Goal: Information Seeking & Learning: Learn about a topic

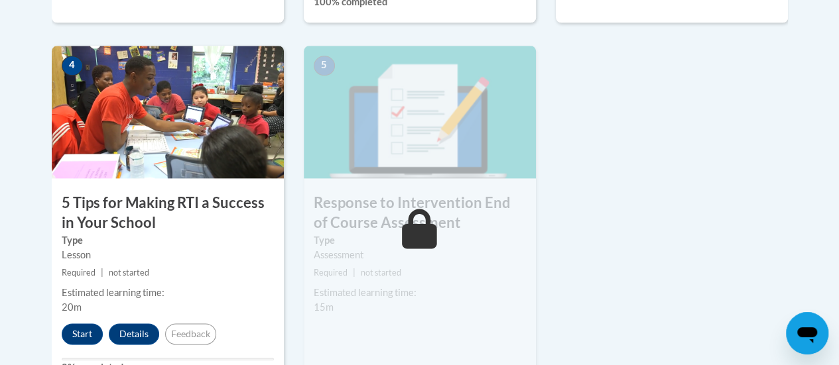
scroll to position [766, 0]
click at [85, 334] on button "Start" at bounding box center [82, 334] width 41 height 21
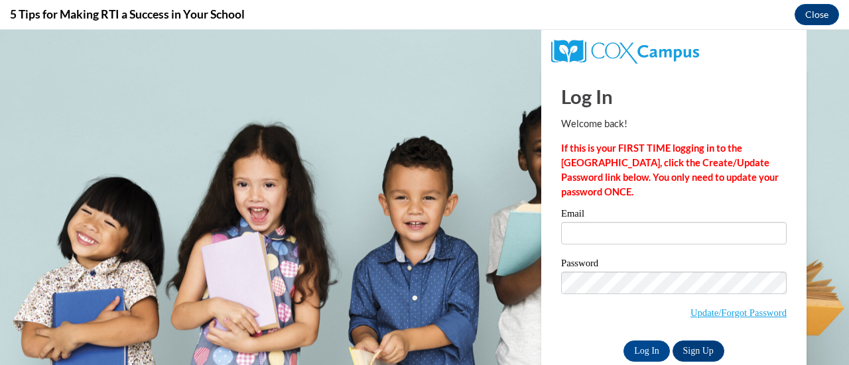
scroll to position [0, 0]
click at [637, 230] on input "Email" at bounding box center [674, 233] width 226 height 23
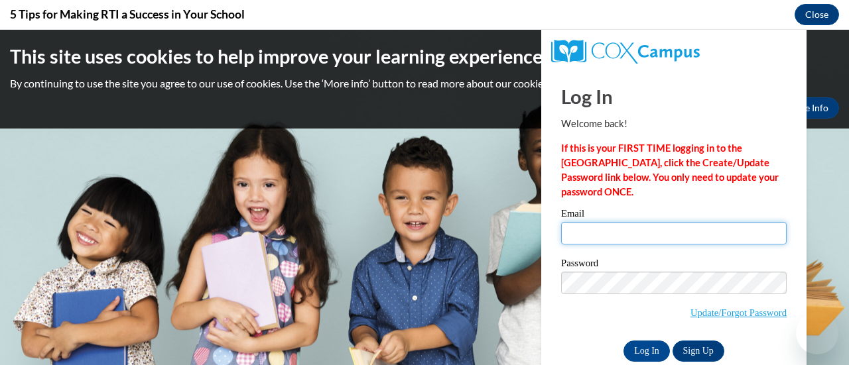
type input "courtney.thomas@rusd.org"
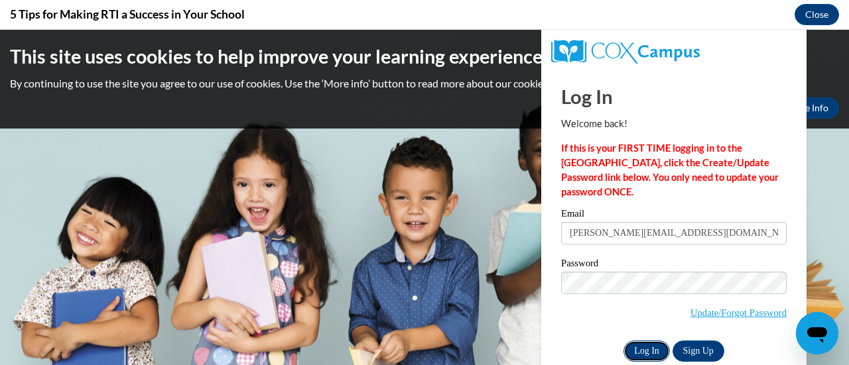
click at [646, 354] on input "Log In" at bounding box center [646, 351] width 46 height 21
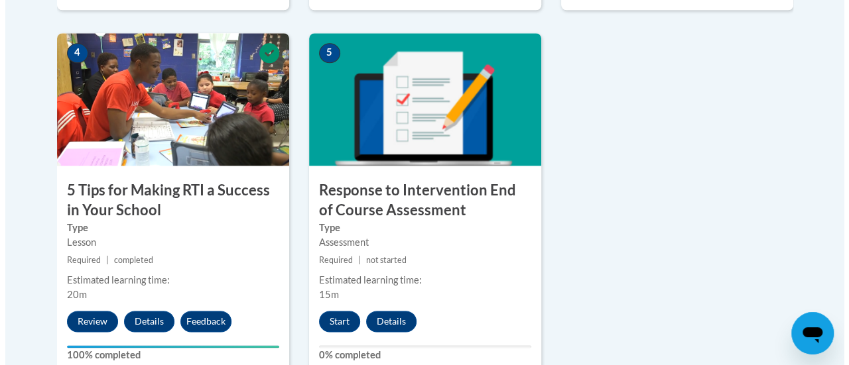
scroll to position [795, 0]
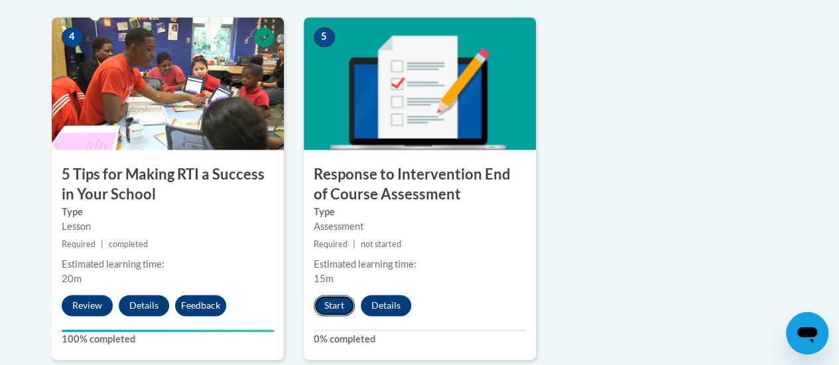
click at [340, 310] on button "Start" at bounding box center [334, 305] width 41 height 21
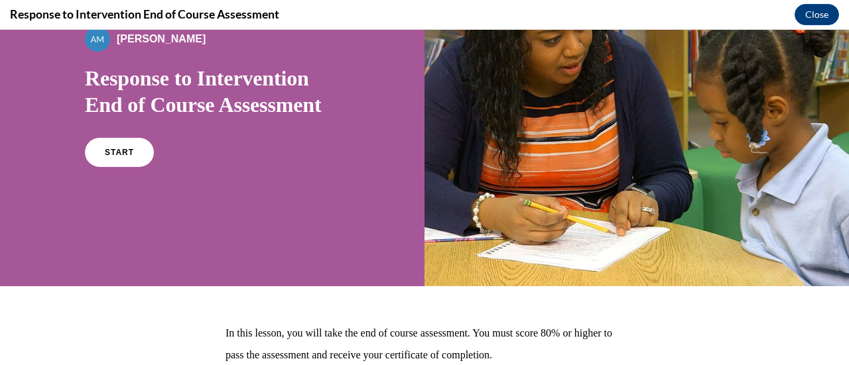
scroll to position [113, 0]
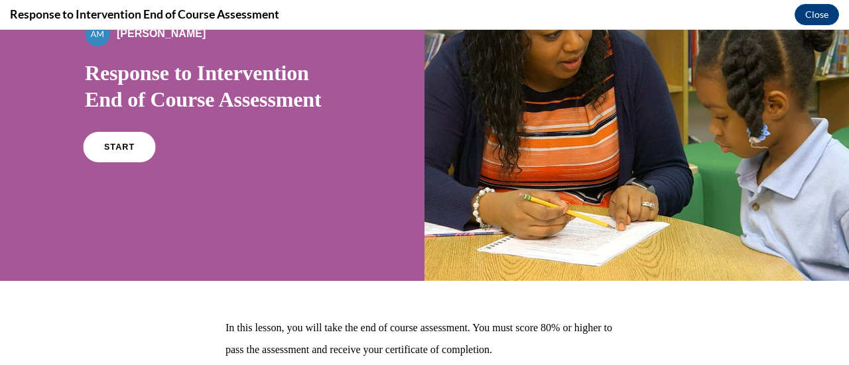
click at [118, 145] on span "START" at bounding box center [119, 148] width 31 height 10
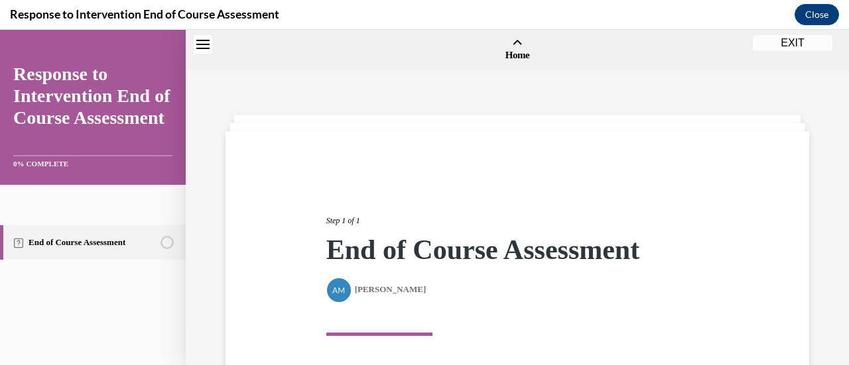
scroll to position [41, 0]
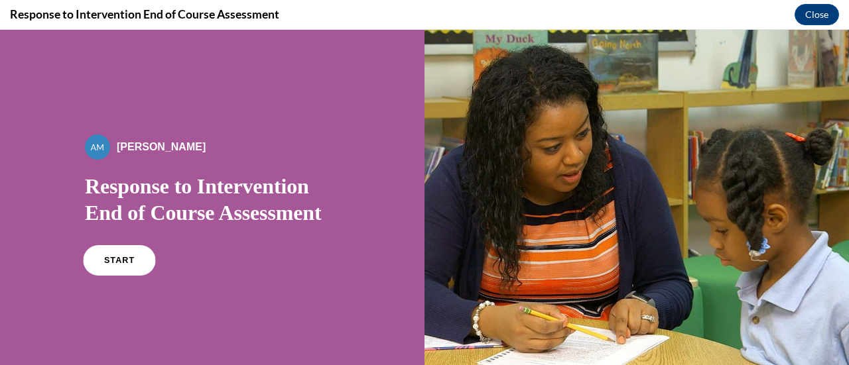
click at [115, 252] on link "START" at bounding box center [119, 260] width 72 height 31
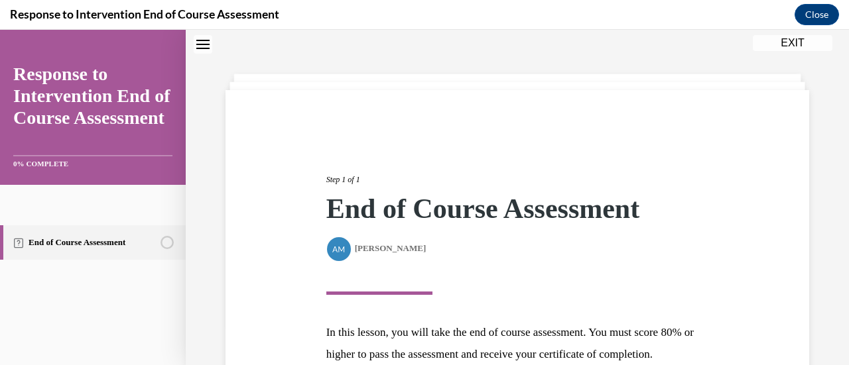
scroll to position [194, 0]
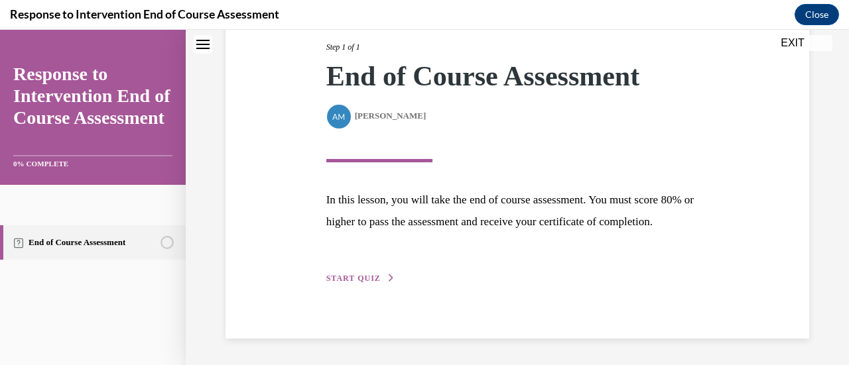
click at [368, 284] on button "START QUIZ" at bounding box center [360, 279] width 69 height 12
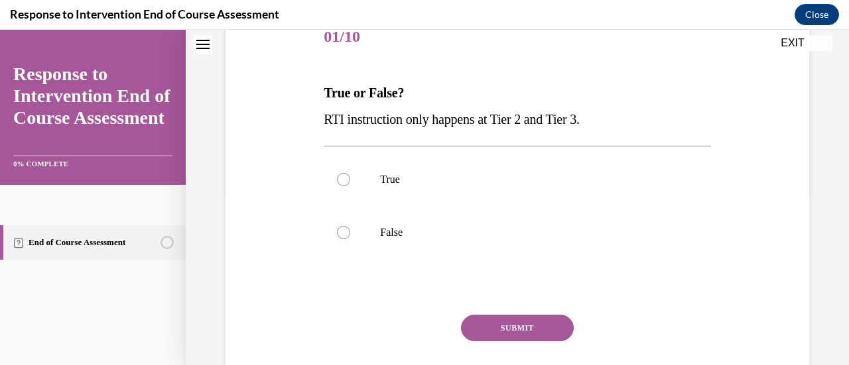
scroll to position [174, 0]
click at [394, 191] on label "True" at bounding box center [517, 179] width 387 height 53
click at [350, 186] on input "True" at bounding box center [343, 178] width 13 height 13
radio input "true"
click at [529, 328] on button "SUBMIT" at bounding box center [517, 327] width 113 height 27
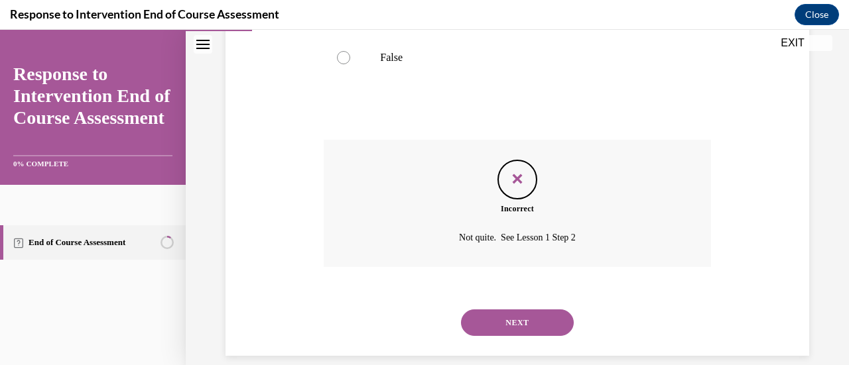
scroll to position [365, 0]
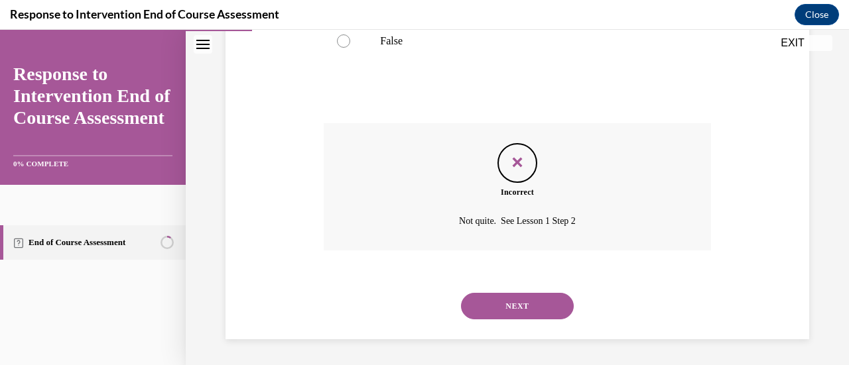
click at [517, 308] on button "NEXT" at bounding box center [517, 306] width 113 height 27
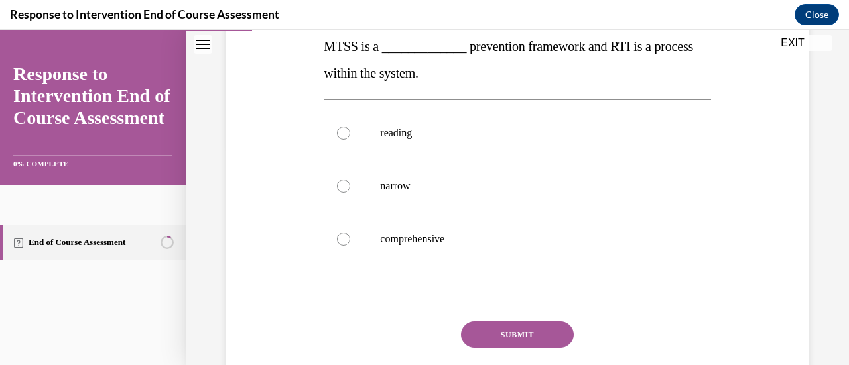
scroll to position [219, 0]
click at [422, 238] on p "comprehensive" at bounding box center [528, 239] width 297 height 13
click at [350, 238] on input "comprehensive" at bounding box center [343, 239] width 13 height 13
radio input "true"
click at [513, 331] on button "SUBMIT" at bounding box center [517, 335] width 113 height 27
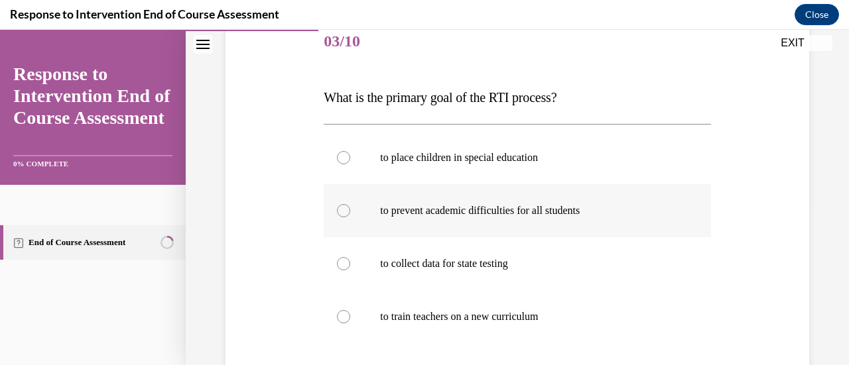
scroll to position [174, 0]
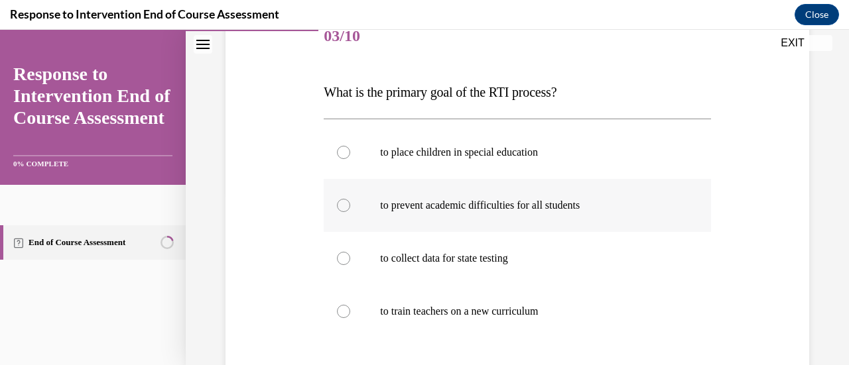
click at [529, 220] on label "to prevent academic difficulties for all students" at bounding box center [517, 205] width 387 height 53
click at [350, 212] on input "to prevent academic difficulties for all students" at bounding box center [343, 205] width 13 height 13
radio input "true"
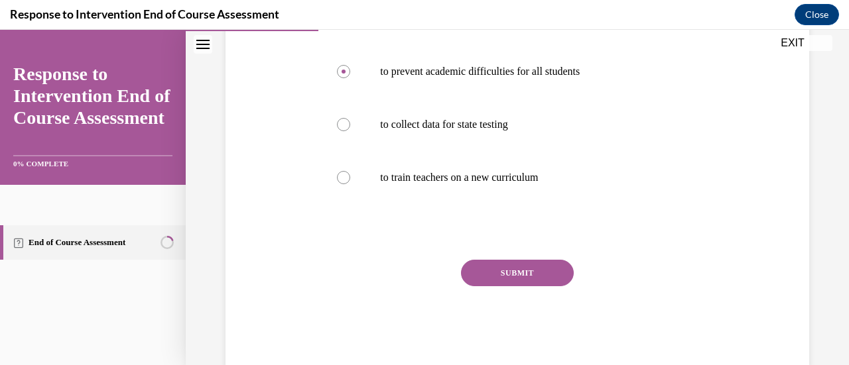
click at [521, 275] on button "SUBMIT" at bounding box center [517, 273] width 113 height 27
click at [521, 275] on div "SUBMIT NEXT" at bounding box center [517, 314] width 387 height 109
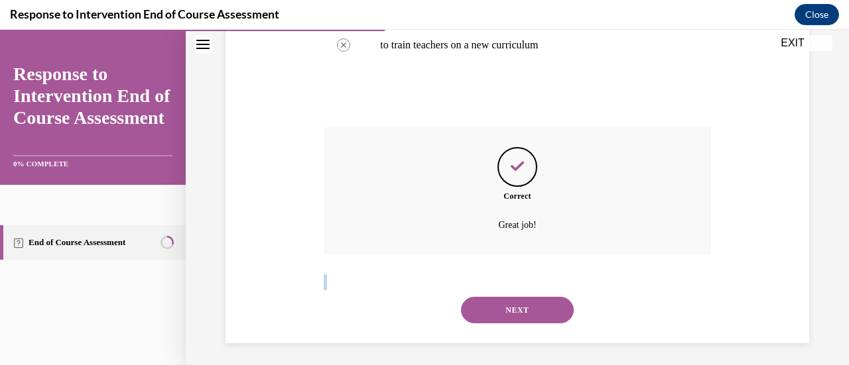
scroll to position [444, 0]
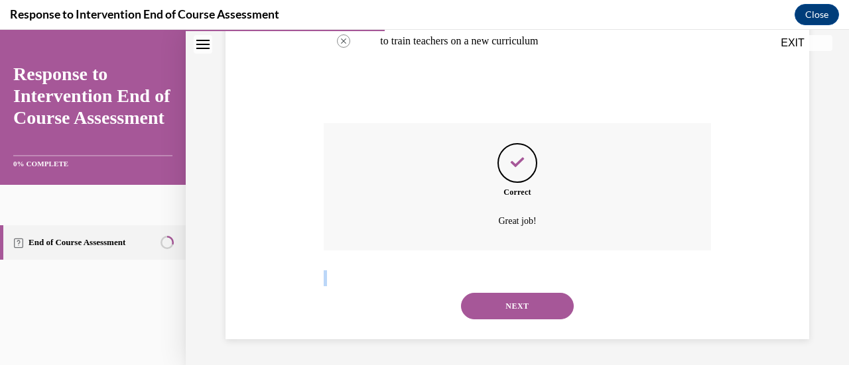
click at [518, 310] on button "NEXT" at bounding box center [517, 306] width 113 height 27
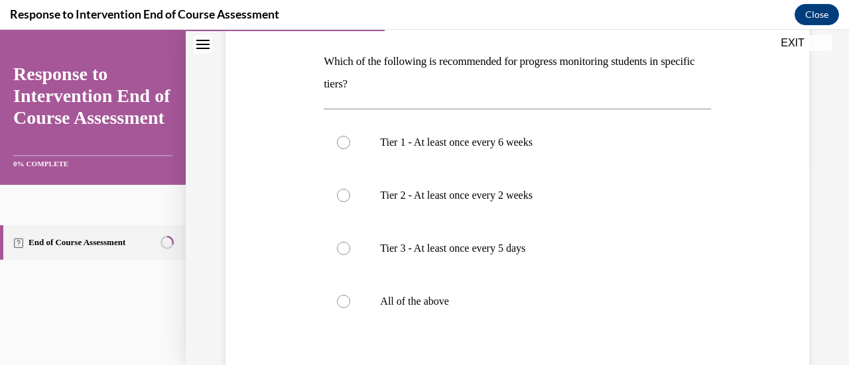
scroll to position [203, 0]
click at [487, 183] on label "Tier 2 - At least once every 2 weeks" at bounding box center [517, 194] width 387 height 53
click at [350, 188] on input "Tier 2 - At least once every 2 weeks" at bounding box center [343, 194] width 13 height 13
radio input "true"
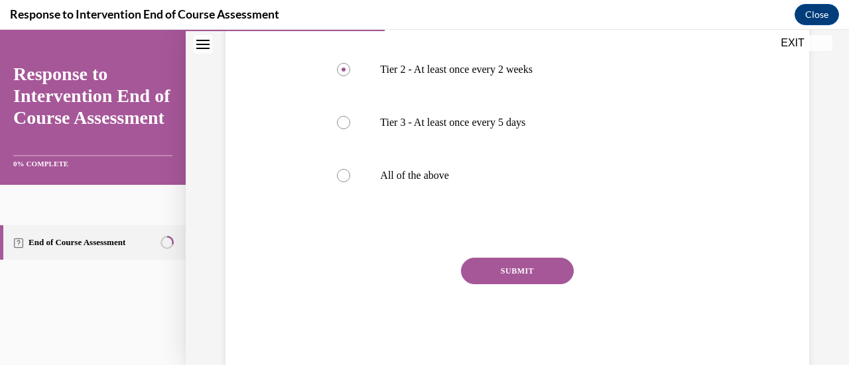
click at [529, 273] on button "SUBMIT" at bounding box center [517, 271] width 113 height 27
click at [529, 273] on div "SUBMIT NEXT" at bounding box center [517, 312] width 387 height 109
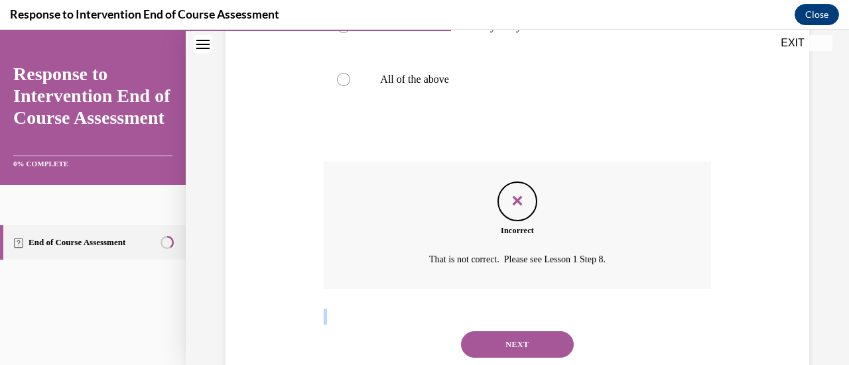
scroll to position [463, 0]
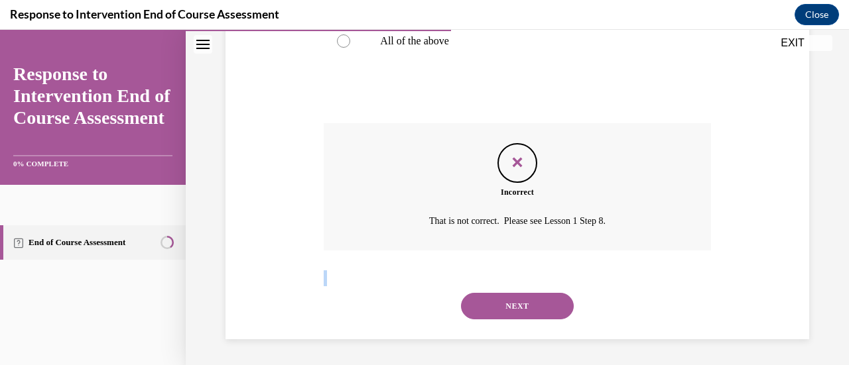
click at [520, 310] on button "NEXT" at bounding box center [517, 306] width 113 height 27
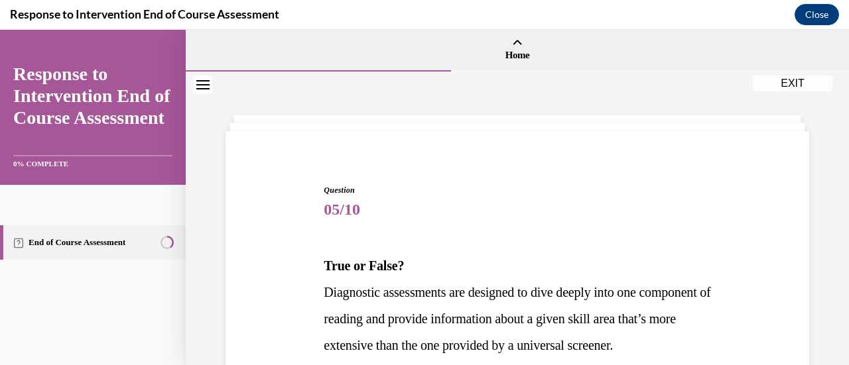
click at [795, 86] on button "EXIT" at bounding box center [793, 84] width 80 height 16
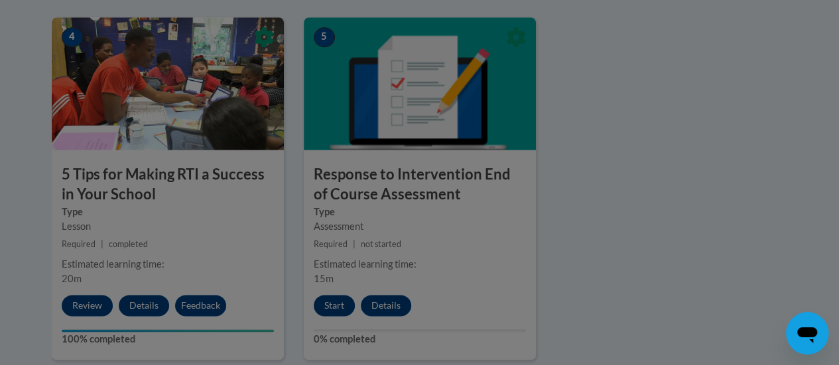
click at [341, 304] on div at bounding box center [419, 182] width 839 height 365
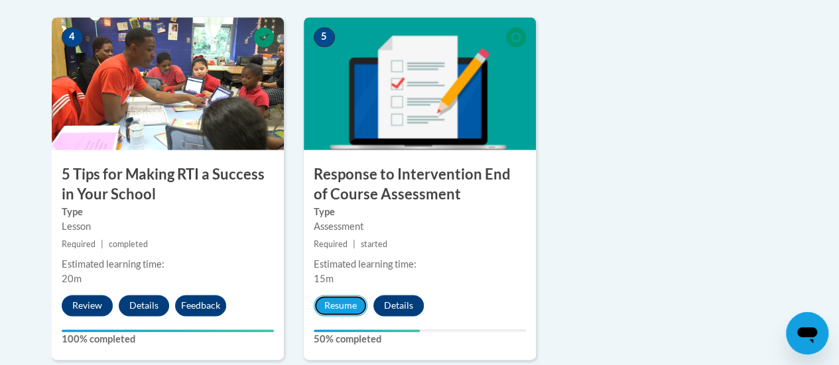
click at [341, 304] on button "Resume" at bounding box center [341, 305] width 54 height 21
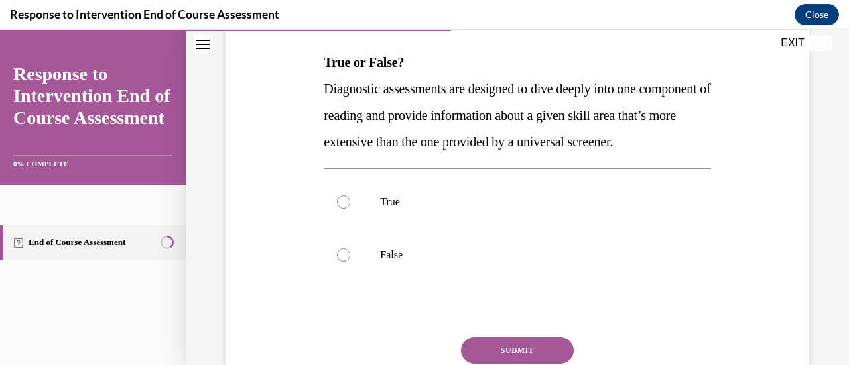
scroll to position [204, 0]
drag, startPoint x: 406, startPoint y: 225, endPoint x: 580, endPoint y: 224, distance: 174.4
click at [580, 208] on p "True" at bounding box center [528, 201] width 297 height 13
click at [350, 208] on input "True" at bounding box center [343, 201] width 13 height 13
radio input "true"
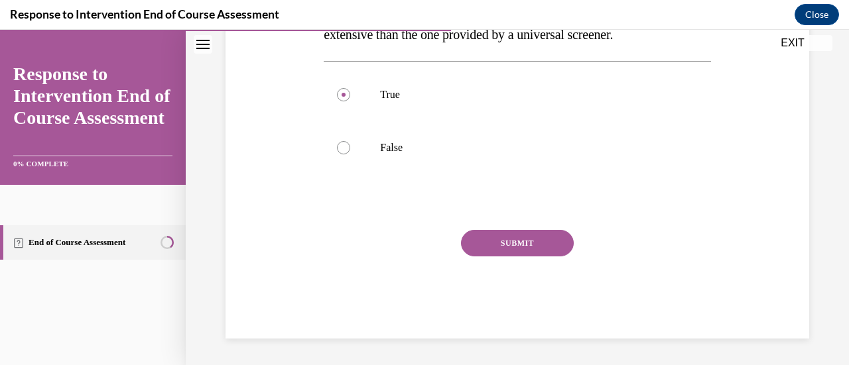
click at [539, 230] on button "SUBMIT" at bounding box center [517, 243] width 113 height 27
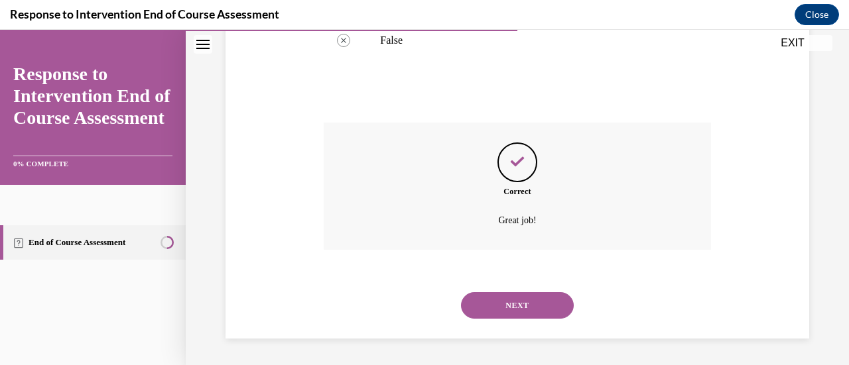
scroll to position [444, 0]
click at [518, 300] on button "NEXT" at bounding box center [517, 305] width 113 height 27
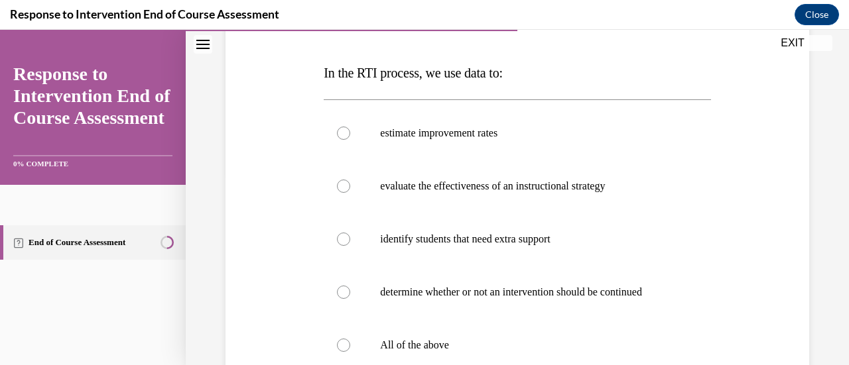
scroll to position [194, 0]
click at [483, 338] on p "All of the above" at bounding box center [528, 344] width 297 height 13
click at [350, 338] on input "All of the above" at bounding box center [343, 344] width 13 height 13
radio input "true"
click at [483, 338] on p "All of the above" at bounding box center [528, 344] width 297 height 13
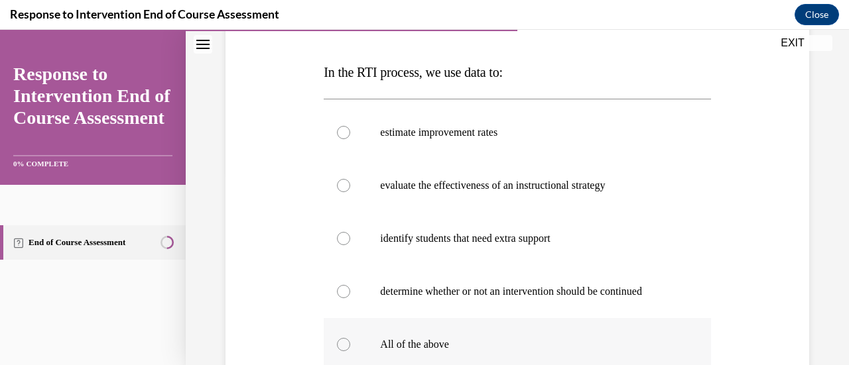
click at [350, 338] on input "All of the above" at bounding box center [343, 344] width 13 height 13
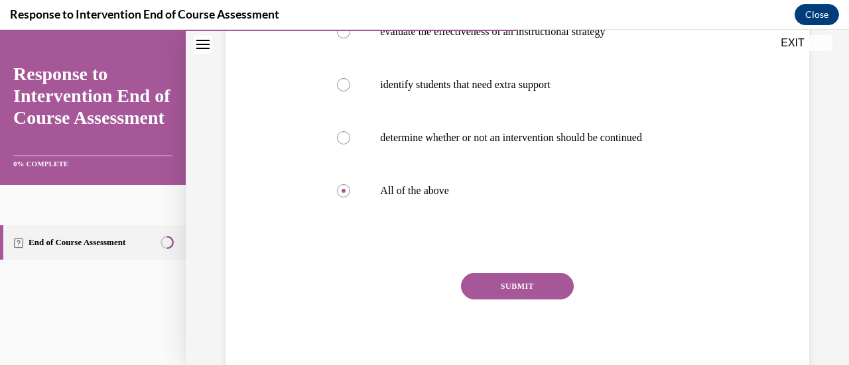
click at [520, 285] on button "SUBMIT" at bounding box center [517, 286] width 113 height 27
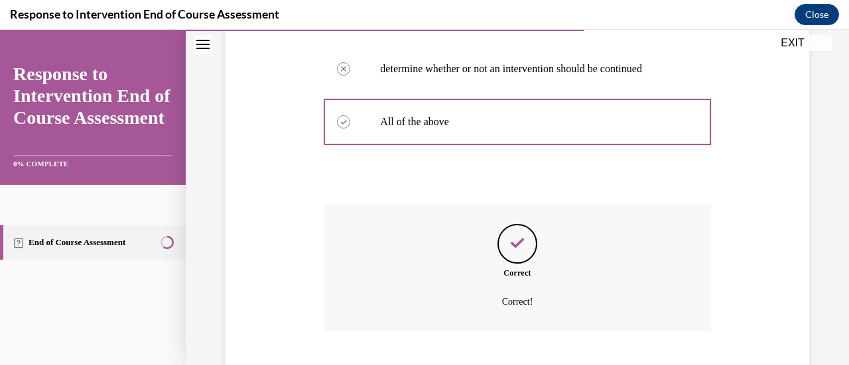
scroll to position [497, 0]
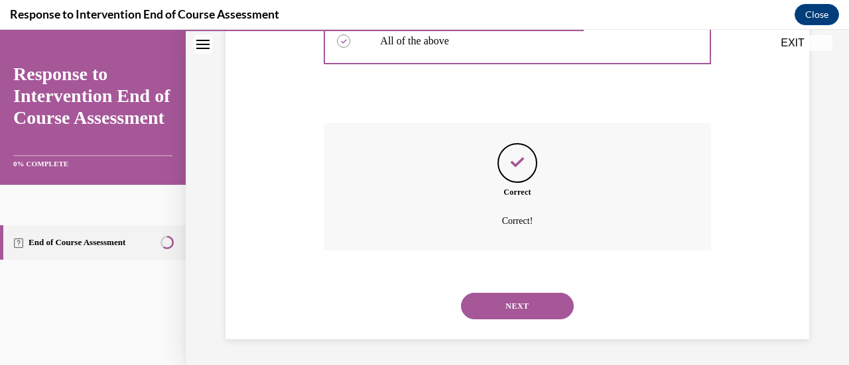
click at [527, 306] on button "NEXT" at bounding box center [517, 306] width 113 height 27
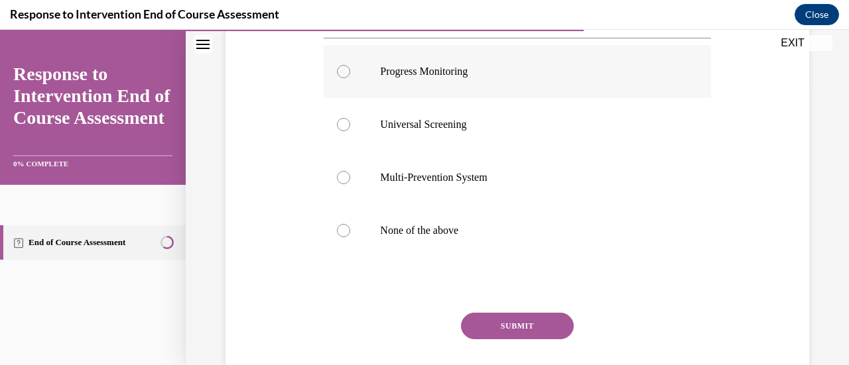
scroll to position [281, 0]
click at [493, 241] on label "None of the above" at bounding box center [517, 230] width 387 height 53
click at [350, 237] on input "None of the above" at bounding box center [343, 230] width 13 height 13
radio input "true"
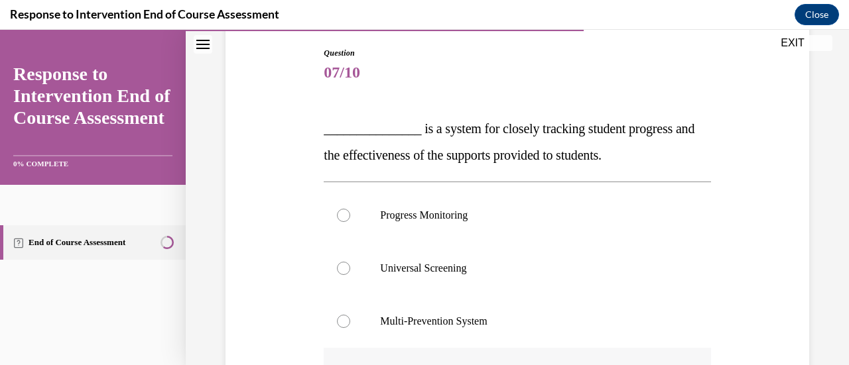
scroll to position [139, 0]
click at [480, 230] on label "Progress Monitoring" at bounding box center [517, 214] width 387 height 53
click at [350, 221] on input "Progress Monitoring" at bounding box center [343, 214] width 13 height 13
radio input "true"
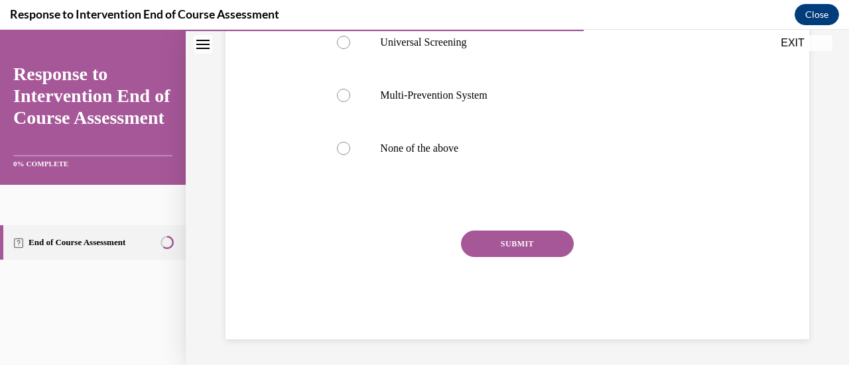
click at [480, 231] on button "SUBMIT" at bounding box center [517, 244] width 113 height 27
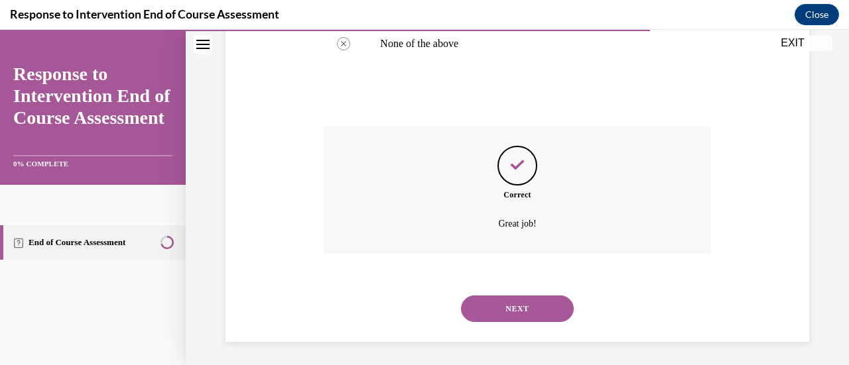
scroll to position [471, 0]
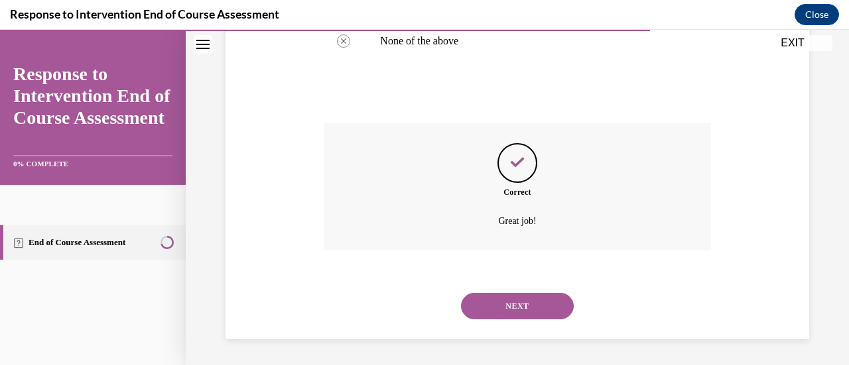
click at [509, 304] on button "NEXT" at bounding box center [517, 306] width 113 height 27
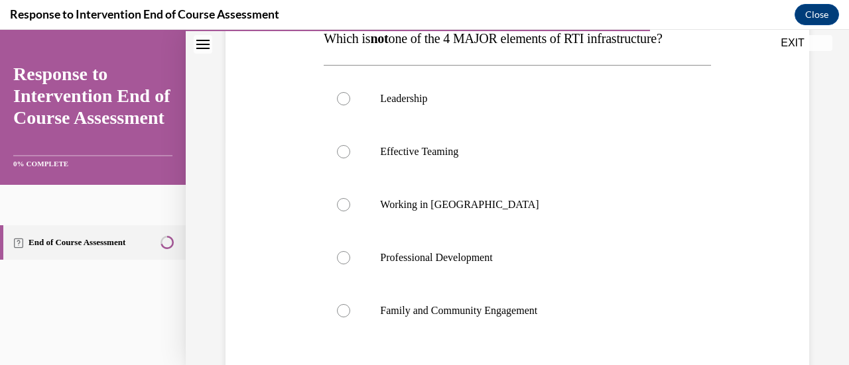
scroll to position [228, 0]
click at [480, 108] on label "Leadership" at bounding box center [517, 98] width 387 height 53
click at [350, 105] on input "Leadership" at bounding box center [343, 98] width 13 height 13
radio input "true"
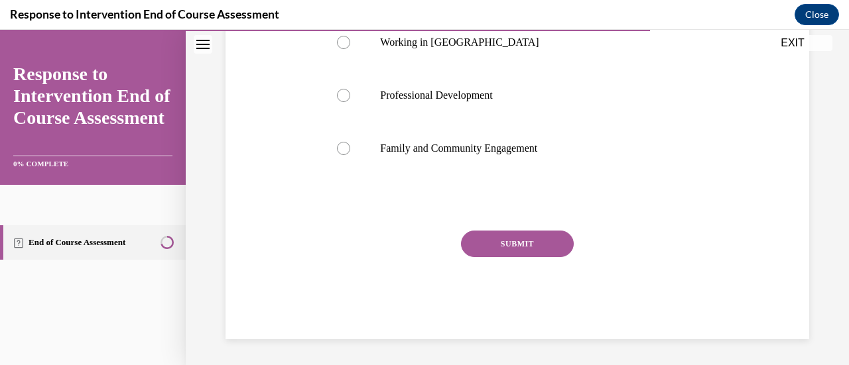
click at [531, 251] on button "SUBMIT" at bounding box center [517, 244] width 113 height 27
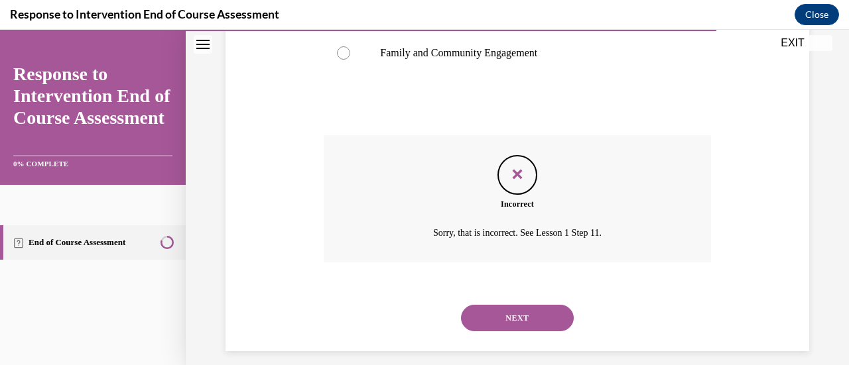
scroll to position [497, 0]
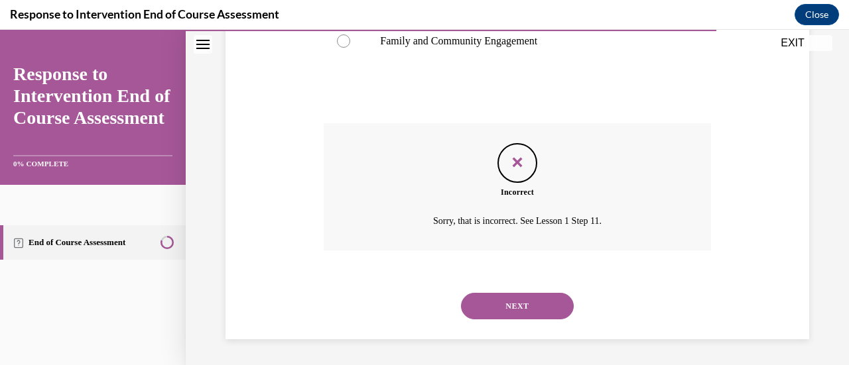
click at [529, 310] on button "NEXT" at bounding box center [517, 306] width 113 height 27
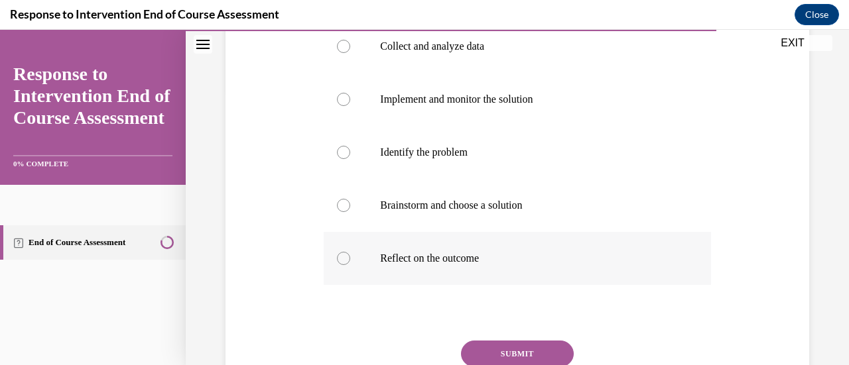
scroll to position [205, 0]
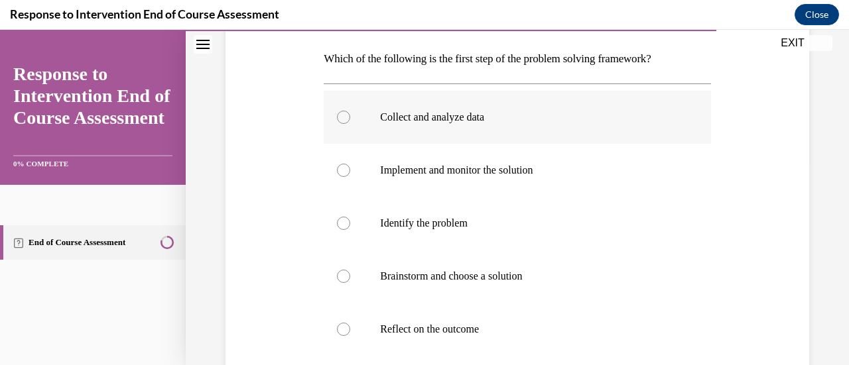
click at [489, 114] on p "Collect and analyze data" at bounding box center [528, 117] width 297 height 13
click at [350, 114] on input "Collect and analyze data" at bounding box center [343, 117] width 13 height 13
radio input "true"
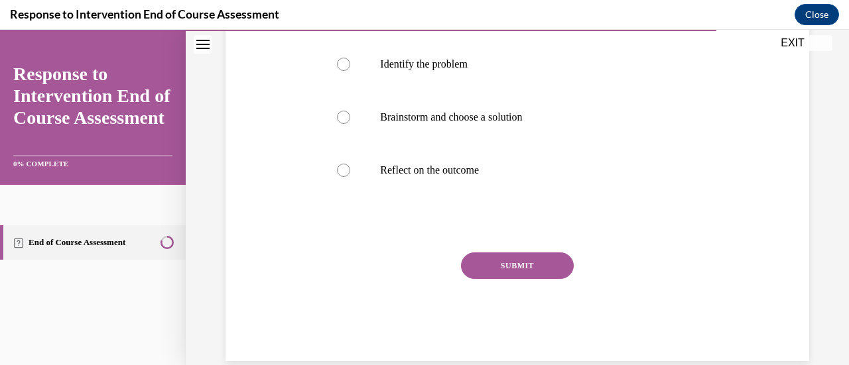
scroll to position [366, 0]
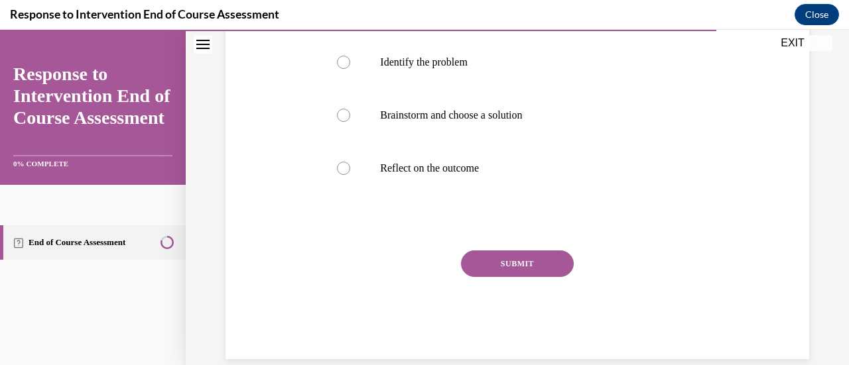
click at [520, 248] on div "Question 09/10 Which of the following is the first step of the problem solving …" at bounding box center [517, 88] width 387 height 541
drag, startPoint x: 518, startPoint y: 282, endPoint x: 520, endPoint y: 248, distance: 33.9
click at [520, 248] on div "Question 09/10 Which of the following is the first step of the problem solving …" at bounding box center [517, 88] width 387 height 541
click at [520, 249] on div "Question 09/10 Which of the following is the first step of the problem solving …" at bounding box center [517, 88] width 387 height 541
click at [521, 265] on button "SUBMIT" at bounding box center [517, 264] width 113 height 27
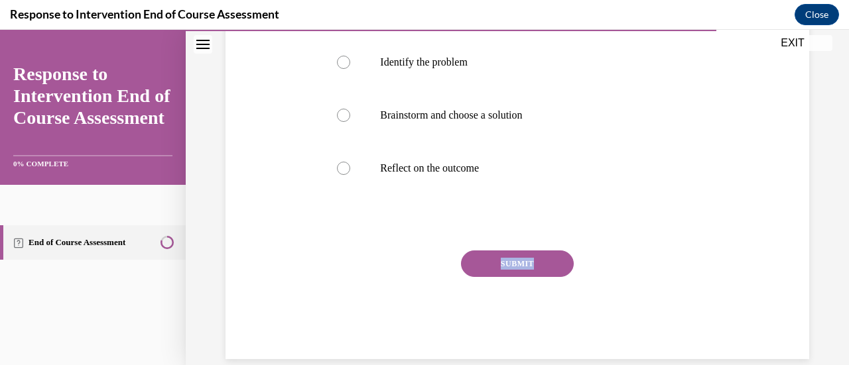
click at [521, 265] on div "SUBMIT" at bounding box center [517, 284] width 387 height 66
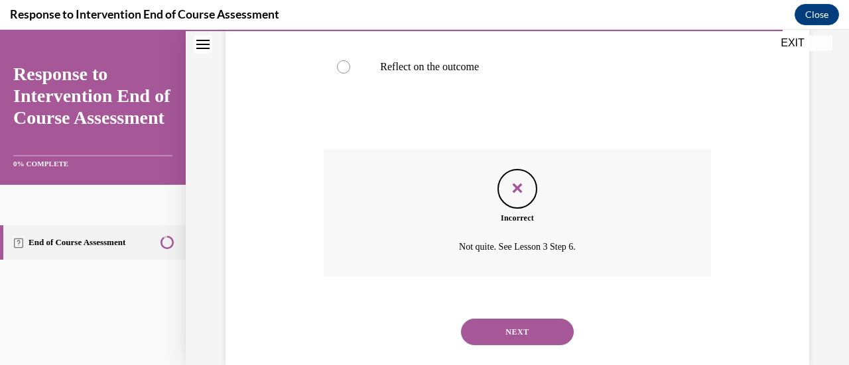
scroll to position [468, 0]
click at [525, 330] on button "NEXT" at bounding box center [517, 331] width 113 height 27
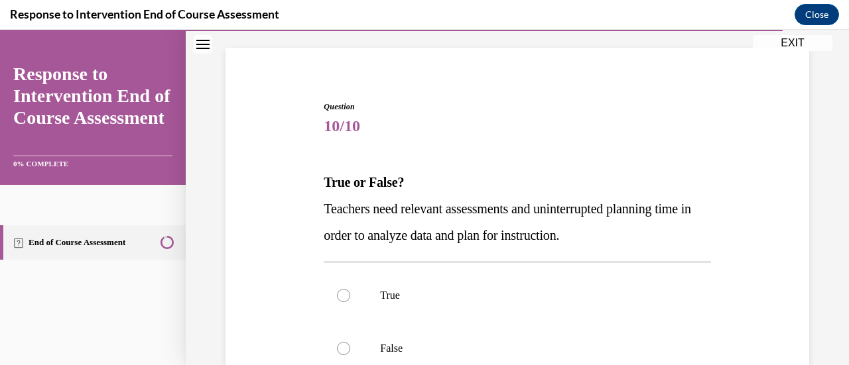
scroll to position [98, 0]
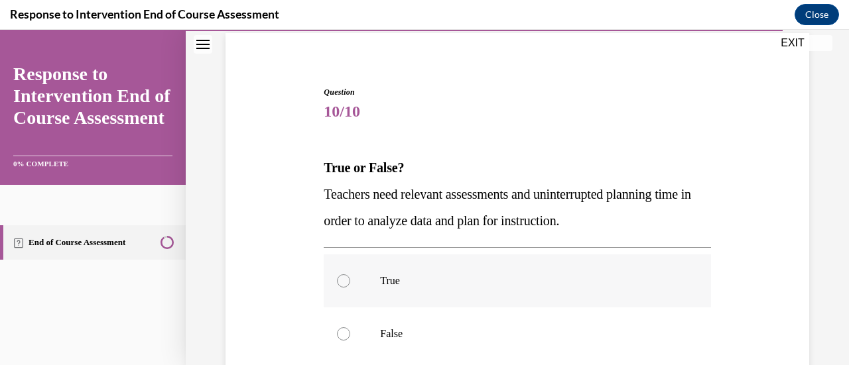
click at [515, 281] on p "True" at bounding box center [528, 281] width 297 height 13
click at [350, 281] on input "True" at bounding box center [343, 281] width 13 height 13
radio input "true"
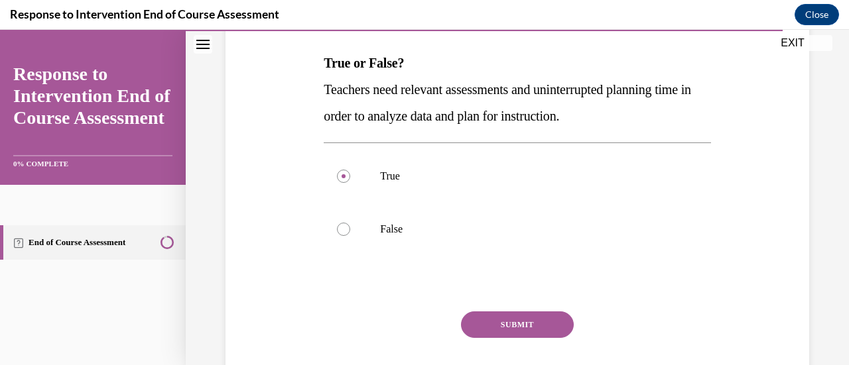
click at [516, 324] on button "SUBMIT" at bounding box center [517, 325] width 113 height 27
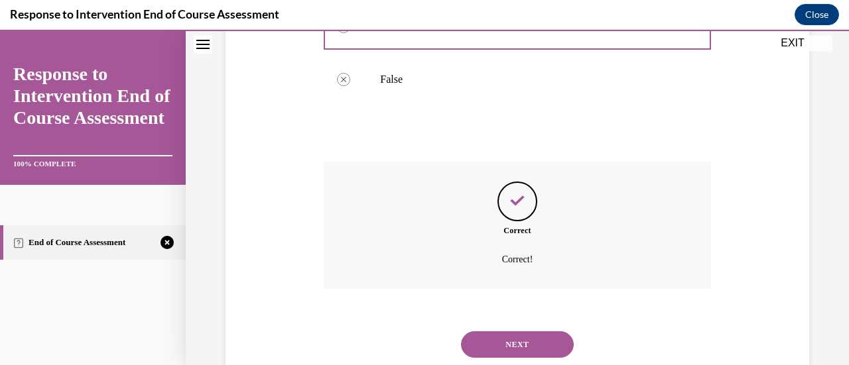
scroll to position [391, 0]
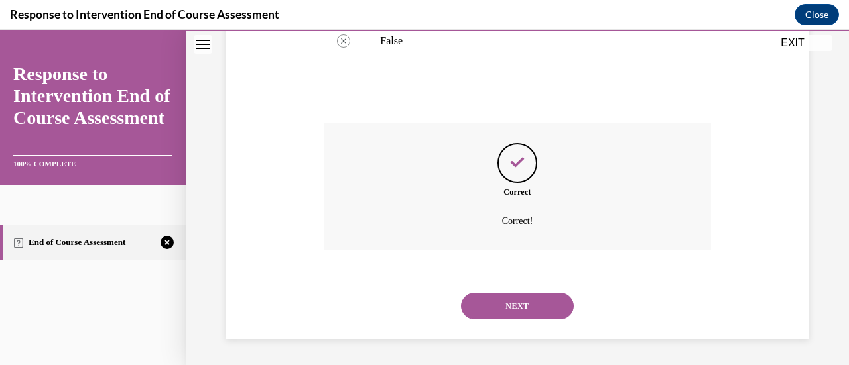
click at [525, 312] on button "NEXT" at bounding box center [517, 306] width 113 height 27
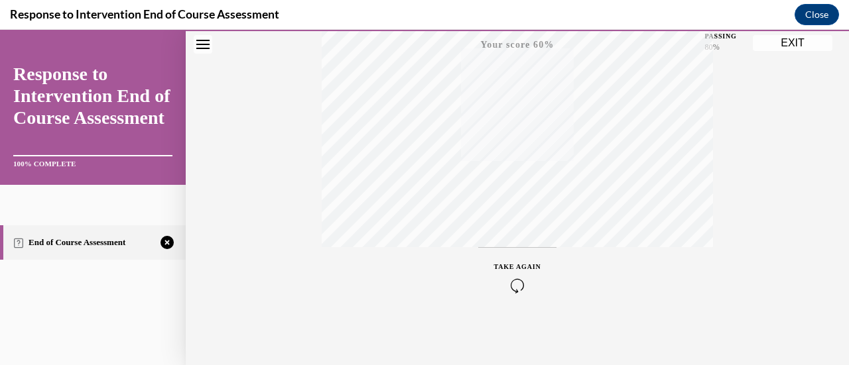
scroll to position [344, 0]
click at [514, 278] on icon "button" at bounding box center [517, 285] width 47 height 15
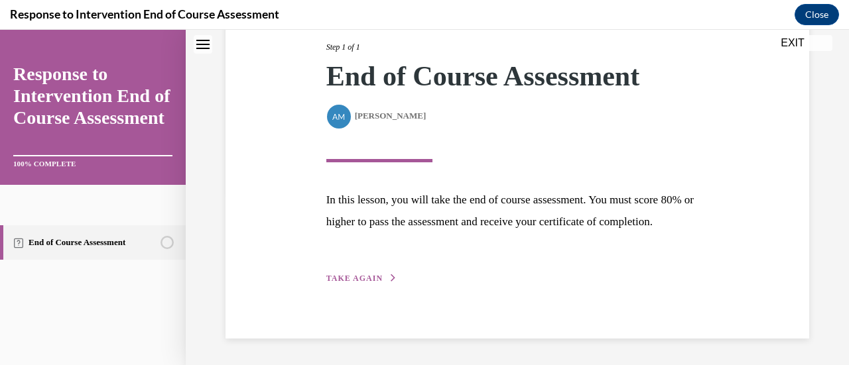
click at [359, 277] on span "TAKE AGAIN" at bounding box center [354, 278] width 56 height 9
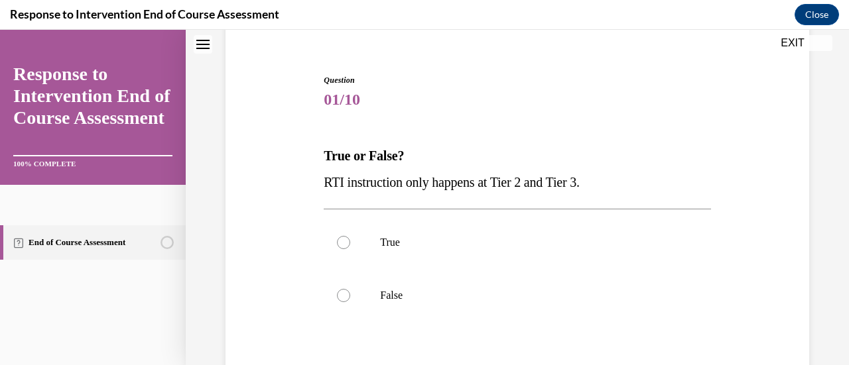
scroll to position [123, 0]
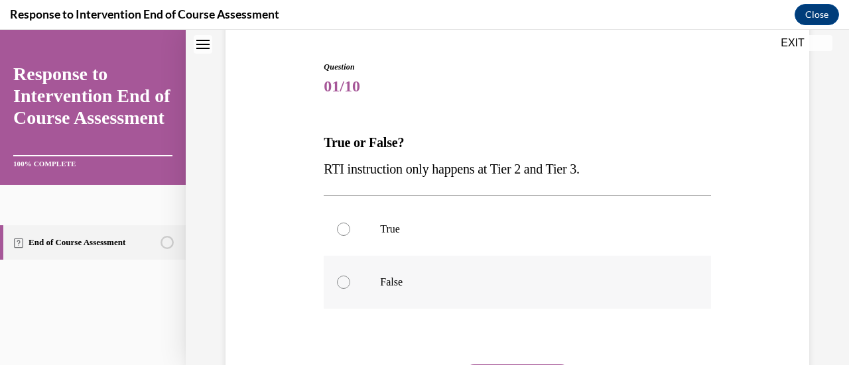
click at [392, 267] on label "False" at bounding box center [517, 282] width 387 height 53
click at [350, 276] on input "False" at bounding box center [343, 282] width 13 height 13
radio input "true"
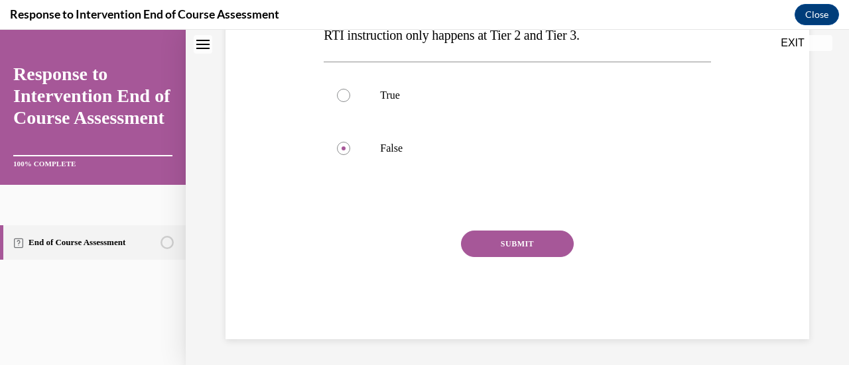
click at [505, 239] on button "SUBMIT" at bounding box center [517, 244] width 113 height 27
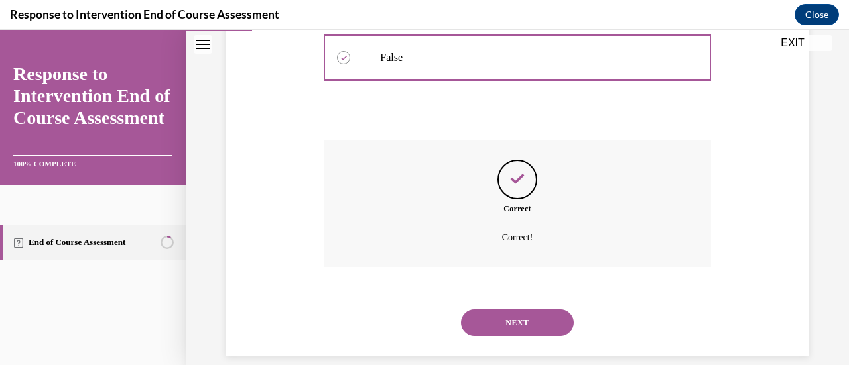
scroll to position [365, 0]
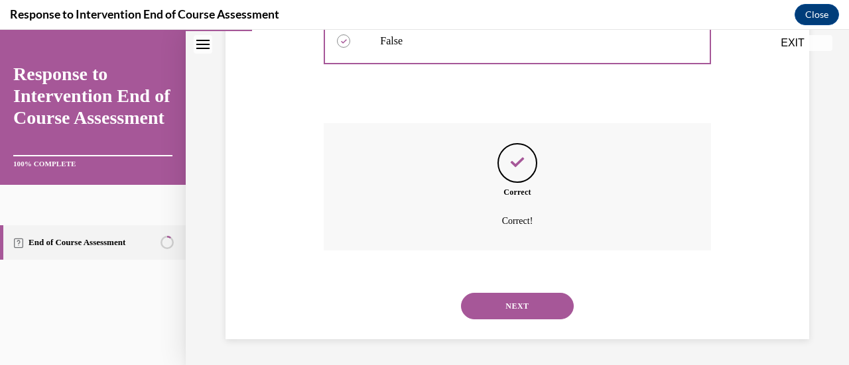
click at [507, 321] on div "NEXT" at bounding box center [517, 306] width 387 height 53
click at [520, 300] on button "NEXT" at bounding box center [517, 306] width 113 height 27
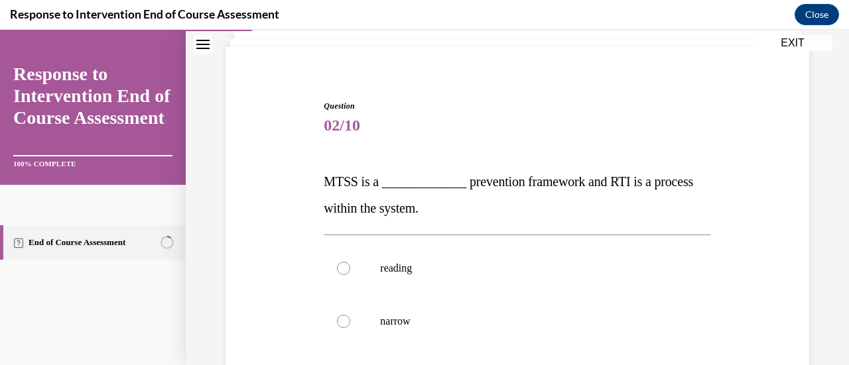
scroll to position [163, 0]
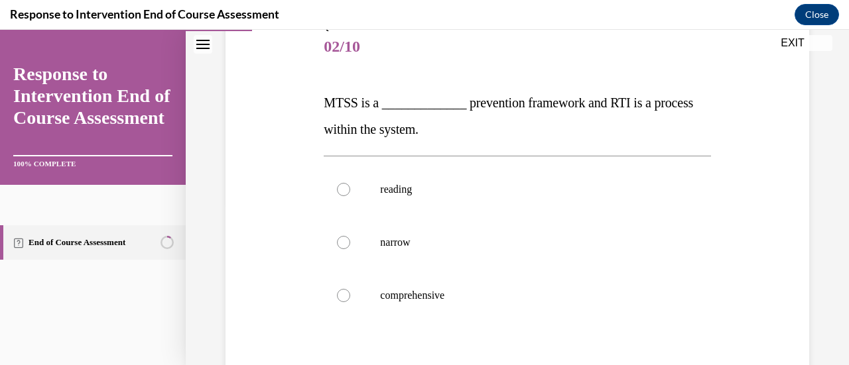
click at [520, 300] on p "comprehensive" at bounding box center [528, 295] width 297 height 13
click at [350, 300] on input "comprehensive" at bounding box center [343, 295] width 13 height 13
radio input "true"
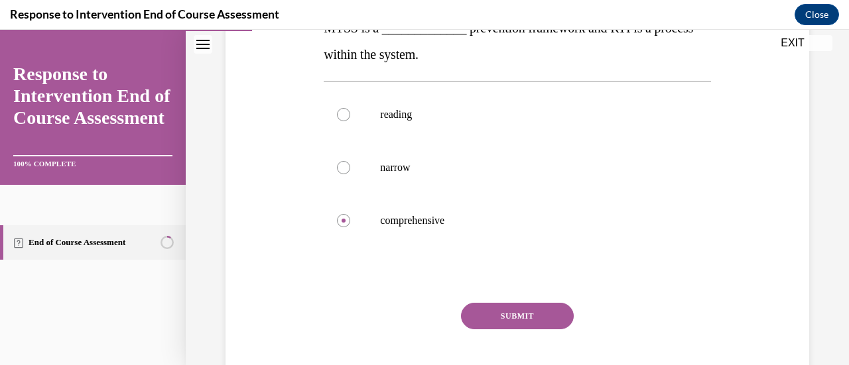
click at [520, 300] on div "Question 02/10 MTSS is a _____________ prevention framework and RTI is a proces…" at bounding box center [517, 179] width 387 height 466
click at [525, 317] on button "SUBMIT" at bounding box center [517, 316] width 113 height 27
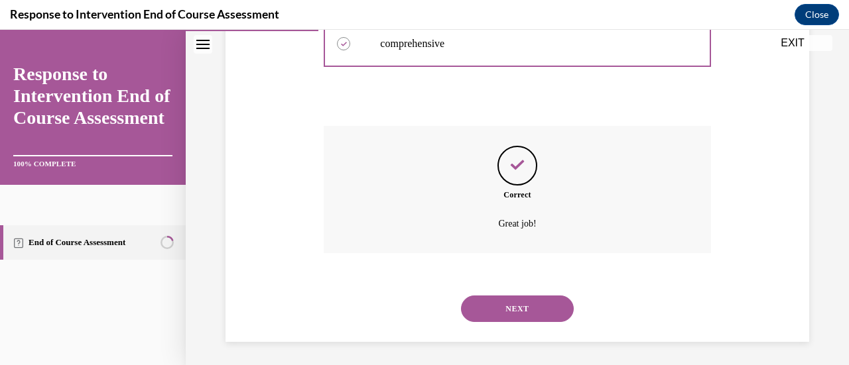
scroll to position [418, 0]
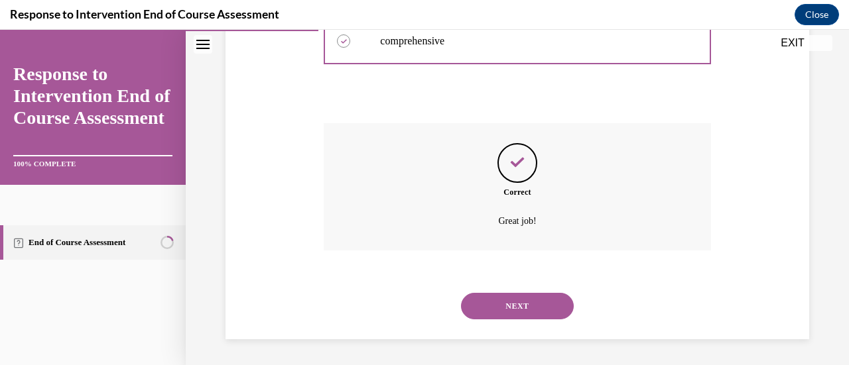
click at [525, 317] on button "NEXT" at bounding box center [517, 306] width 113 height 27
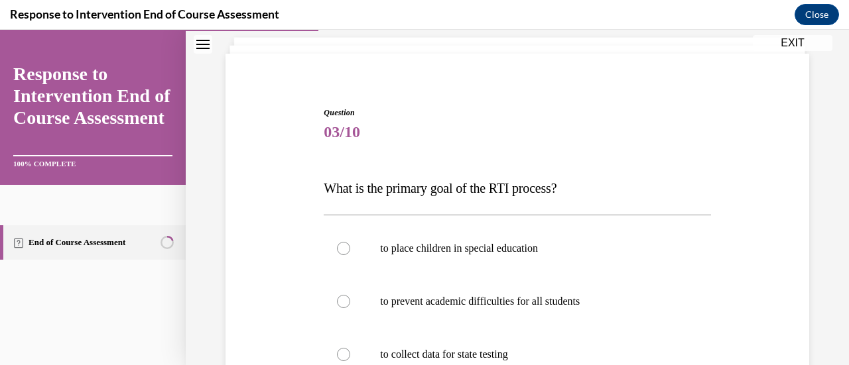
scroll to position [107, 0]
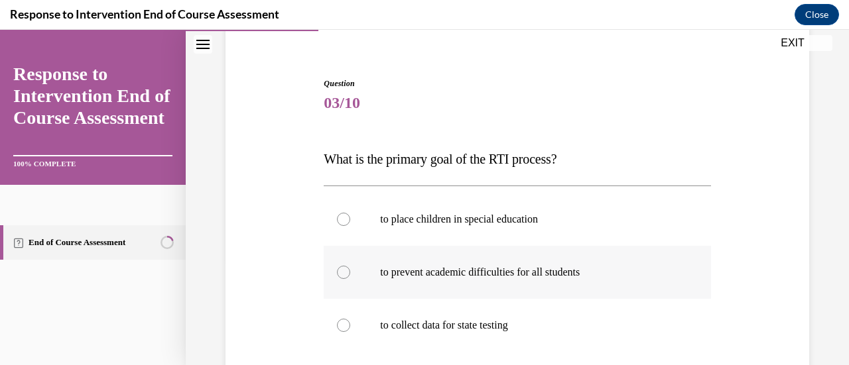
click at [531, 288] on label "to prevent academic difficulties for all students" at bounding box center [517, 272] width 387 height 53
click at [350, 279] on input "to prevent academic difficulties for all students" at bounding box center [343, 272] width 13 height 13
radio input "true"
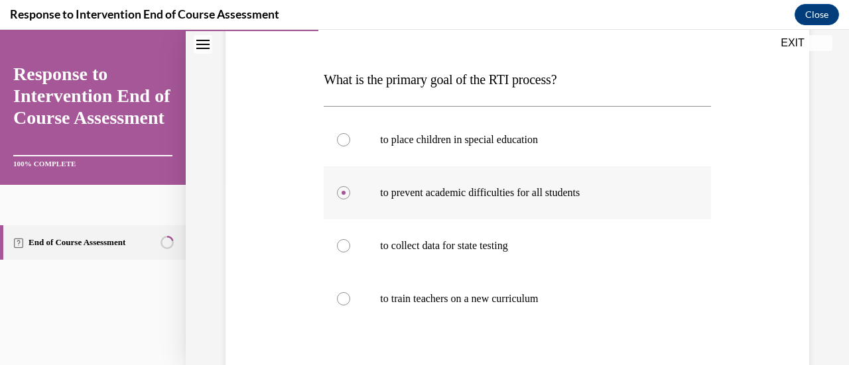
scroll to position [212, 0]
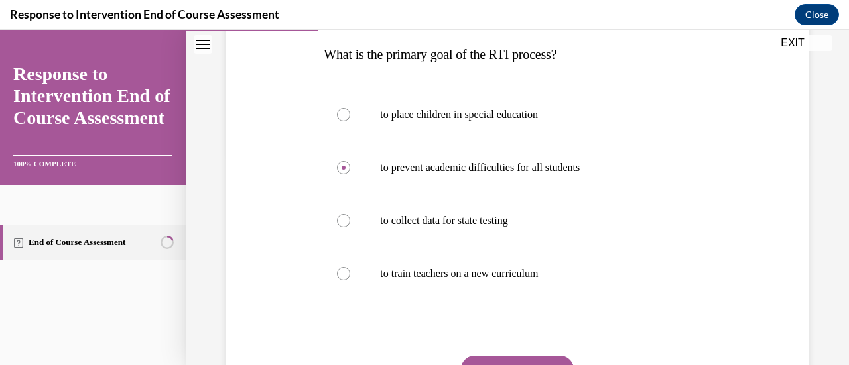
click at [537, 353] on div "Question 03/10 What is the primary goal of the RTI process? to place children i…" at bounding box center [517, 219] width 387 height 492
click at [540, 363] on button "SUBMIT" at bounding box center [517, 369] width 113 height 27
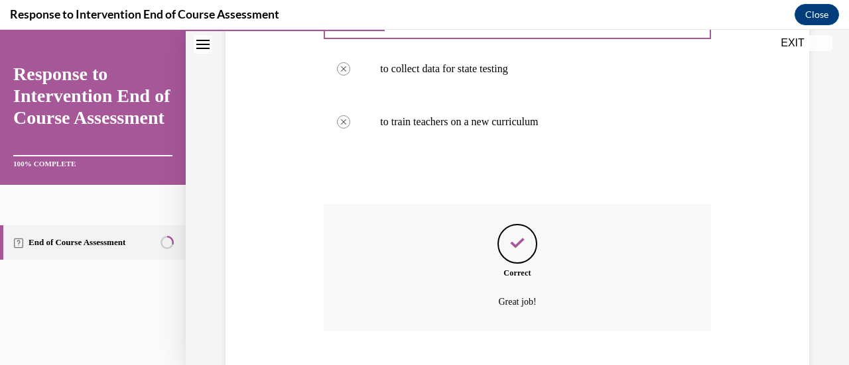
scroll to position [444, 0]
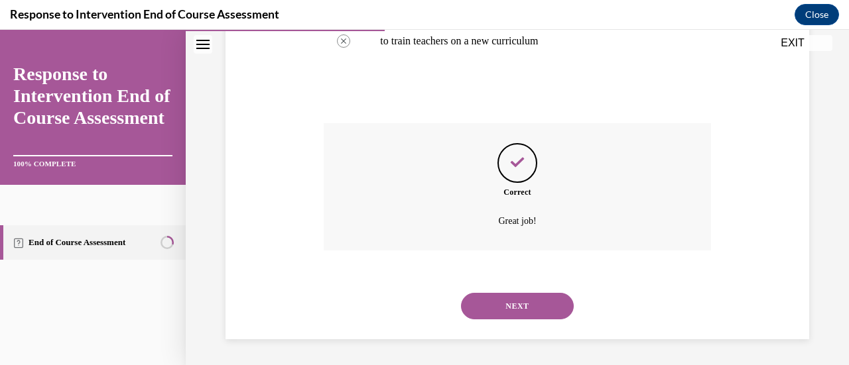
click at [527, 310] on button "NEXT" at bounding box center [517, 306] width 113 height 27
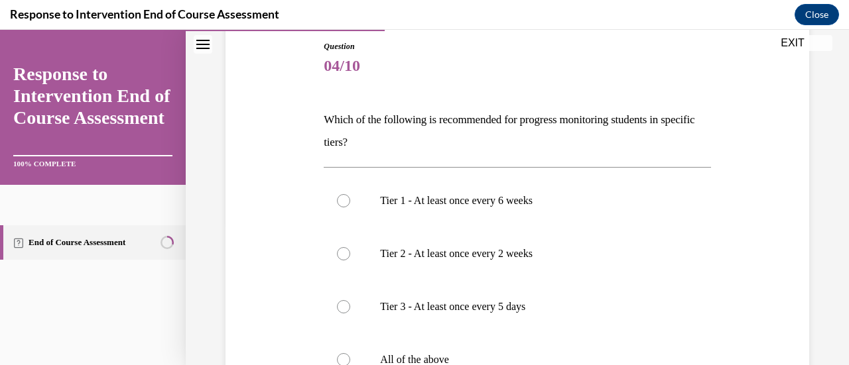
scroll to position [153, 0]
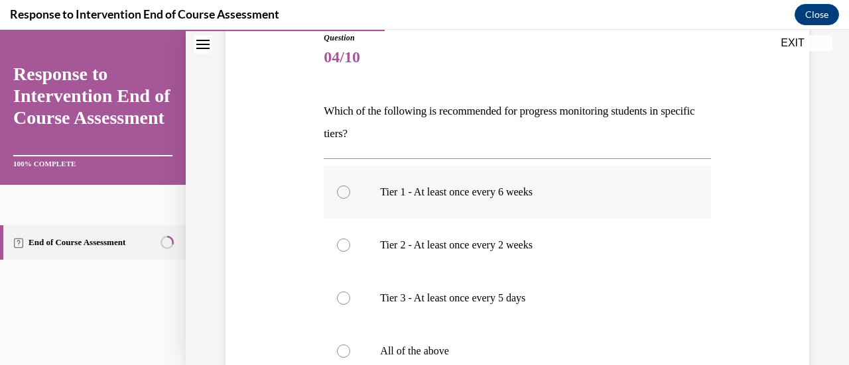
click at [522, 194] on p "Tier 1 - At least once every 6 weeks" at bounding box center [528, 192] width 297 height 13
click at [350, 194] on input "Tier 1 - At least once every 6 weeks" at bounding box center [343, 192] width 13 height 13
radio input "true"
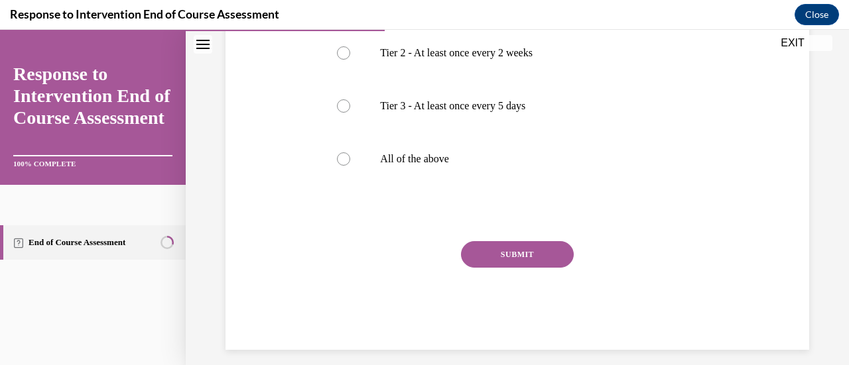
scroll to position [346, 0]
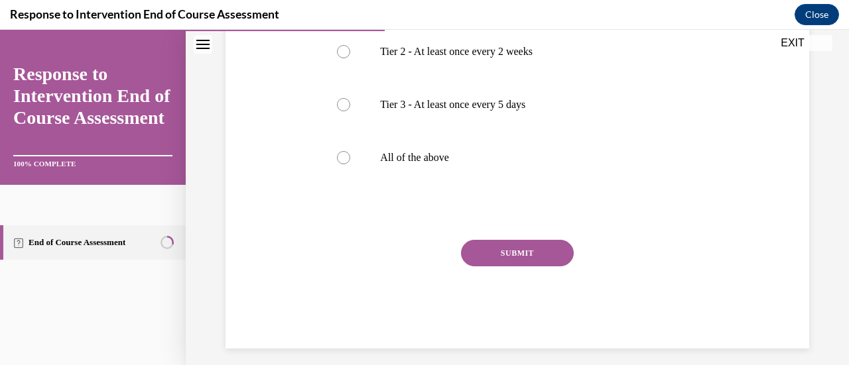
click at [517, 267] on div "SUBMIT" at bounding box center [517, 273] width 387 height 66
click at [519, 255] on button "SUBMIT" at bounding box center [517, 253] width 113 height 27
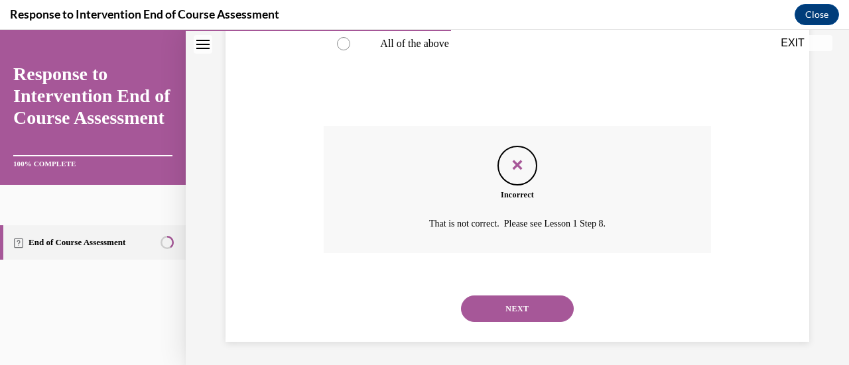
scroll to position [463, 0]
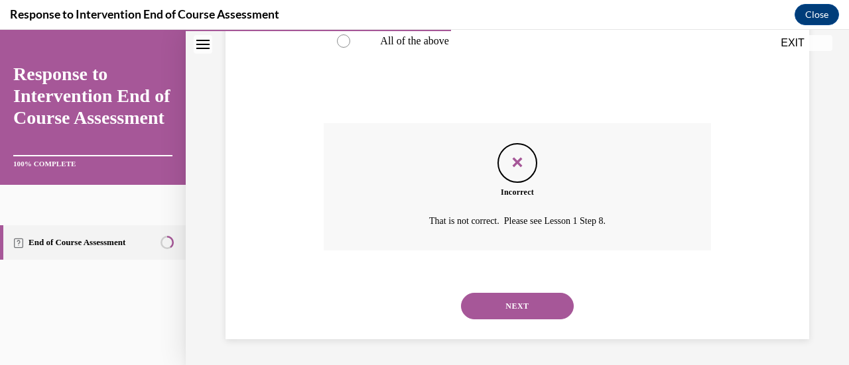
click at [525, 300] on button "NEXT" at bounding box center [517, 306] width 113 height 27
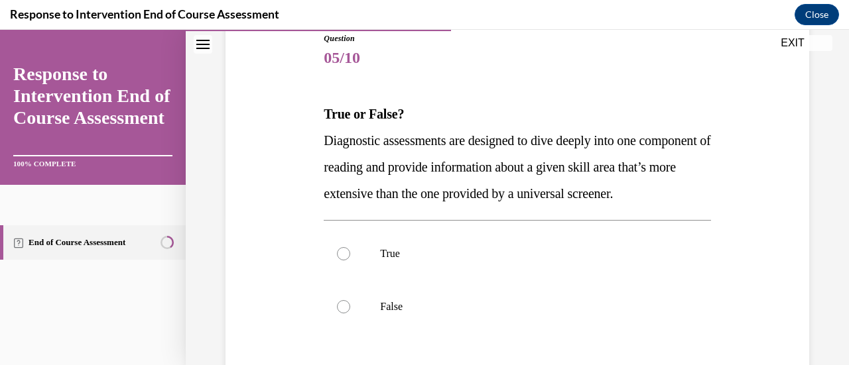
scroll to position [153, 0]
click at [514, 260] on p "True" at bounding box center [528, 253] width 297 height 13
click at [350, 260] on input "True" at bounding box center [343, 253] width 13 height 13
radio input "true"
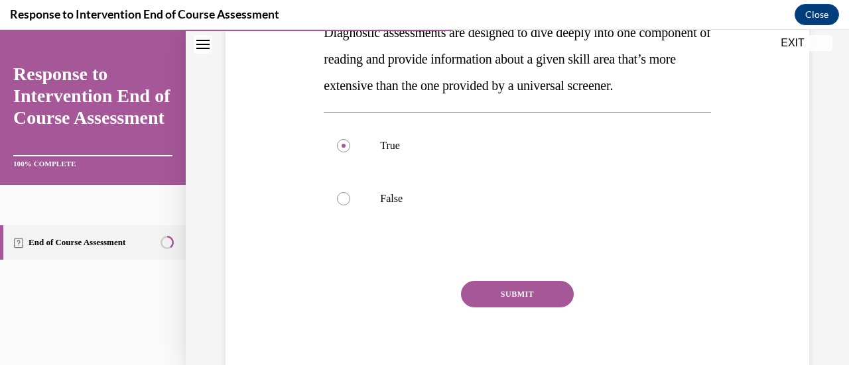
click at [523, 308] on button "SUBMIT" at bounding box center [517, 294] width 113 height 27
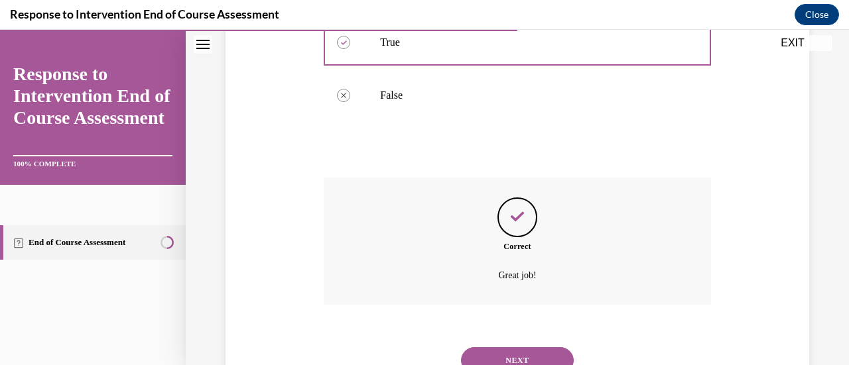
scroll to position [444, 0]
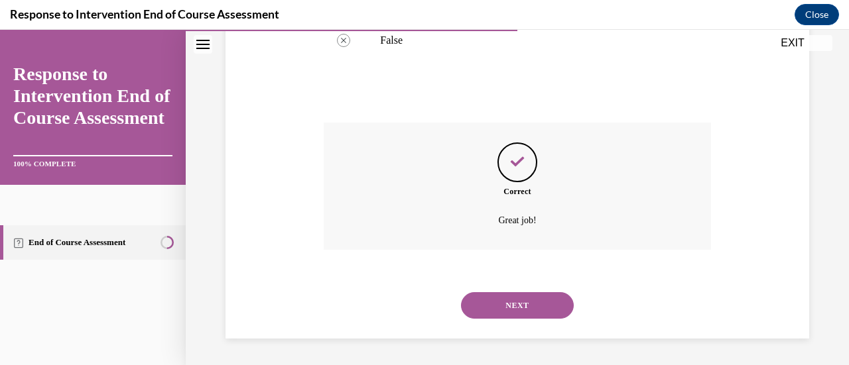
click at [521, 292] on div "NEXT" at bounding box center [517, 305] width 387 height 53
click at [523, 306] on button "NEXT" at bounding box center [517, 305] width 113 height 27
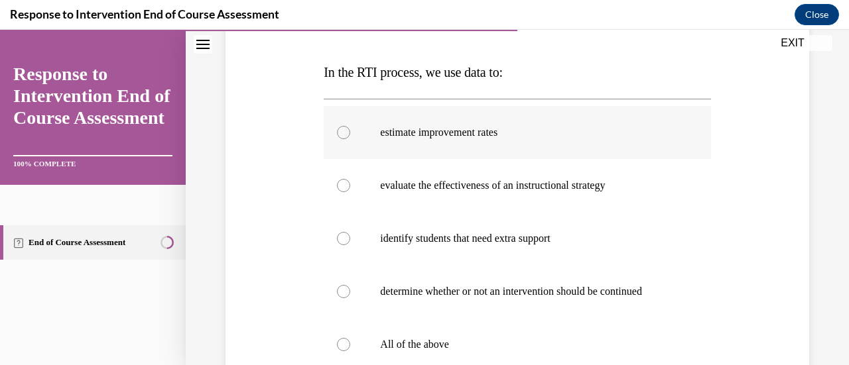
scroll to position [218, 0]
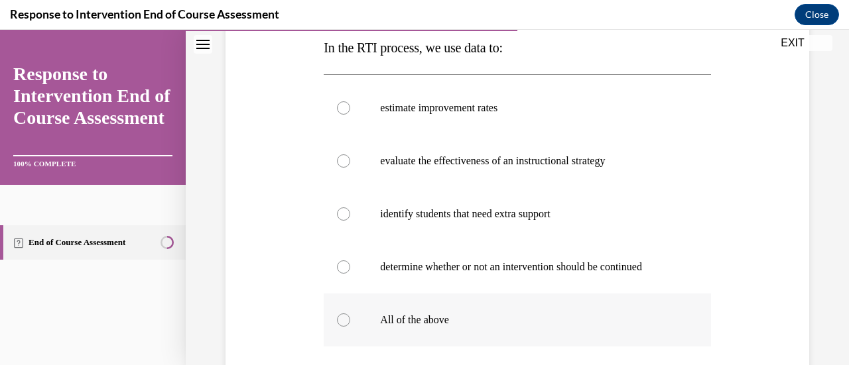
click at [451, 304] on label "All of the above" at bounding box center [517, 320] width 387 height 53
click at [350, 314] on input "All of the above" at bounding box center [343, 320] width 13 height 13
radio input "true"
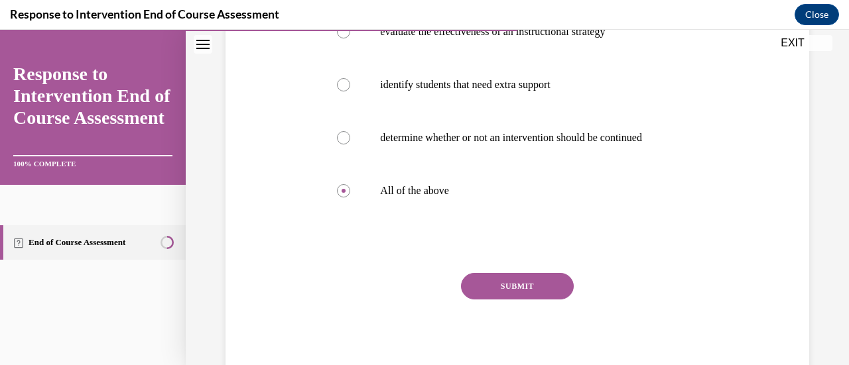
click at [495, 286] on button "SUBMIT" at bounding box center [517, 286] width 113 height 27
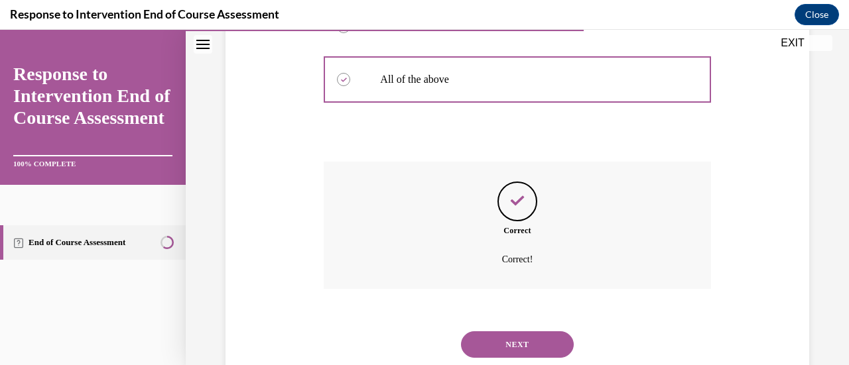
scroll to position [497, 0]
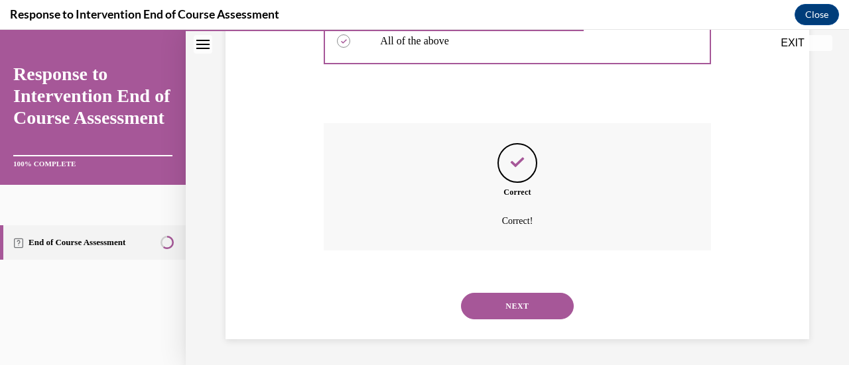
click at [505, 303] on button "NEXT" at bounding box center [517, 306] width 113 height 27
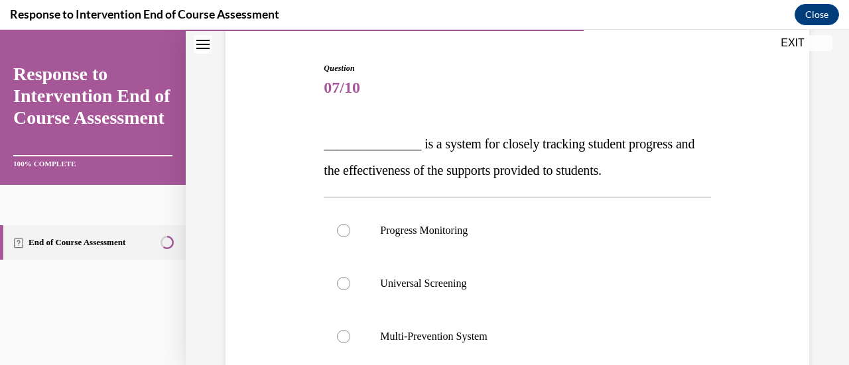
scroll to position [124, 0]
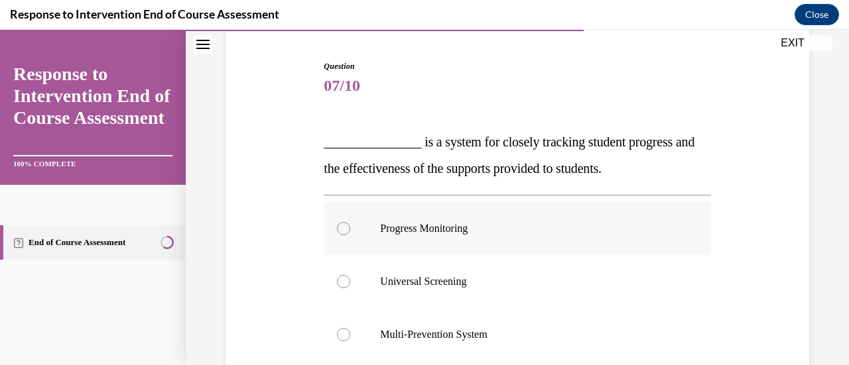
click at [493, 216] on label "Progress Monitoring" at bounding box center [517, 228] width 387 height 53
click at [350, 222] on input "Progress Monitoring" at bounding box center [343, 228] width 13 height 13
radio input "true"
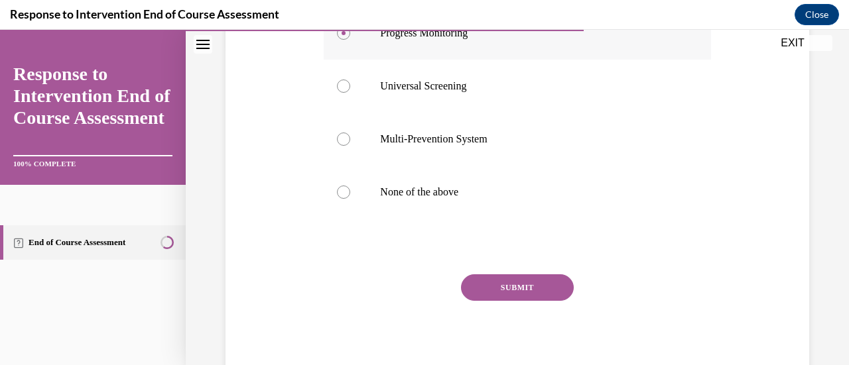
scroll to position [320, 0]
click at [505, 286] on button "SUBMIT" at bounding box center [517, 287] width 113 height 27
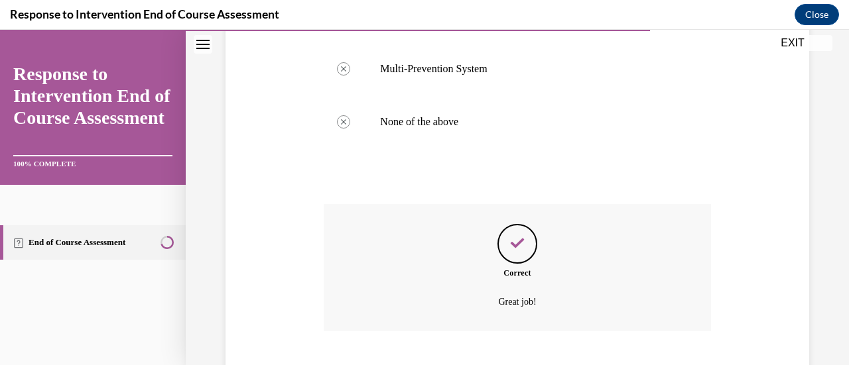
scroll to position [471, 0]
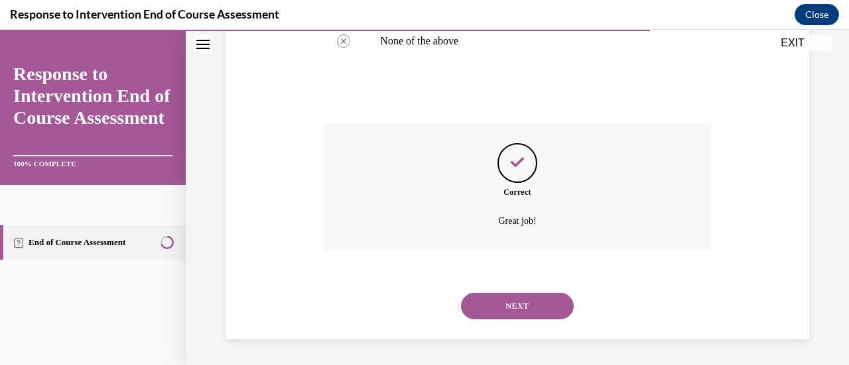
click at [518, 310] on button "NEXT" at bounding box center [517, 306] width 113 height 27
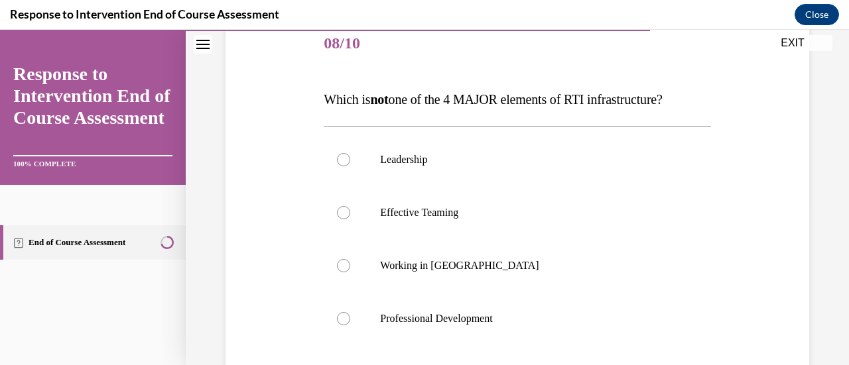
scroll to position [167, 0]
click at [476, 197] on label "Effective Teaming" at bounding box center [517, 212] width 387 height 53
click at [350, 206] on input "Effective Teaming" at bounding box center [343, 212] width 13 height 13
radio input "true"
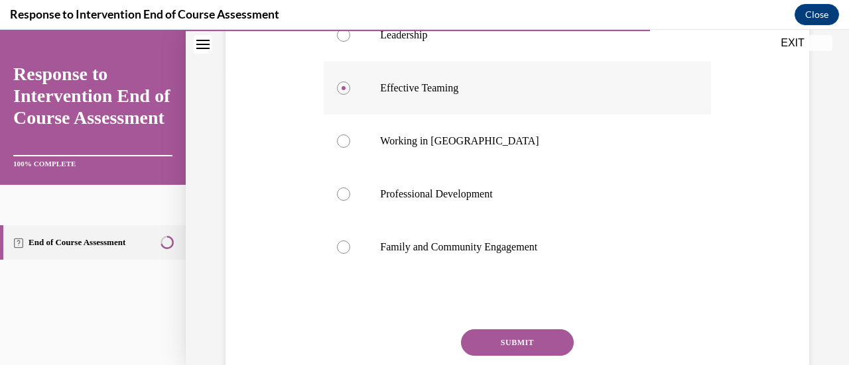
scroll to position [292, 0]
click at [520, 340] on button "SUBMIT" at bounding box center [517, 342] width 113 height 27
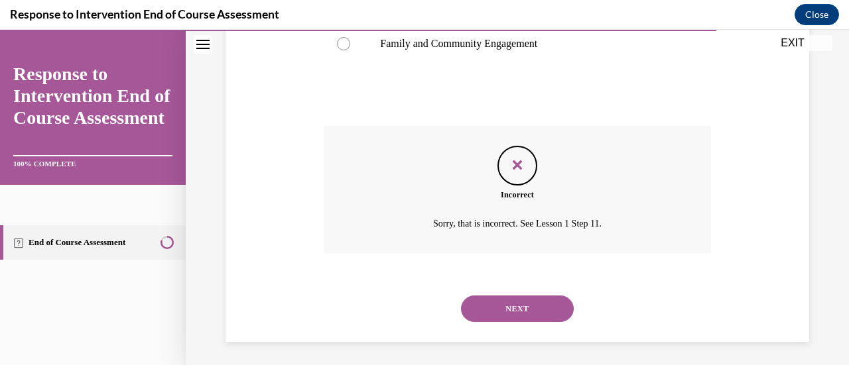
scroll to position [497, 0]
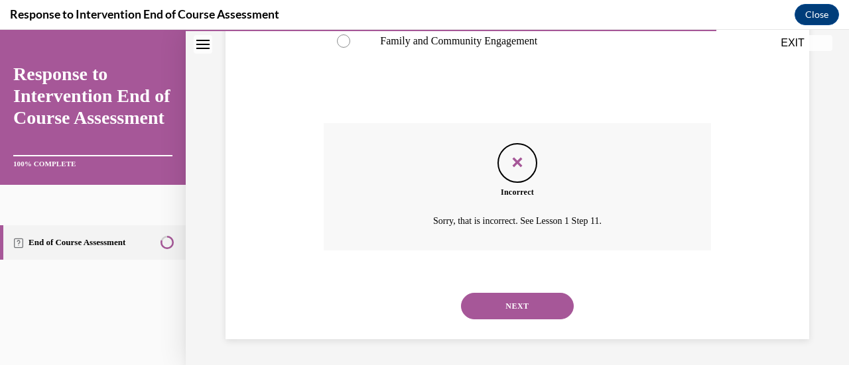
click at [525, 316] on button "NEXT" at bounding box center [517, 306] width 113 height 27
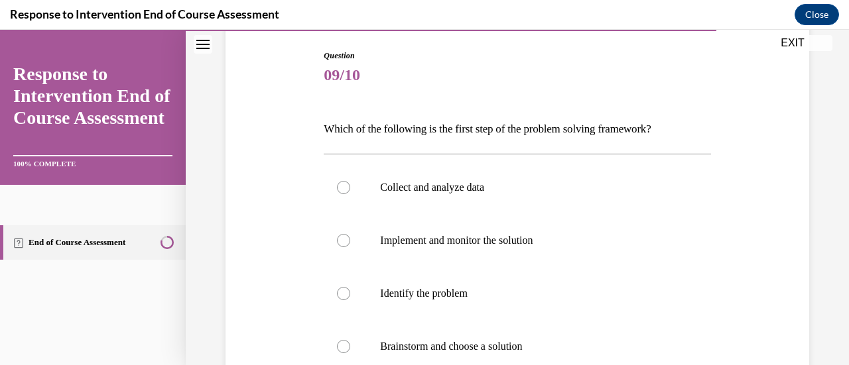
scroll to position [135, 0]
click at [470, 209] on label "Collect and analyze data" at bounding box center [517, 187] width 387 height 53
click at [350, 194] on input "Collect and analyze data" at bounding box center [343, 186] width 13 height 13
radio input "true"
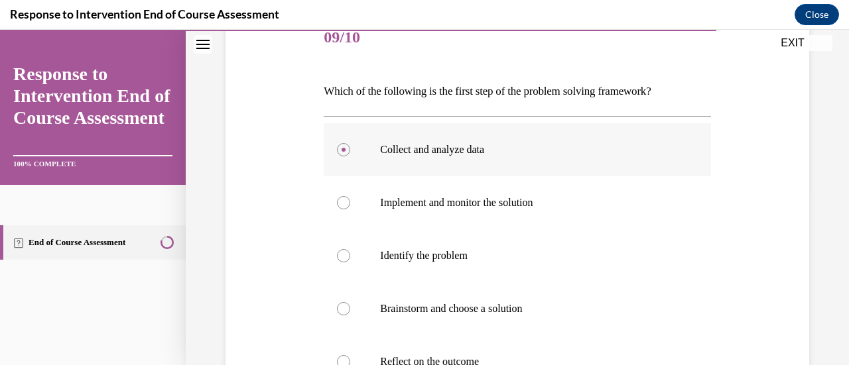
scroll to position [172, 0]
click at [462, 247] on label "Identify the problem" at bounding box center [517, 255] width 387 height 53
click at [350, 249] on input "Identify the problem" at bounding box center [343, 255] width 13 height 13
radio input "true"
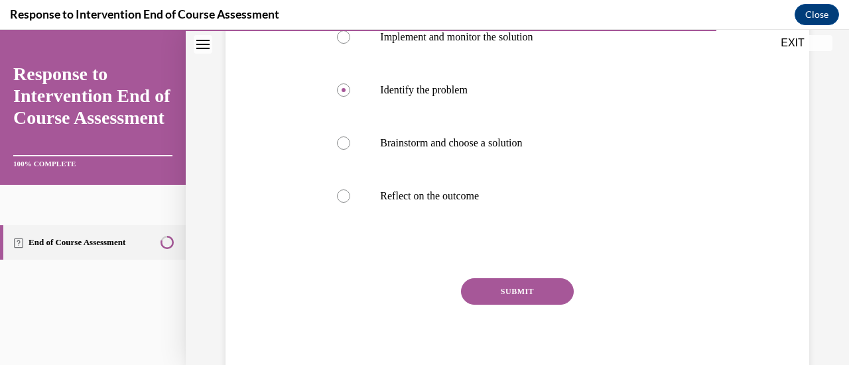
click at [507, 289] on button "SUBMIT" at bounding box center [517, 292] width 113 height 27
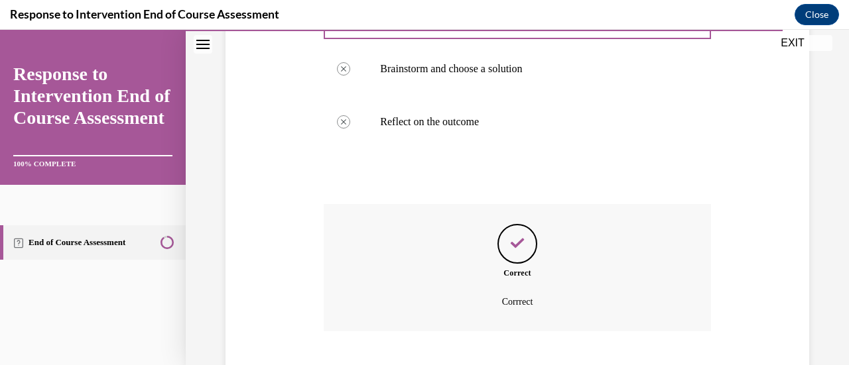
scroll to position [493, 0]
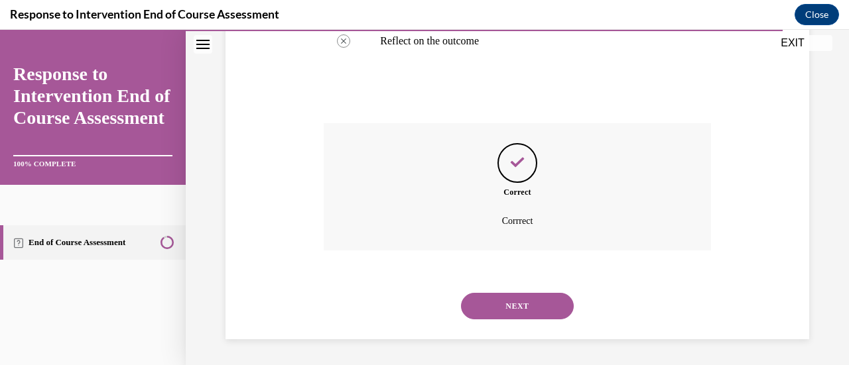
click at [540, 294] on button "NEXT" at bounding box center [517, 306] width 113 height 27
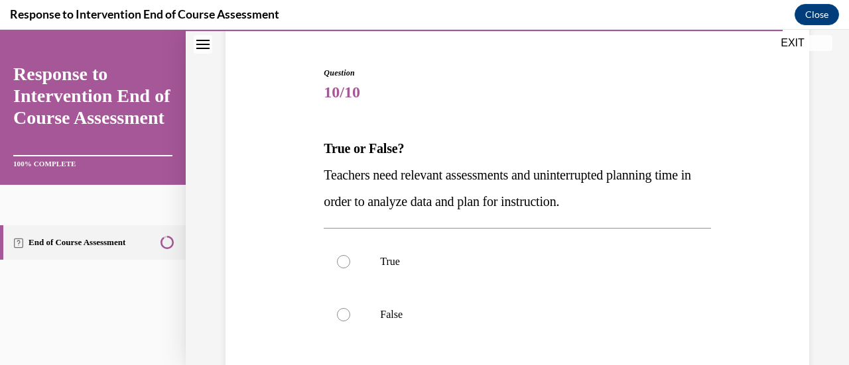
scroll to position [118, 0]
click at [530, 247] on label "True" at bounding box center [517, 261] width 387 height 53
click at [350, 255] on input "True" at bounding box center [343, 261] width 13 height 13
radio input "true"
click at [521, 318] on p "False" at bounding box center [528, 314] width 297 height 13
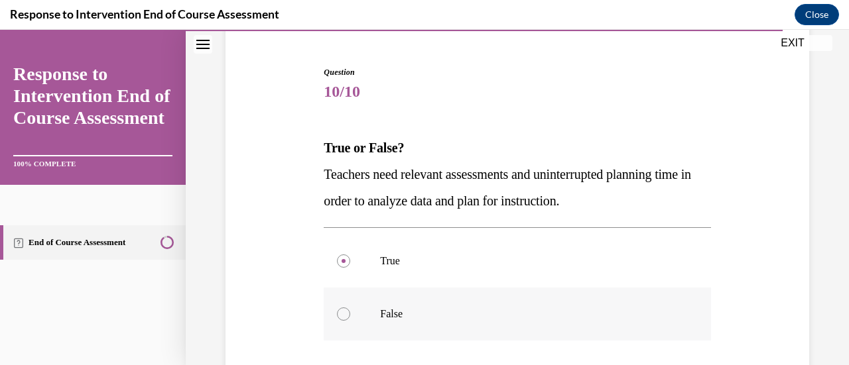
click at [350, 318] on input "False" at bounding box center [343, 314] width 13 height 13
radio input "true"
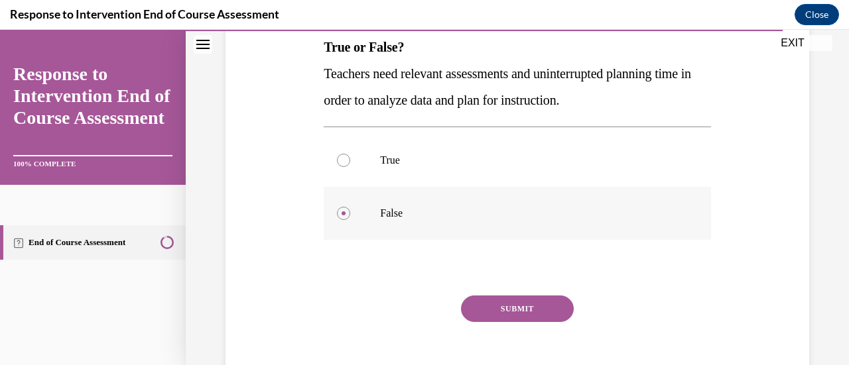
click at [521, 318] on button "SUBMIT" at bounding box center [517, 309] width 113 height 27
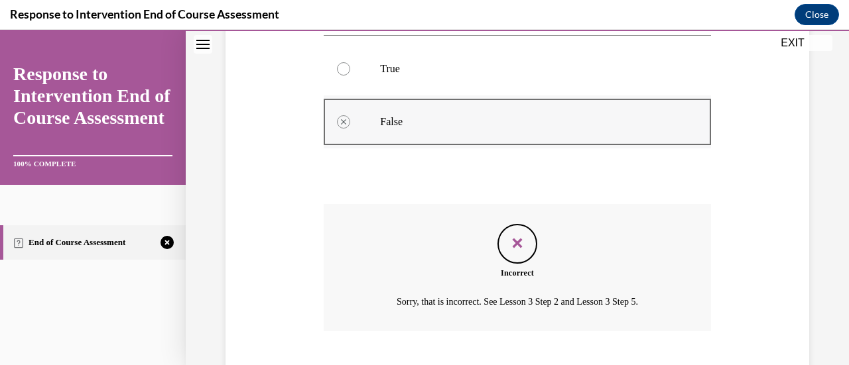
scroll to position [391, 0]
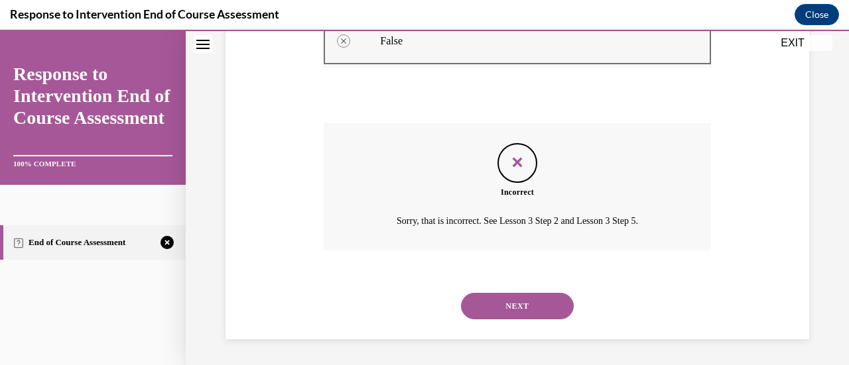
click at [521, 318] on button "NEXT" at bounding box center [517, 306] width 113 height 27
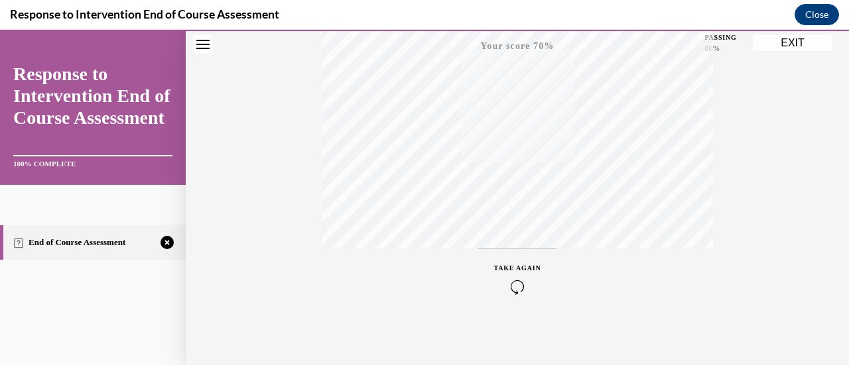
scroll to position [344, 0]
click at [509, 289] on icon "button" at bounding box center [517, 285] width 47 height 15
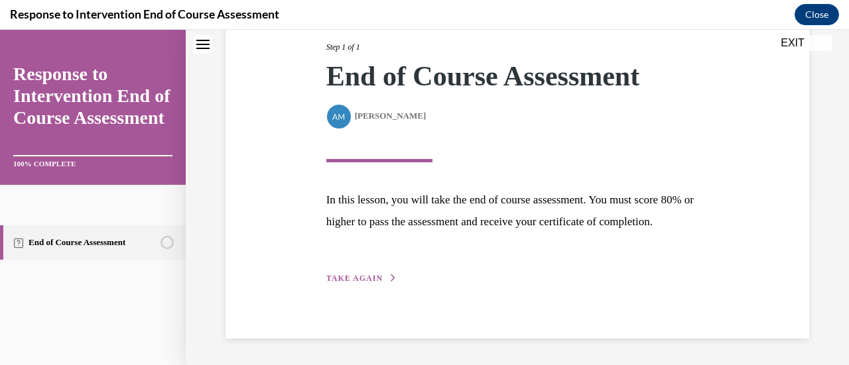
click at [371, 276] on span "TAKE AGAIN" at bounding box center [354, 278] width 56 height 9
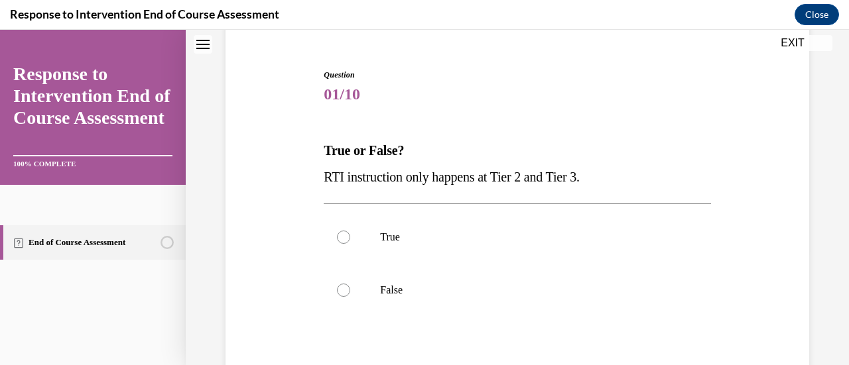
scroll to position [119, 0]
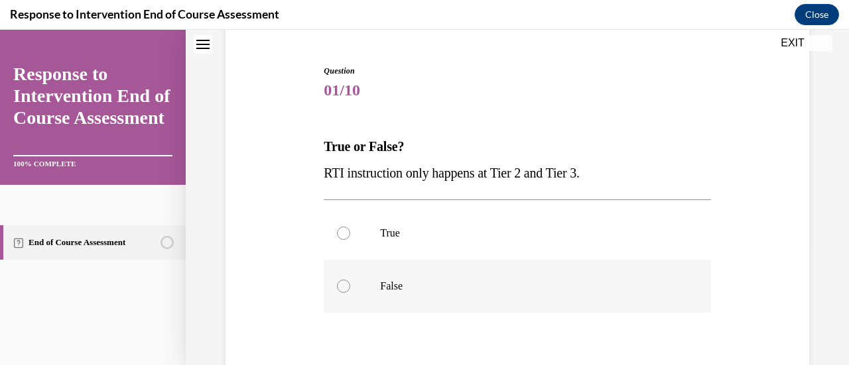
click at [408, 303] on label "False" at bounding box center [517, 286] width 387 height 53
click at [350, 293] on input "False" at bounding box center [343, 286] width 13 height 13
radio input "true"
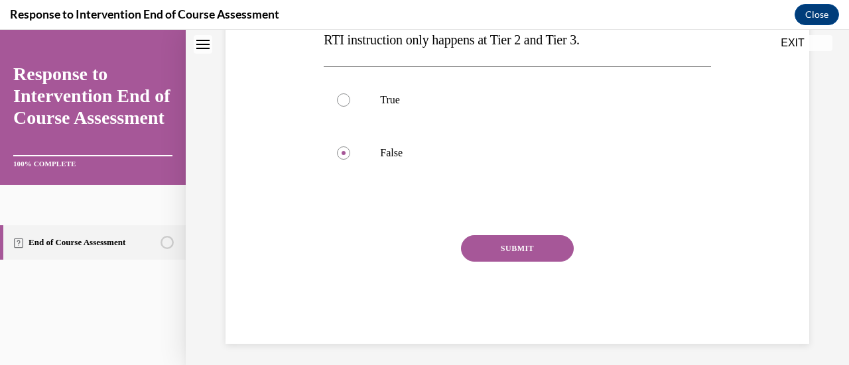
click at [529, 235] on button "SUBMIT" at bounding box center [517, 248] width 113 height 27
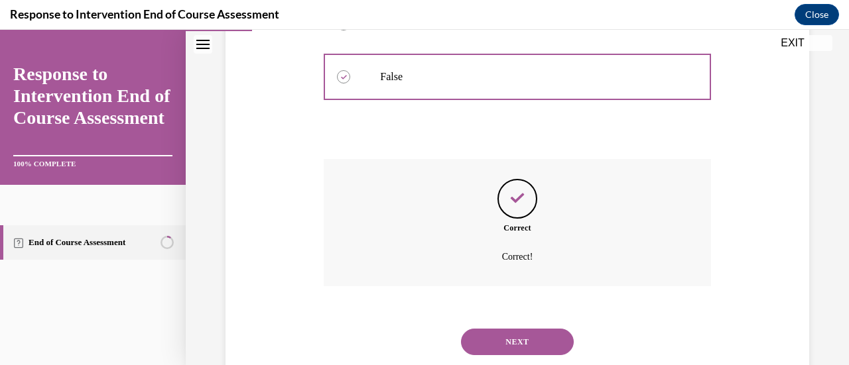
scroll to position [365, 0]
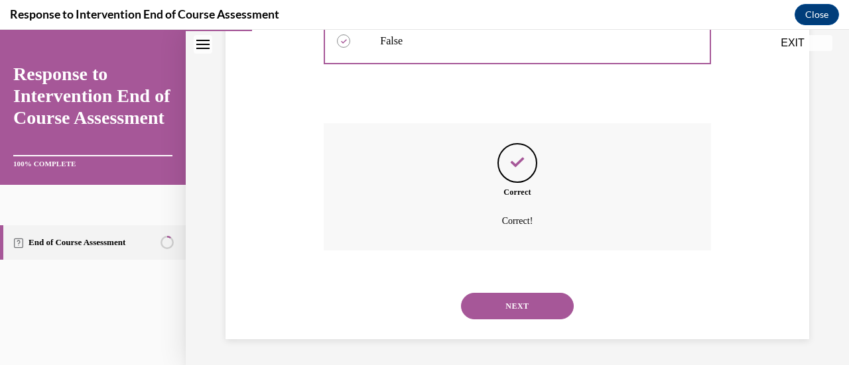
click at [531, 312] on button "NEXT" at bounding box center [517, 306] width 113 height 27
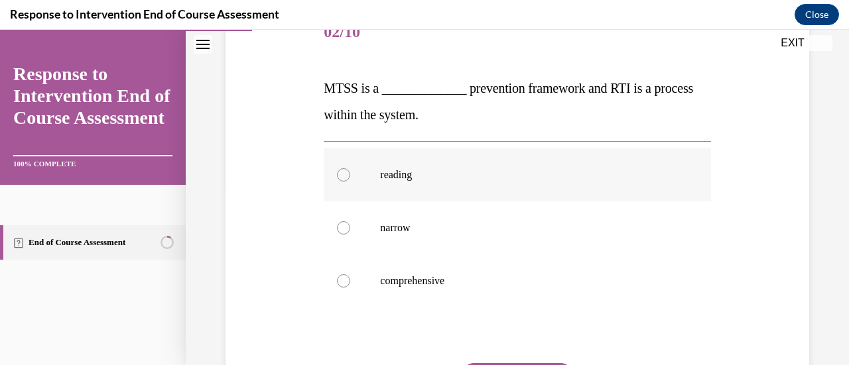
scroll to position [188, 0]
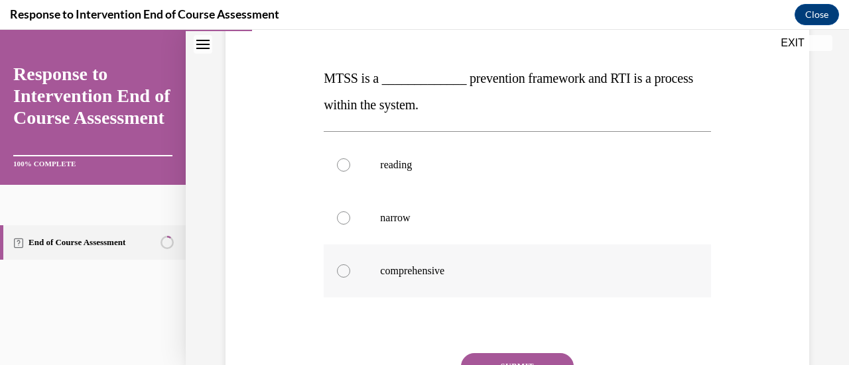
click at [485, 275] on p "comprehensive" at bounding box center [528, 271] width 297 height 13
click at [350, 275] on input "comprehensive" at bounding box center [343, 271] width 13 height 13
radio input "true"
click at [525, 359] on button "SUBMIT" at bounding box center [517, 367] width 113 height 27
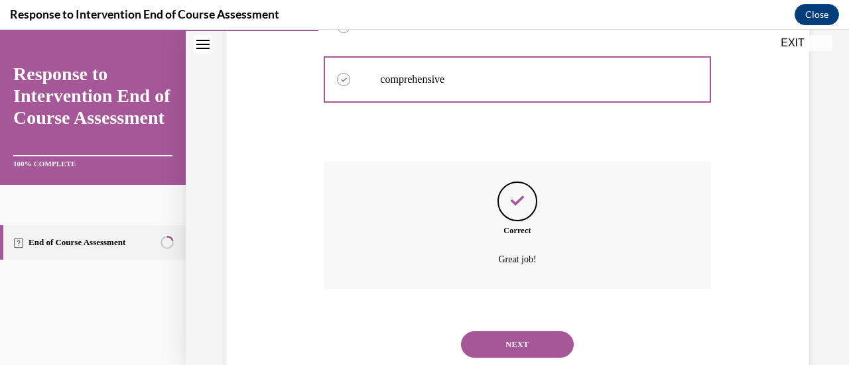
scroll to position [418, 0]
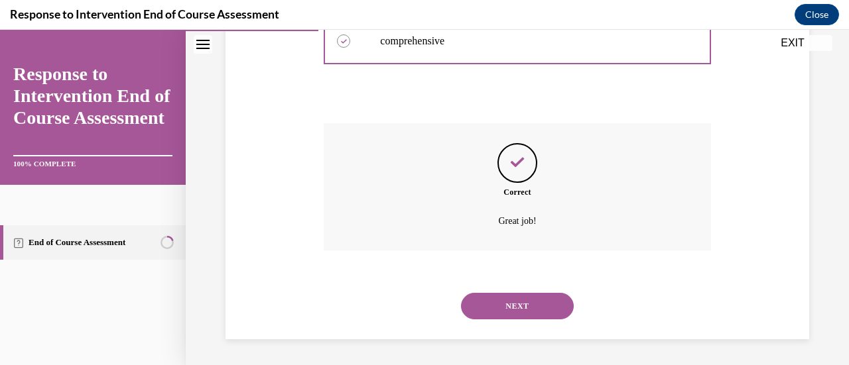
click at [526, 311] on button "NEXT" at bounding box center [517, 306] width 113 height 27
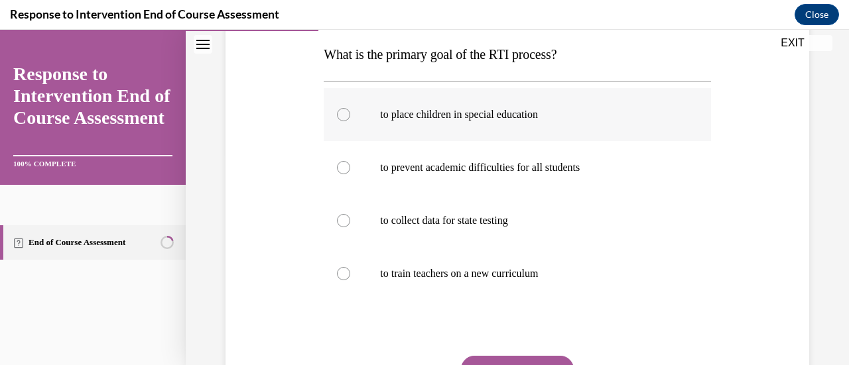
scroll to position [211, 0]
click at [515, 166] on p "to prevent academic difficulties for all students" at bounding box center [528, 168] width 297 height 13
click at [350, 166] on input "to prevent academic difficulties for all students" at bounding box center [343, 168] width 13 height 13
radio input "true"
click at [543, 355] on div "Question 03/10 What is the primary goal of the RTI process? to place children i…" at bounding box center [517, 219] width 387 height 492
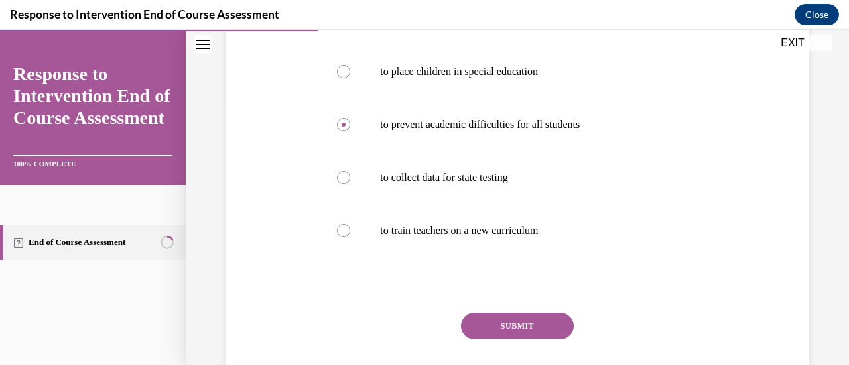
click at [545, 316] on button "SUBMIT" at bounding box center [517, 326] width 113 height 27
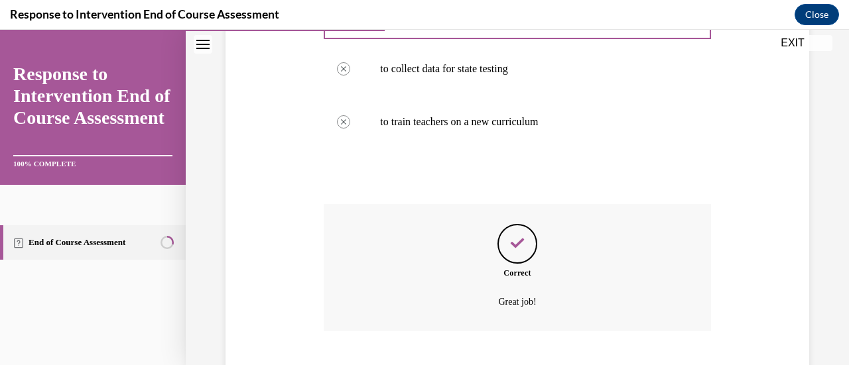
scroll to position [444, 0]
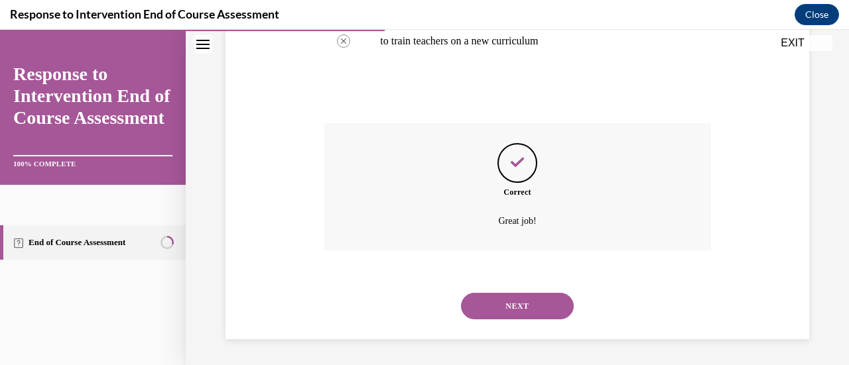
click at [530, 301] on button "NEXT" at bounding box center [517, 306] width 113 height 27
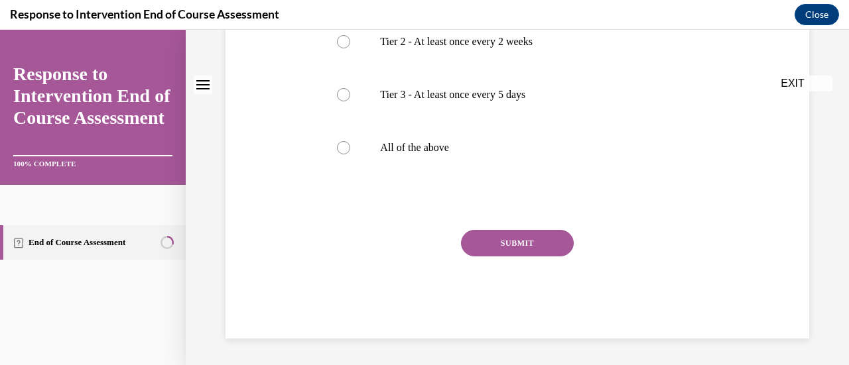
scroll to position [0, 0]
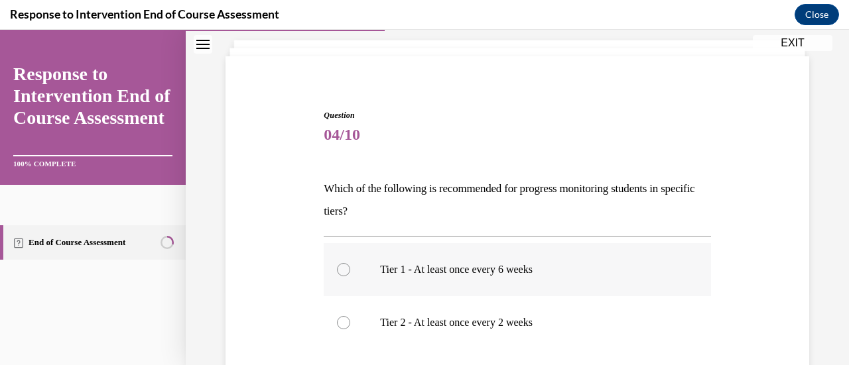
click at [523, 273] on p "Tier 1 - At least once every 6 weeks" at bounding box center [528, 269] width 297 height 13
click at [350, 273] on input "Tier 1 - At least once every 6 weeks" at bounding box center [343, 269] width 13 height 13
radio input "true"
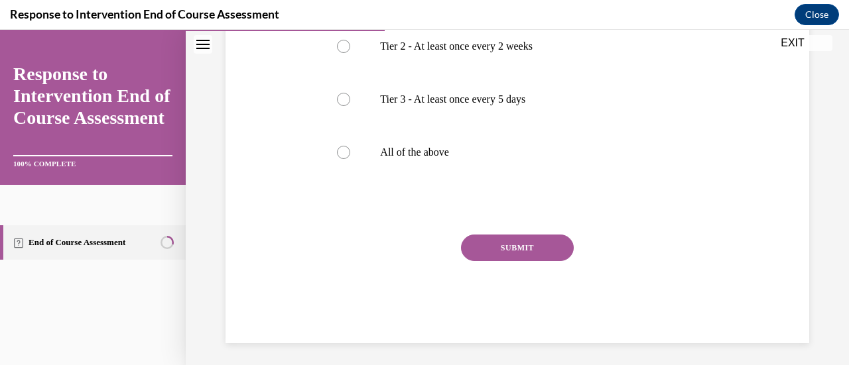
scroll to position [355, 0]
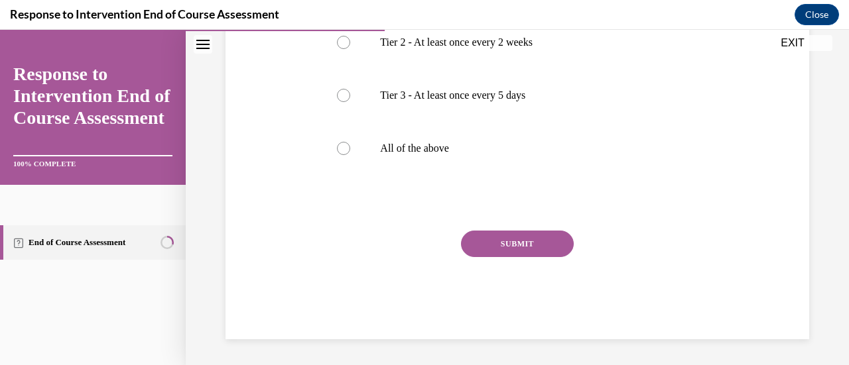
click at [523, 245] on button "SUBMIT" at bounding box center [517, 244] width 113 height 27
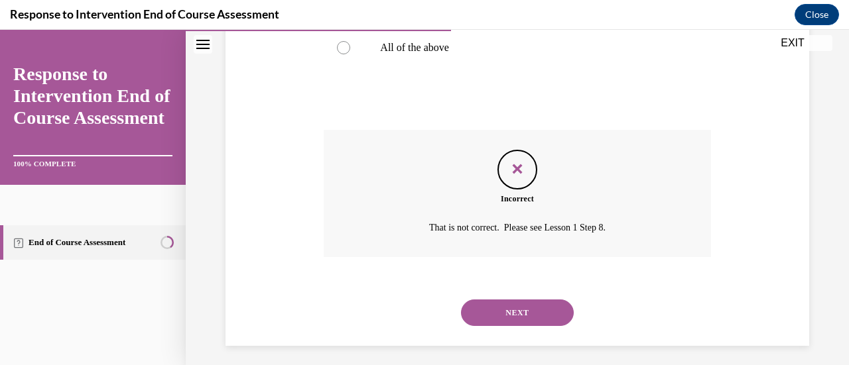
scroll to position [463, 0]
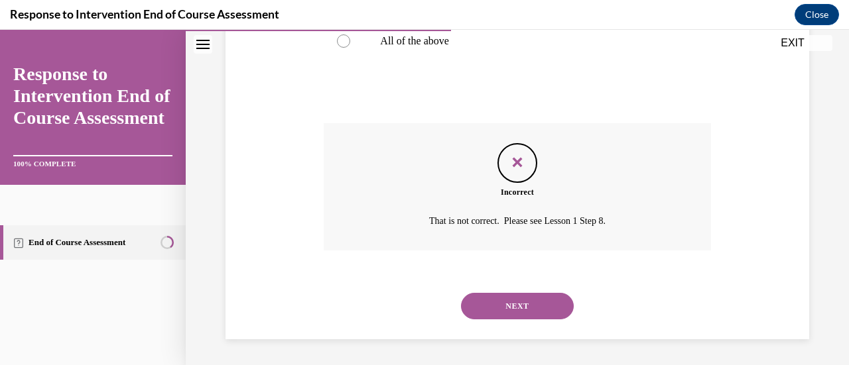
click at [526, 309] on button "NEXT" at bounding box center [517, 306] width 113 height 27
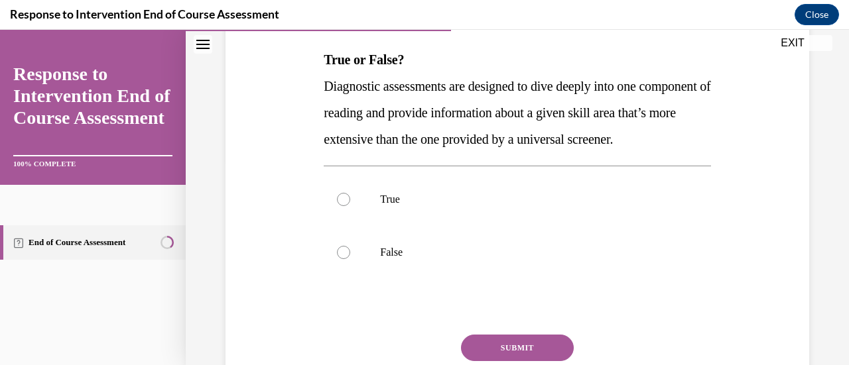
scroll to position [207, 0]
click at [391, 206] on p "True" at bounding box center [528, 198] width 297 height 13
click at [350, 206] on input "True" at bounding box center [343, 198] width 13 height 13
radio input "true"
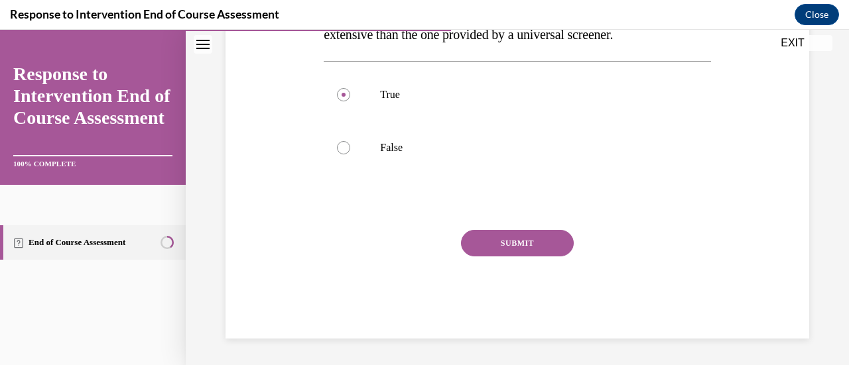
click at [511, 239] on button "SUBMIT" at bounding box center [517, 243] width 113 height 27
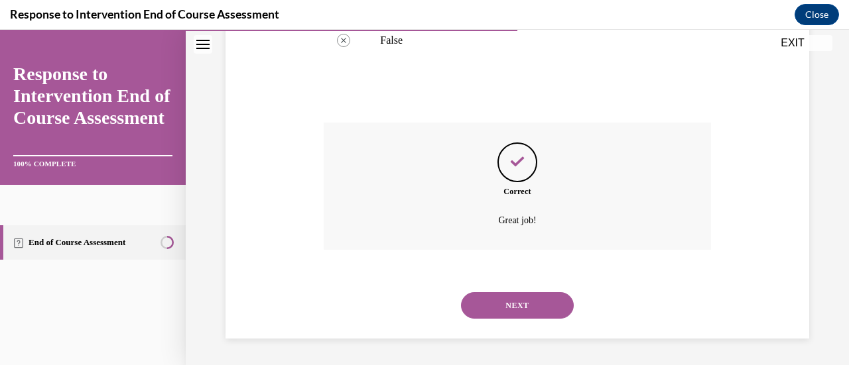
scroll to position [444, 0]
click at [526, 302] on button "NEXT" at bounding box center [517, 305] width 113 height 27
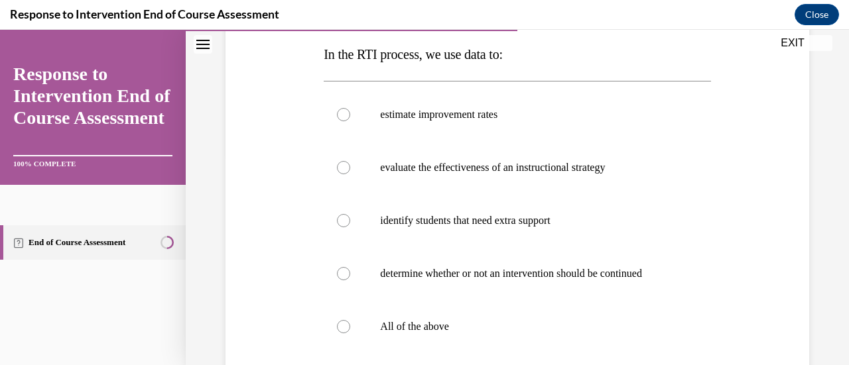
scroll to position [216, 0]
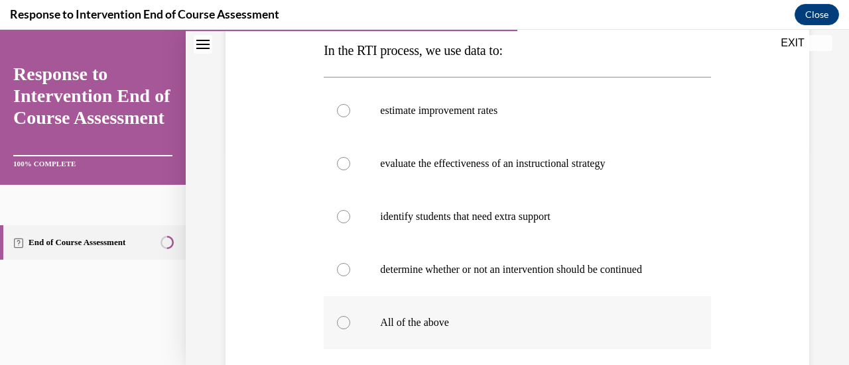
click at [446, 320] on p "All of the above" at bounding box center [528, 322] width 297 height 13
click at [350, 320] on input "All of the above" at bounding box center [343, 322] width 13 height 13
radio input "true"
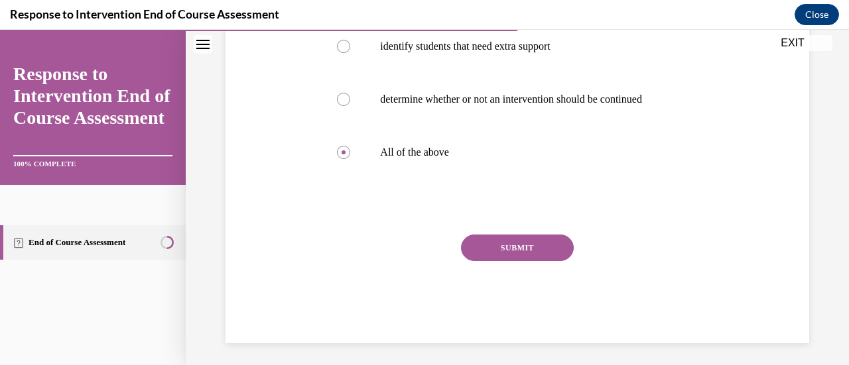
scroll to position [387, 0]
click at [502, 255] on button "SUBMIT" at bounding box center [517, 247] width 113 height 27
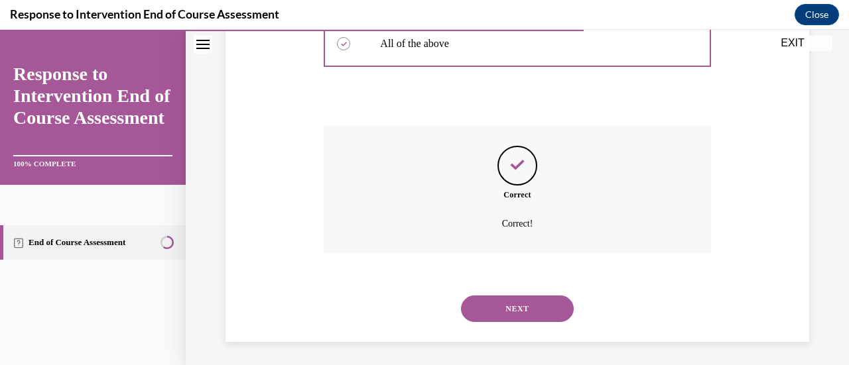
scroll to position [497, 0]
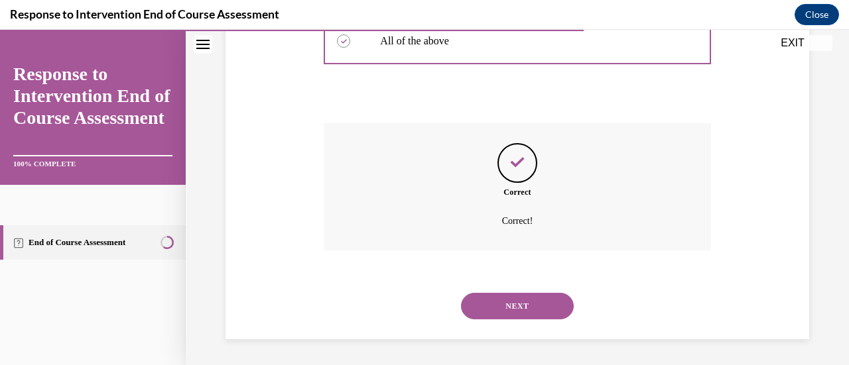
click at [525, 335] on div "SUBMIT NEXT" at bounding box center [517, 305] width 387 height 69
click at [523, 313] on button "NEXT" at bounding box center [517, 306] width 113 height 27
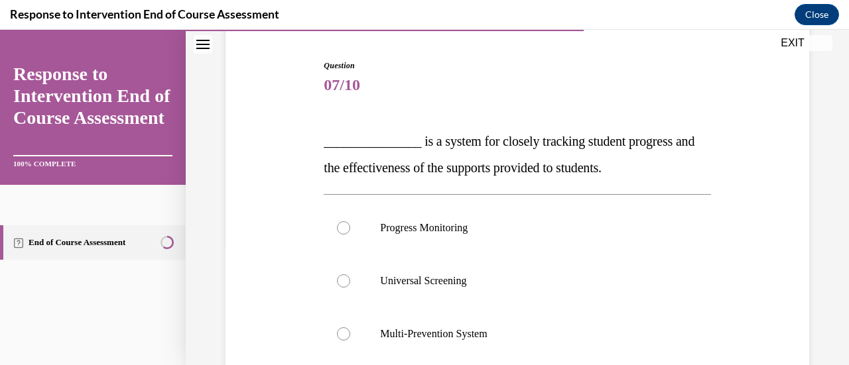
scroll to position [126, 0]
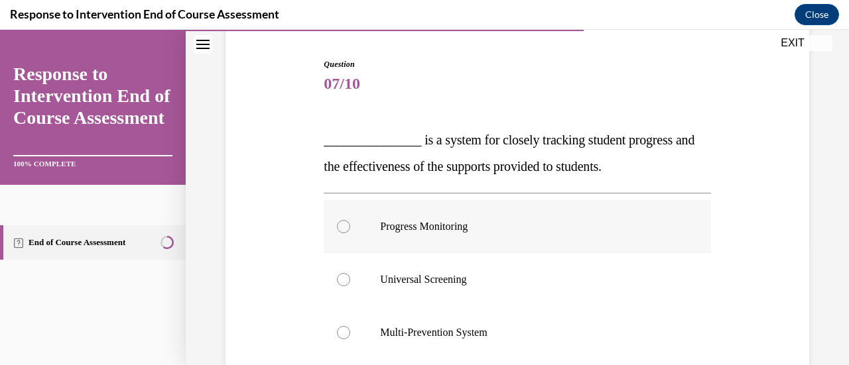
click at [474, 251] on label "Progress Monitoring" at bounding box center [517, 226] width 387 height 53
click at [350, 233] on input "Progress Monitoring" at bounding box center [343, 226] width 13 height 13
radio input "true"
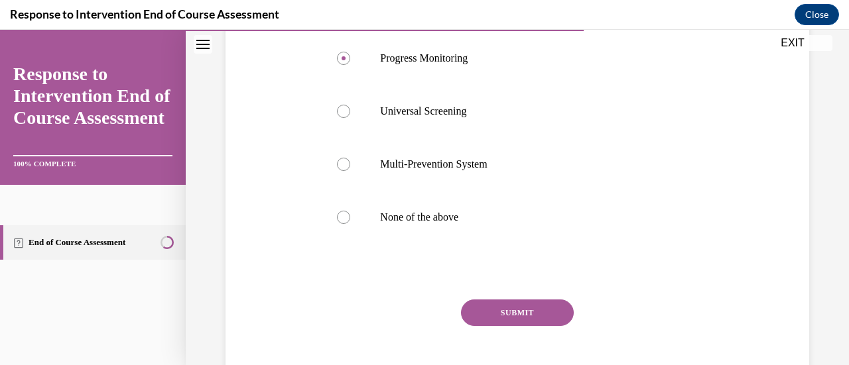
click at [502, 307] on button "SUBMIT" at bounding box center [517, 313] width 113 height 27
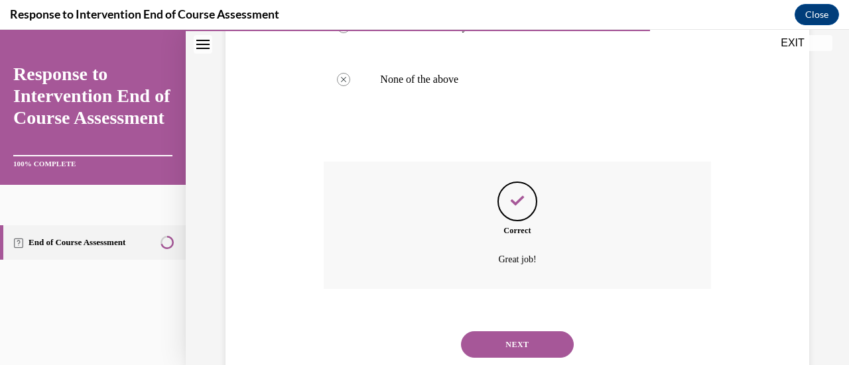
scroll to position [471, 0]
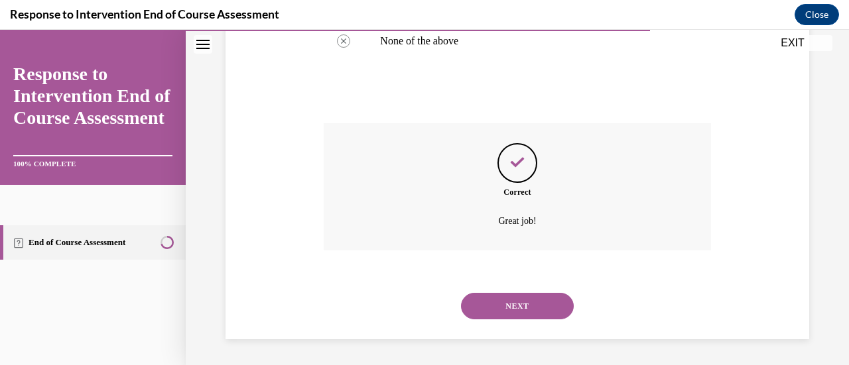
click at [502, 307] on button "NEXT" at bounding box center [517, 306] width 113 height 27
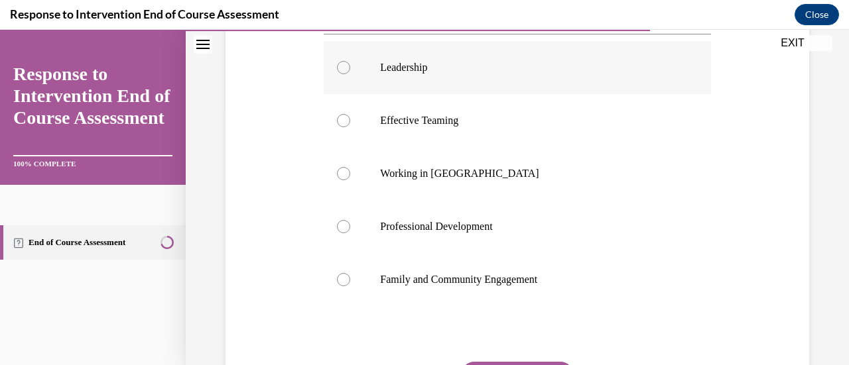
scroll to position [255, 0]
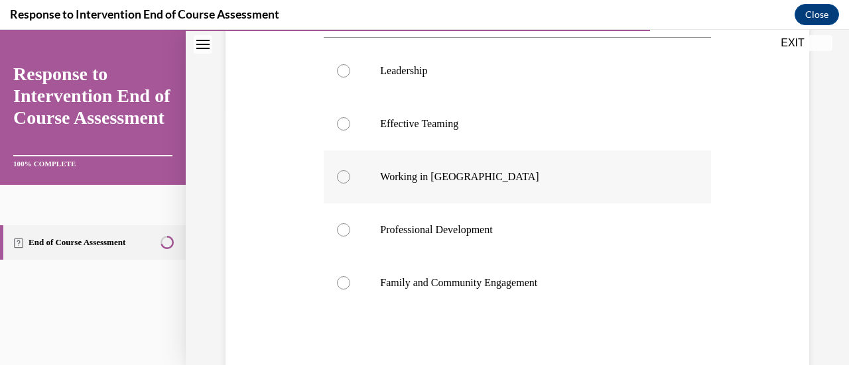
click at [480, 182] on p "Working in Silos" at bounding box center [528, 176] width 297 height 13
click at [350, 182] on input "Working in Silos" at bounding box center [343, 176] width 13 height 13
radio input "true"
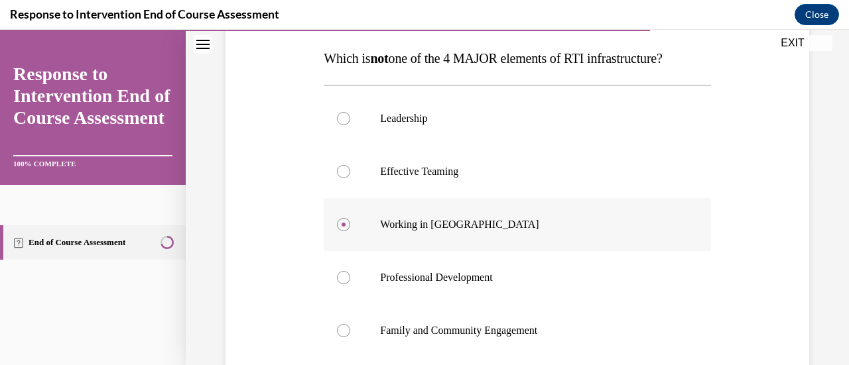
scroll to position [216, 0]
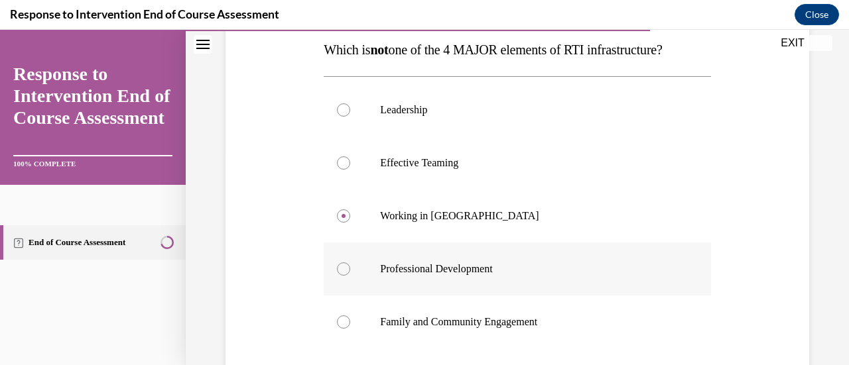
click at [499, 259] on label "Professional Development" at bounding box center [517, 269] width 387 height 53
click at [350, 263] on input "Professional Development" at bounding box center [343, 269] width 13 height 13
radio input "true"
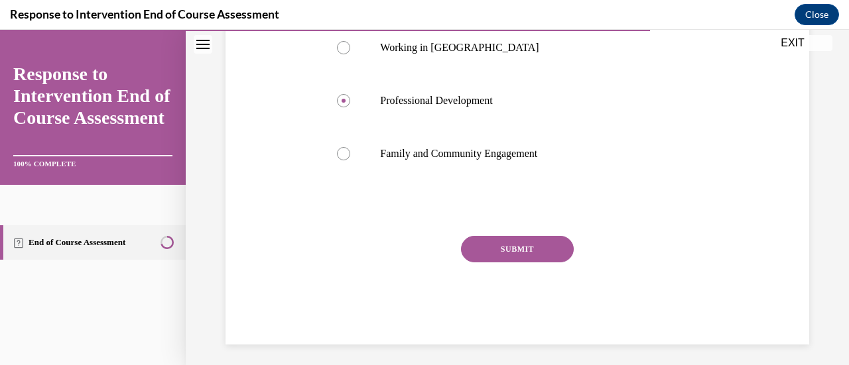
click at [499, 259] on button "SUBMIT" at bounding box center [517, 249] width 113 height 27
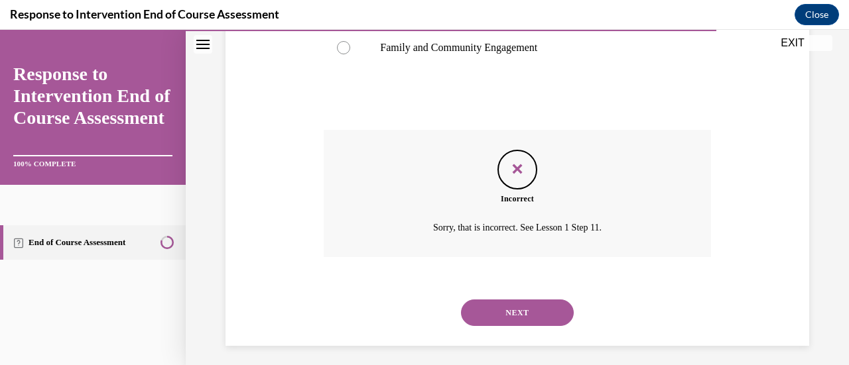
scroll to position [497, 0]
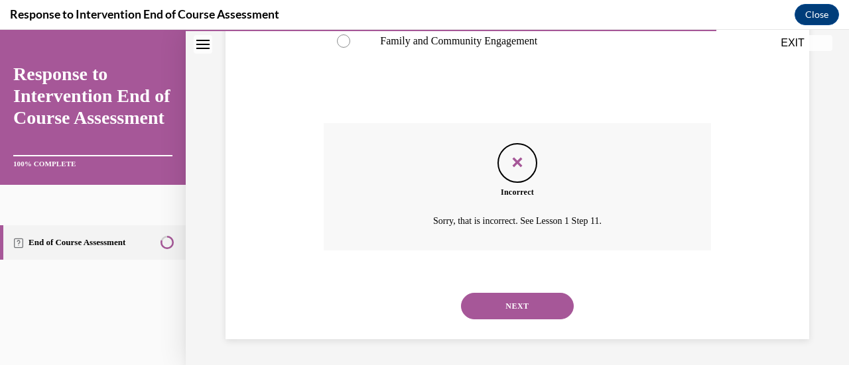
click at [539, 311] on button "NEXT" at bounding box center [517, 306] width 113 height 27
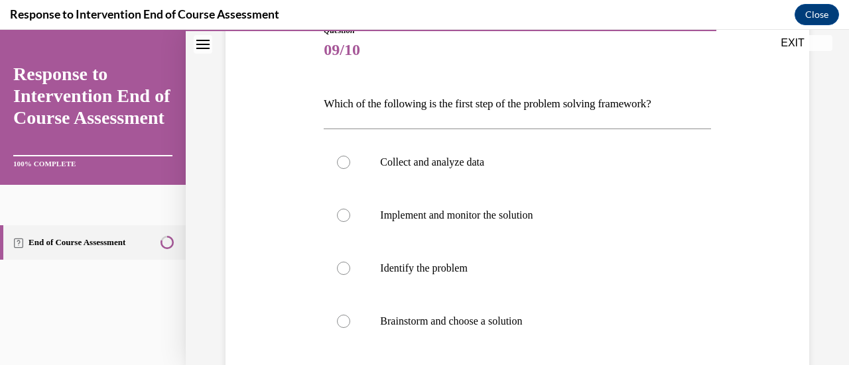
scroll to position [163, 0]
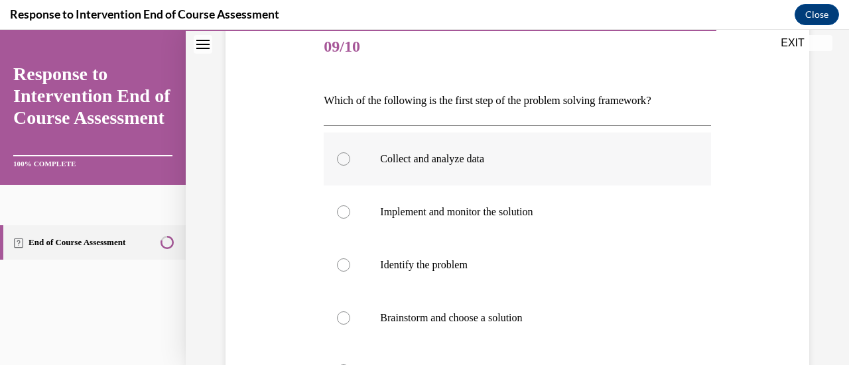
click at [470, 163] on p "Collect and analyze data" at bounding box center [528, 159] width 297 height 13
click at [350, 163] on input "Collect and analyze data" at bounding box center [343, 159] width 13 height 13
radio input "true"
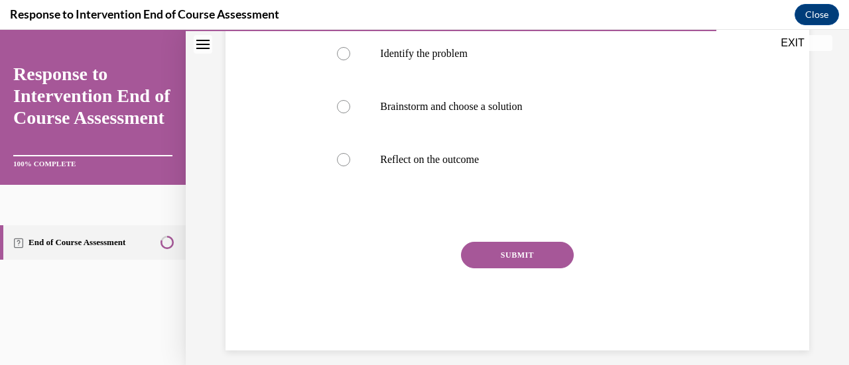
click at [529, 257] on button "SUBMIT" at bounding box center [517, 255] width 113 height 27
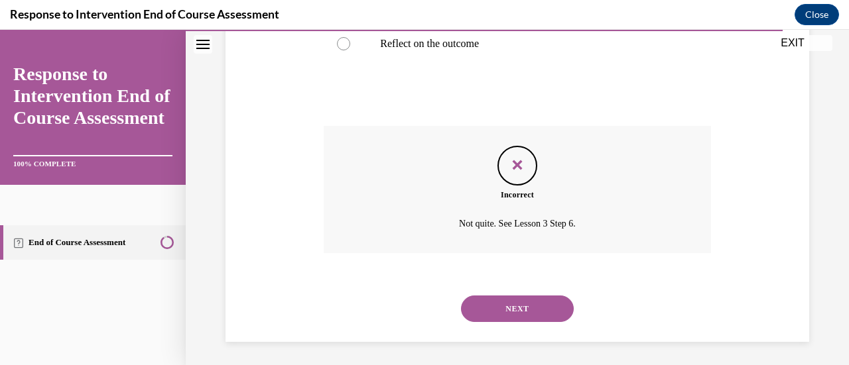
scroll to position [493, 0]
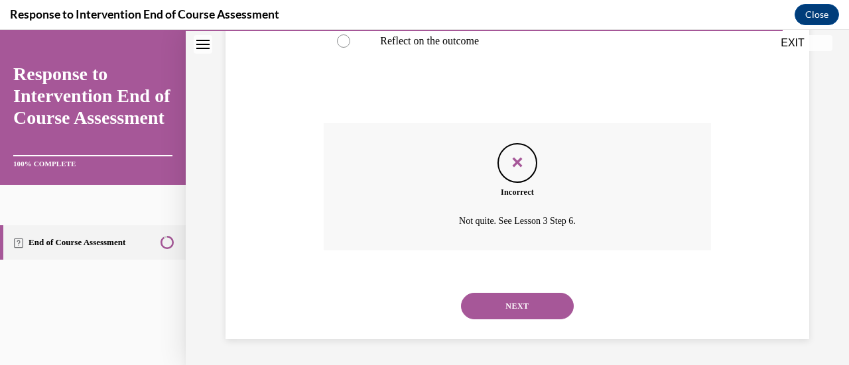
click at [532, 319] on button "NEXT" at bounding box center [517, 306] width 113 height 27
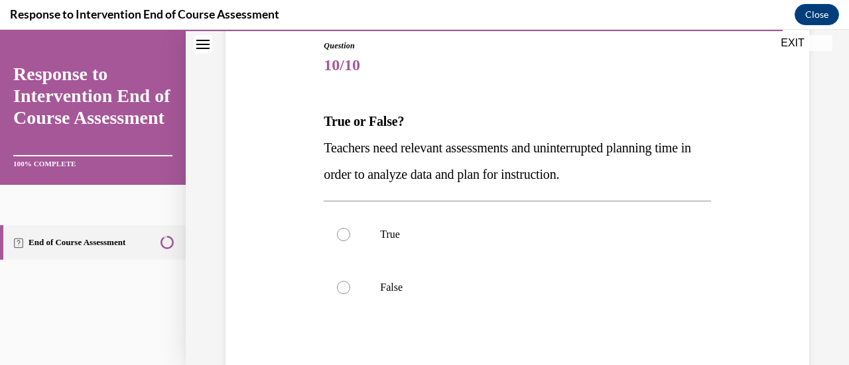
scroll to position [146, 0]
click at [434, 287] on p "False" at bounding box center [528, 286] width 297 height 13
click at [350, 287] on input "False" at bounding box center [343, 286] width 13 height 13
radio input "true"
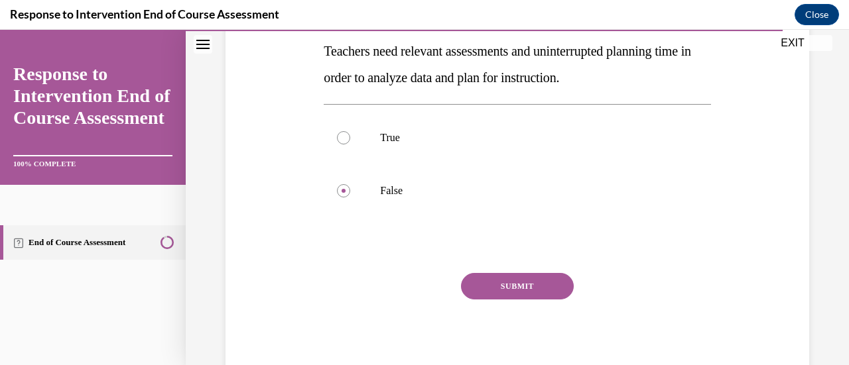
click at [500, 279] on button "SUBMIT" at bounding box center [517, 286] width 113 height 27
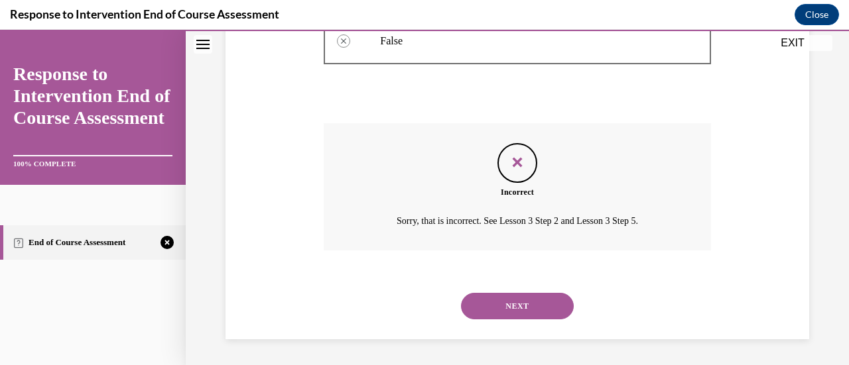
click at [513, 313] on button "NEXT" at bounding box center [517, 306] width 113 height 27
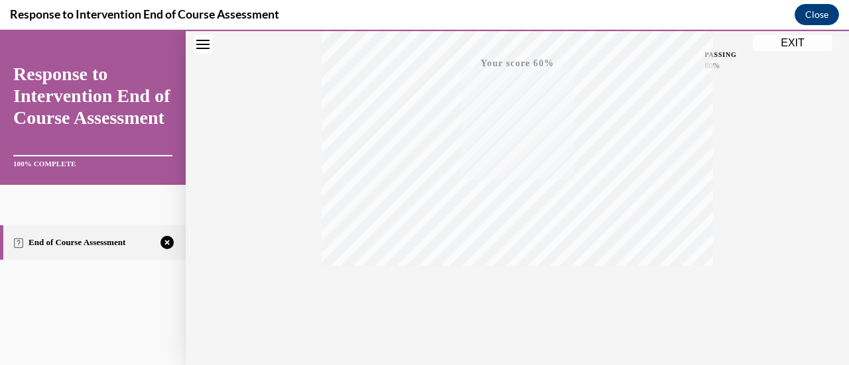
scroll to position [344, 0]
click at [511, 287] on icon "button" at bounding box center [517, 285] width 47 height 15
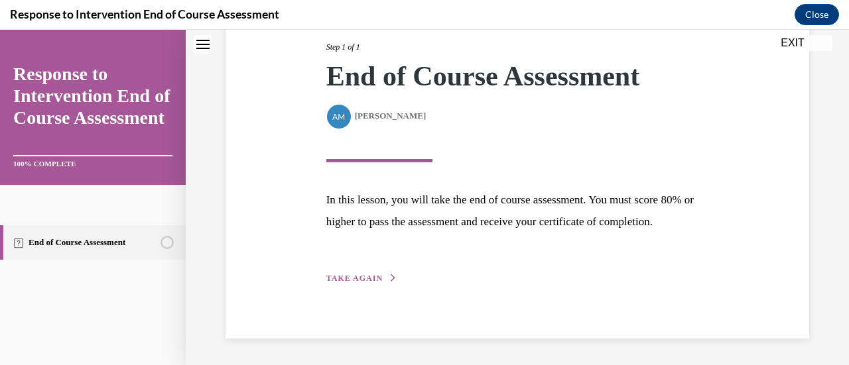
scroll to position [194, 0]
click at [363, 287] on div "Step 1 of 1 End of Course Assessment By Alexander Mackey Alexander Mackey In th…" at bounding box center [518, 148] width 584 height 381
click at [359, 275] on span "TAKE AGAIN" at bounding box center [354, 278] width 56 height 9
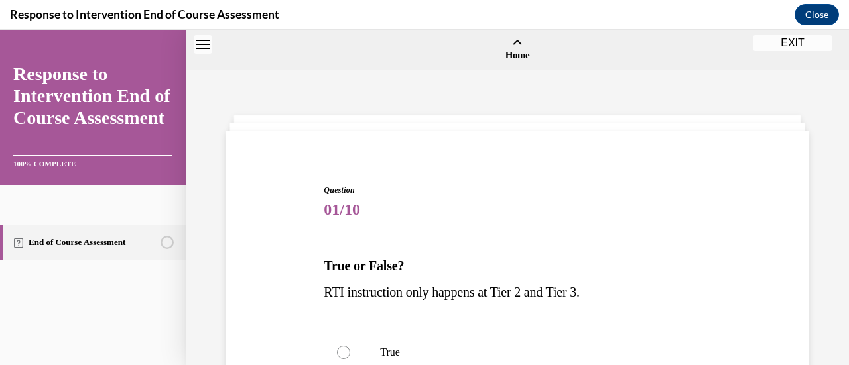
scroll to position [192, 0]
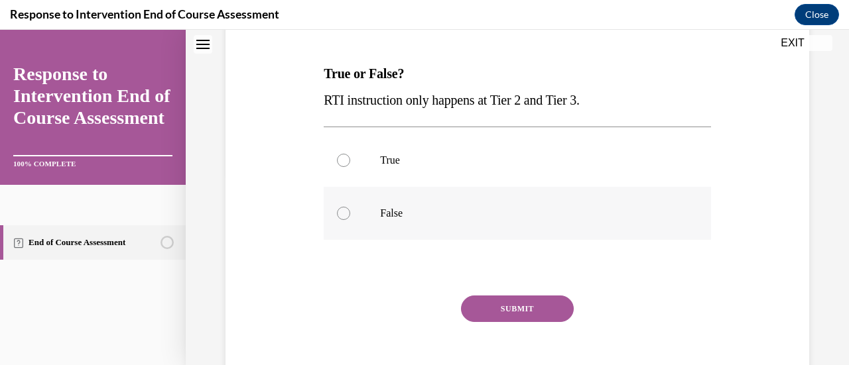
click at [417, 220] on label "False" at bounding box center [517, 213] width 387 height 53
click at [350, 220] on input "False" at bounding box center [343, 213] width 13 height 13
radio input "true"
click at [487, 297] on button "SUBMIT" at bounding box center [517, 309] width 113 height 27
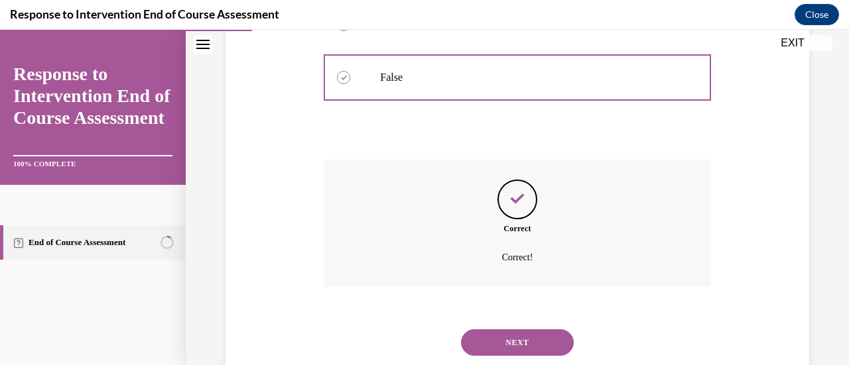
scroll to position [365, 0]
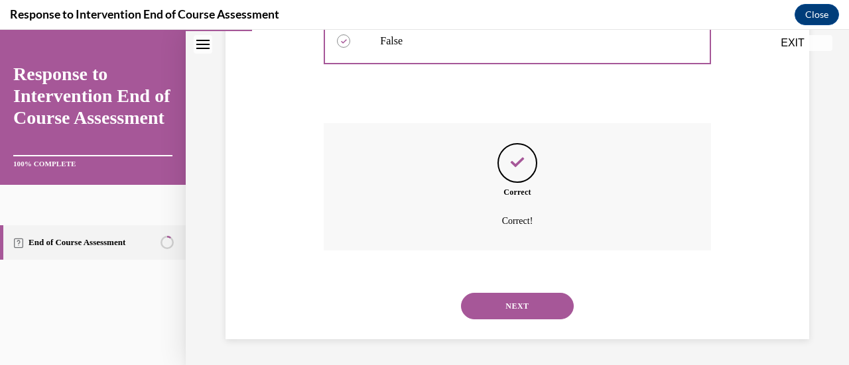
click at [511, 311] on button "NEXT" at bounding box center [517, 306] width 113 height 27
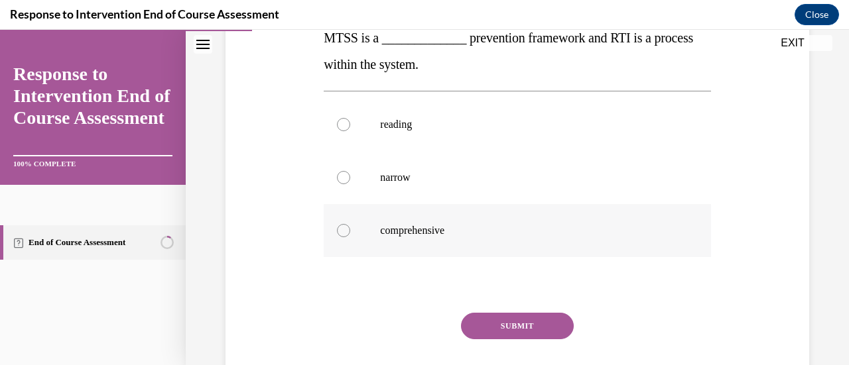
click at [415, 243] on label "comprehensive" at bounding box center [517, 230] width 387 height 53
click at [350, 237] on input "comprehensive" at bounding box center [343, 230] width 13 height 13
radio input "true"
click at [535, 325] on button "SUBMIT" at bounding box center [517, 326] width 113 height 27
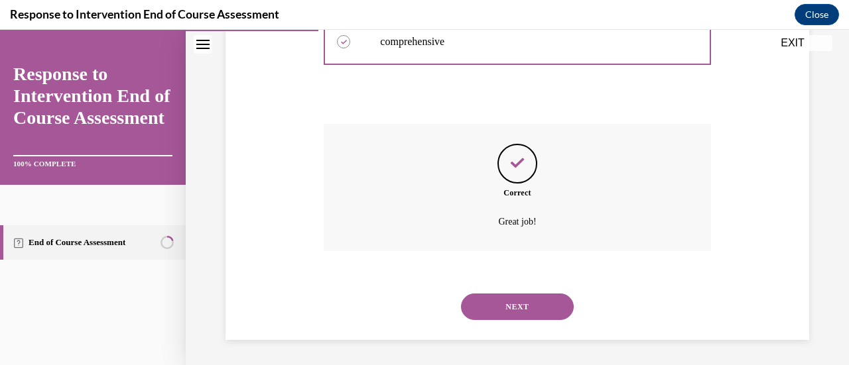
scroll to position [418, 0]
click at [523, 318] on button "NEXT" at bounding box center [517, 306] width 113 height 27
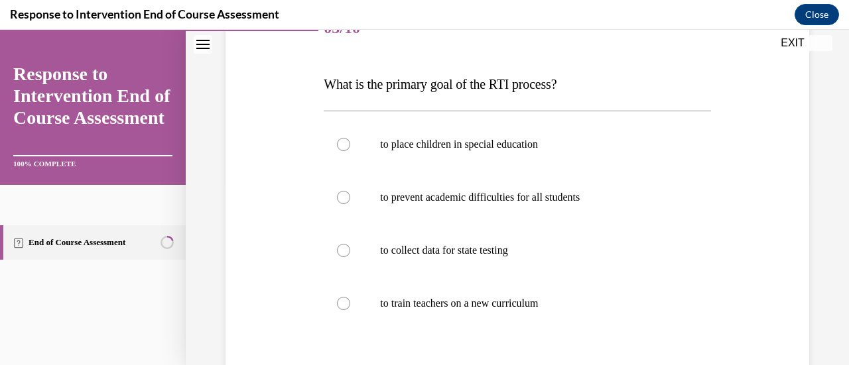
scroll to position [183, 0]
click at [483, 257] on label "to collect data for state testing" at bounding box center [517, 249] width 387 height 53
click at [350, 256] on input "to collect data for state testing" at bounding box center [343, 249] width 13 height 13
radio input "true"
click at [529, 310] on label "to train teachers on a new curriculum" at bounding box center [517, 302] width 387 height 53
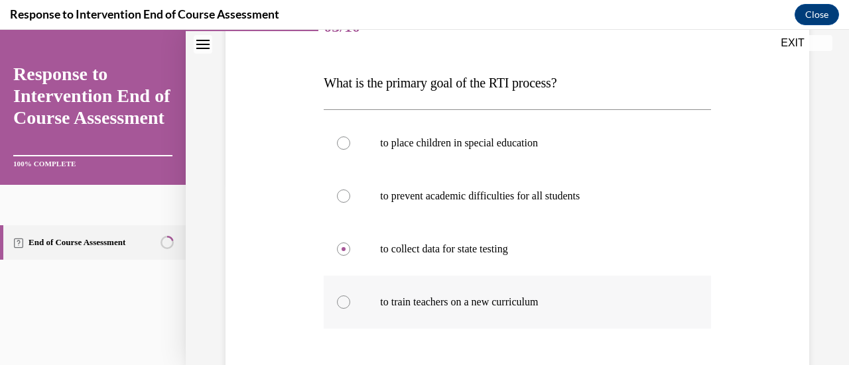
click at [350, 309] on input "to train teachers on a new curriculum" at bounding box center [343, 302] width 13 height 13
radio input "true"
click at [580, 209] on label "to prevent academic difficulties for all students" at bounding box center [517, 196] width 387 height 53
click at [350, 203] on input "to prevent academic difficulties for all students" at bounding box center [343, 196] width 13 height 13
radio input "true"
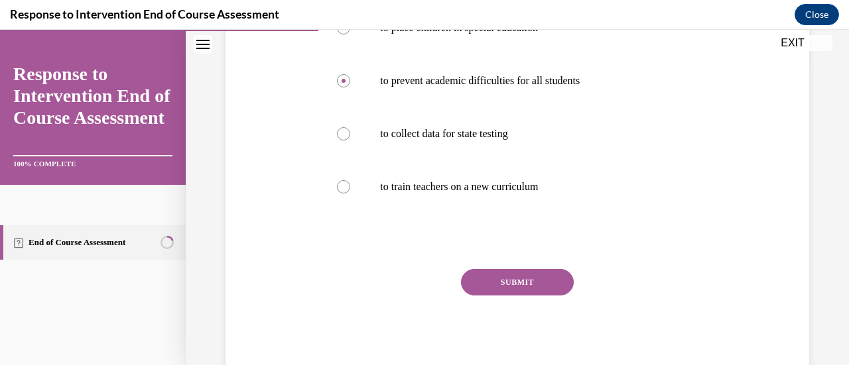
click at [547, 279] on button "SUBMIT" at bounding box center [517, 282] width 113 height 27
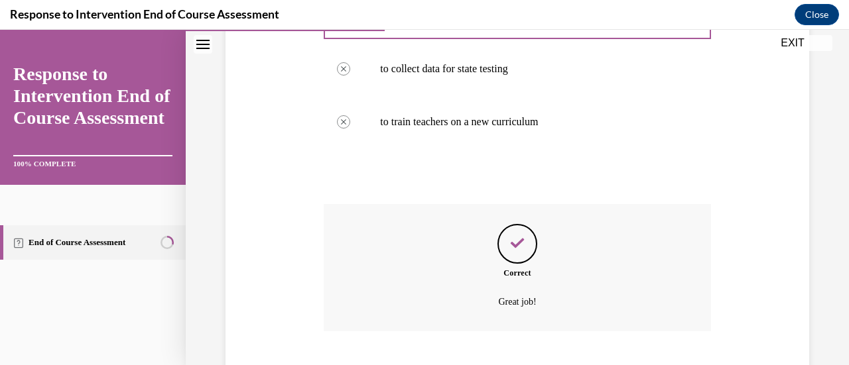
scroll to position [444, 0]
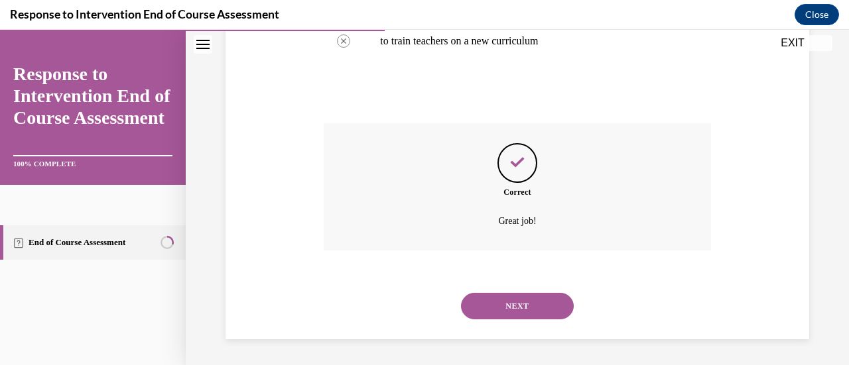
click at [525, 317] on button "NEXT" at bounding box center [517, 306] width 113 height 27
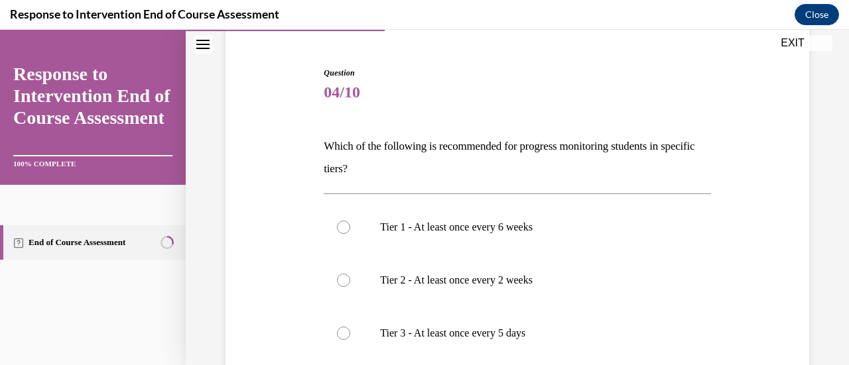
scroll to position [126, 0]
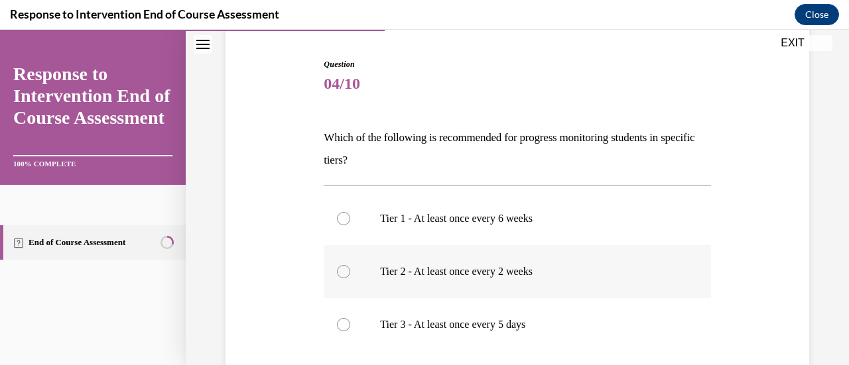
click at [531, 280] on label "Tier 2 - At least once every 2 weeks" at bounding box center [517, 271] width 387 height 53
click at [350, 279] on input "Tier 2 - At least once every 2 weeks" at bounding box center [343, 271] width 13 height 13
radio input "true"
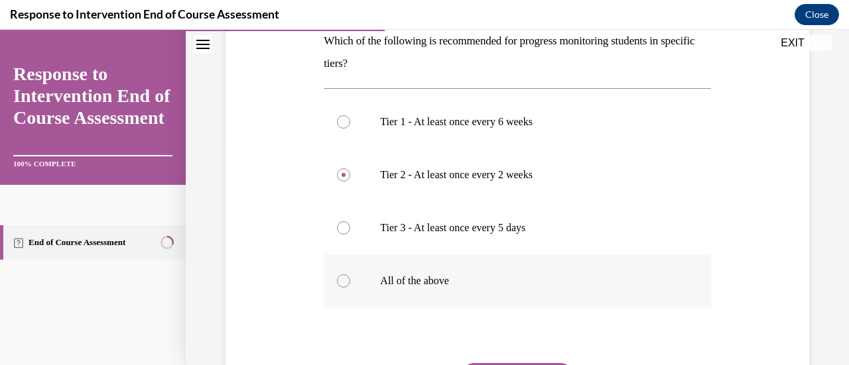
click at [434, 287] on label "All of the above" at bounding box center [517, 281] width 387 height 53
click at [350, 287] on input "All of the above" at bounding box center [343, 281] width 13 height 13
radio input "true"
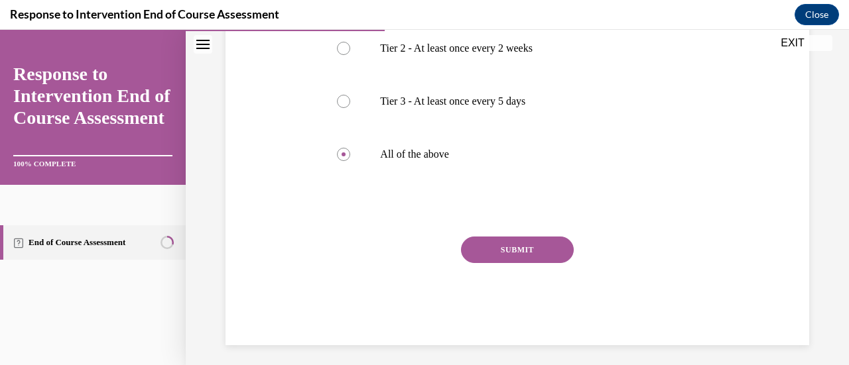
click at [537, 256] on button "SUBMIT" at bounding box center [517, 250] width 113 height 27
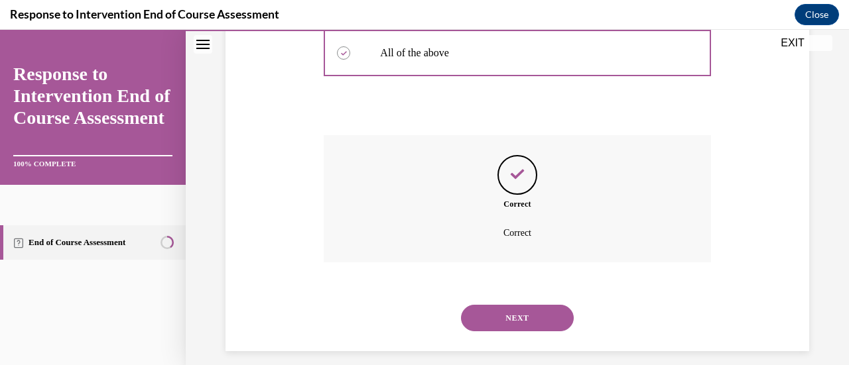
scroll to position [463, 0]
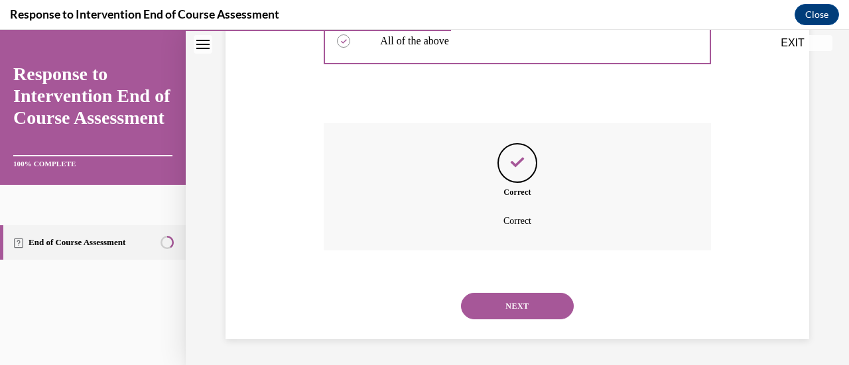
click at [537, 305] on button "NEXT" at bounding box center [517, 306] width 113 height 27
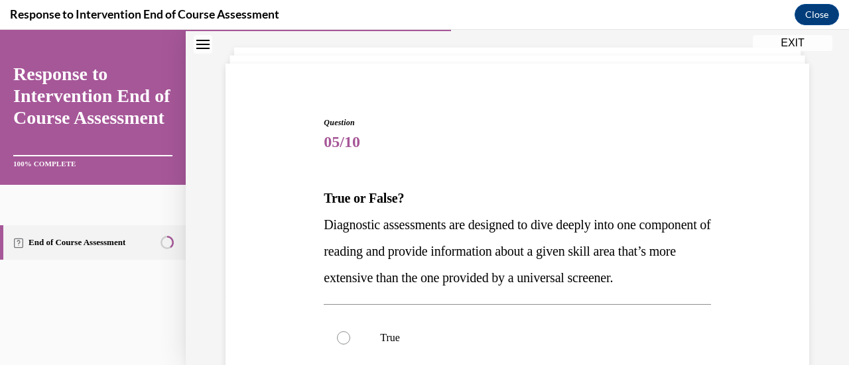
scroll to position [125, 0]
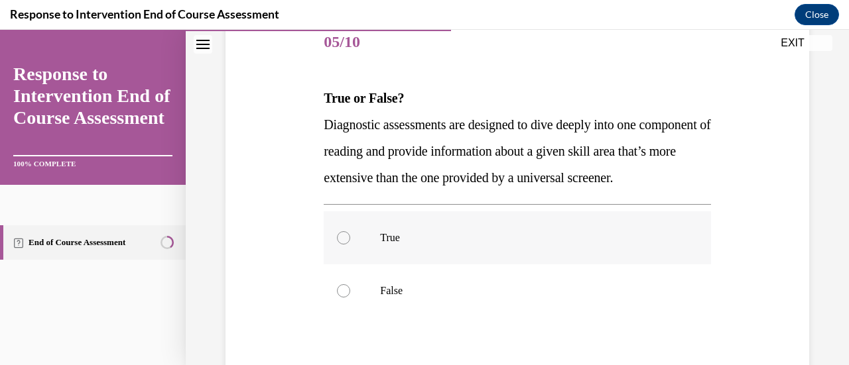
click at [392, 245] on p "True" at bounding box center [528, 237] width 297 height 13
click at [350, 245] on input "True" at bounding box center [343, 237] width 13 height 13
radio input "true"
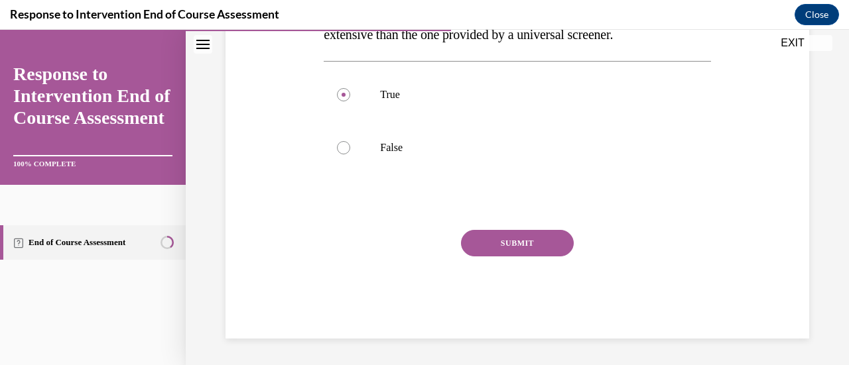
click at [524, 257] on button "SUBMIT" at bounding box center [517, 243] width 113 height 27
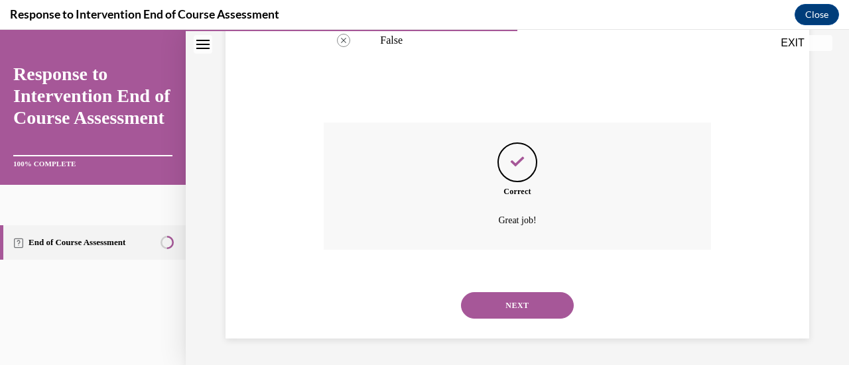
scroll to position [444, 0]
click at [525, 315] on button "NEXT" at bounding box center [517, 305] width 113 height 27
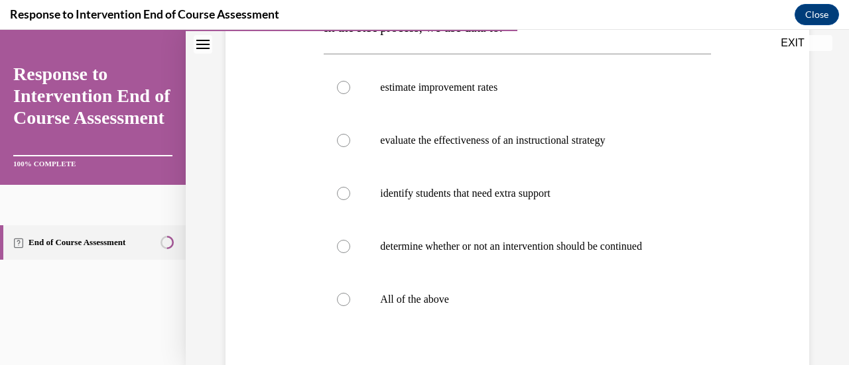
scroll to position [265, 0]
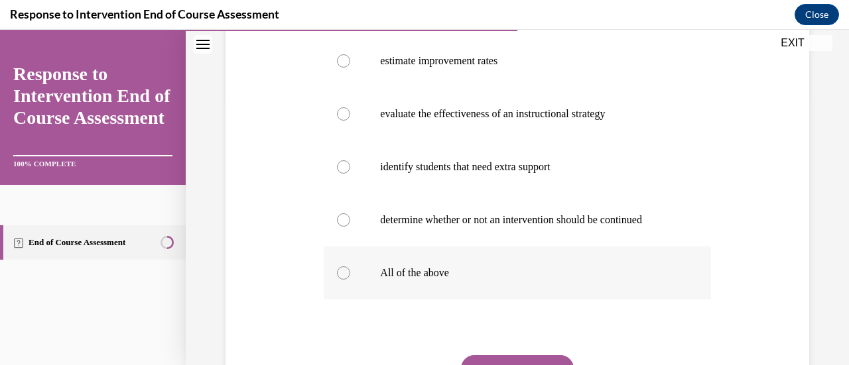
click at [420, 281] on label "All of the above" at bounding box center [517, 273] width 387 height 53
click at [350, 280] on input "All of the above" at bounding box center [343, 273] width 13 height 13
radio input "true"
click at [533, 357] on button "SUBMIT" at bounding box center [517, 368] width 113 height 27
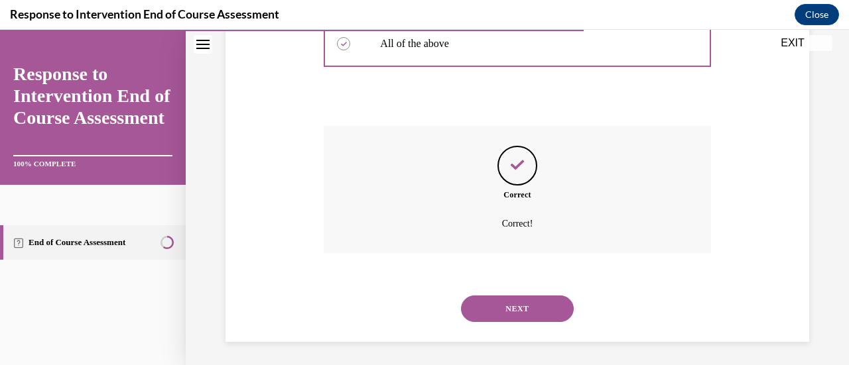
scroll to position [497, 0]
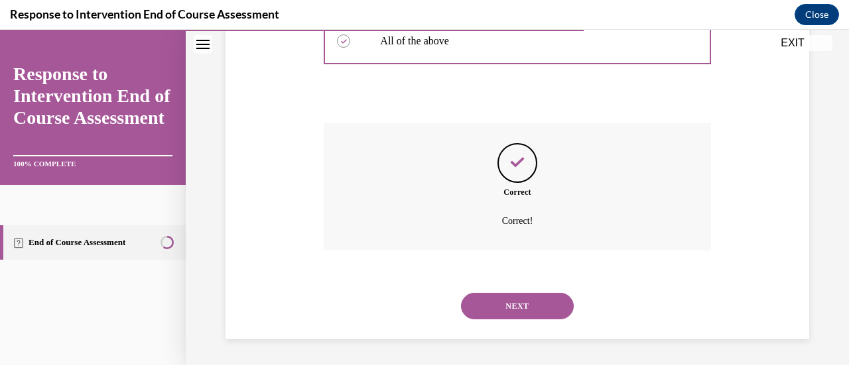
click at [528, 313] on button "NEXT" at bounding box center [517, 306] width 113 height 27
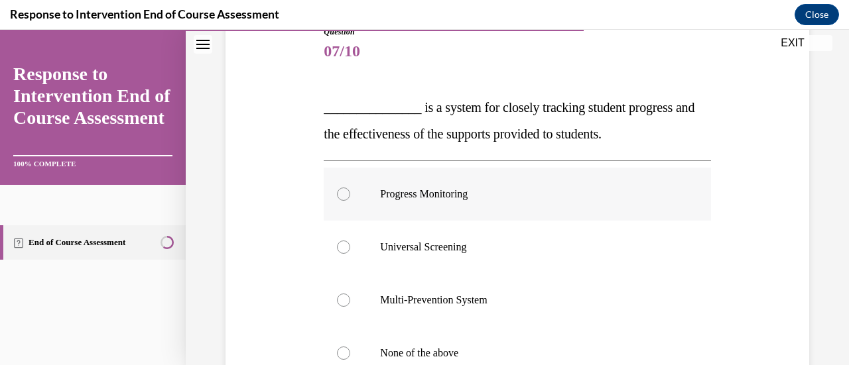
click at [466, 207] on label "Progress Monitoring" at bounding box center [517, 194] width 387 height 53
click at [350, 201] on input "Progress Monitoring" at bounding box center [343, 194] width 13 height 13
radio input "true"
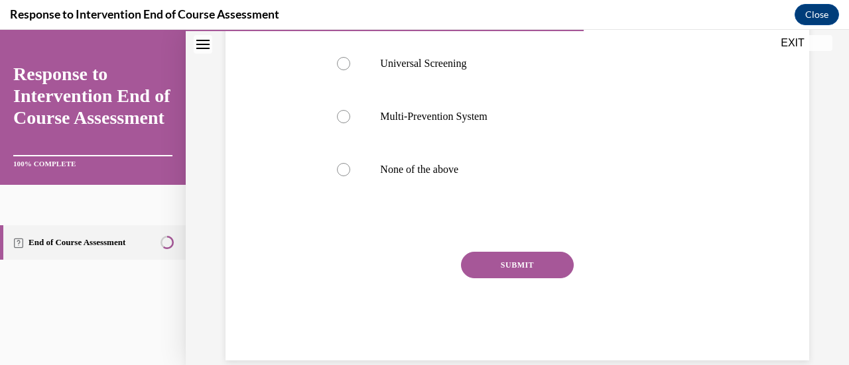
click at [532, 262] on button "SUBMIT" at bounding box center [517, 265] width 113 height 27
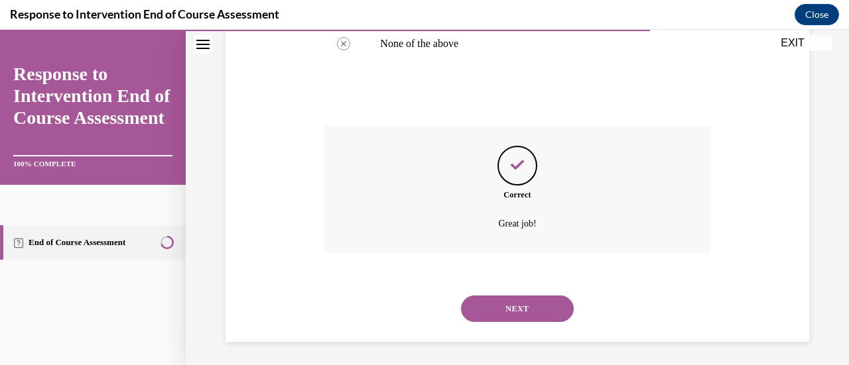
scroll to position [471, 0]
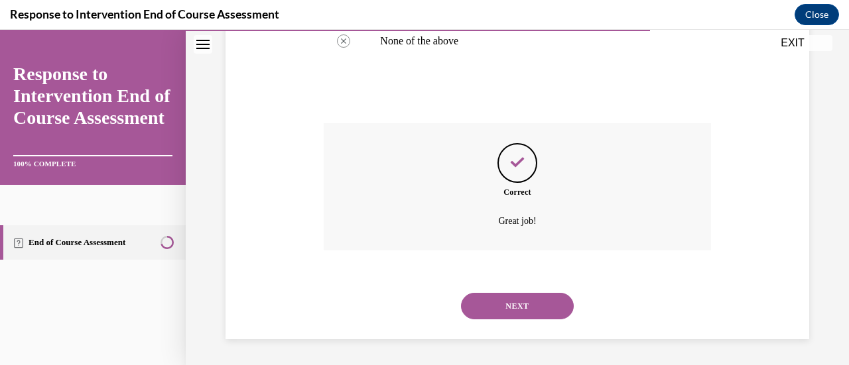
click at [549, 317] on button "NEXT" at bounding box center [517, 306] width 113 height 27
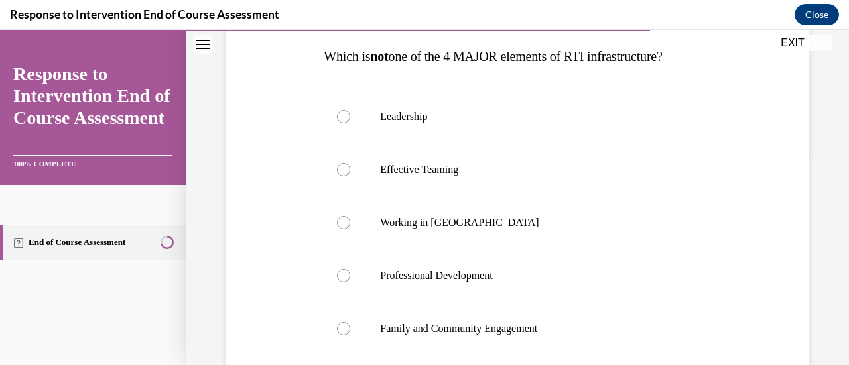
scroll to position [210, 0]
click at [457, 223] on p "Working in Silos" at bounding box center [528, 222] width 297 height 13
click at [350, 223] on input "Working in Silos" at bounding box center [343, 222] width 13 height 13
radio input "true"
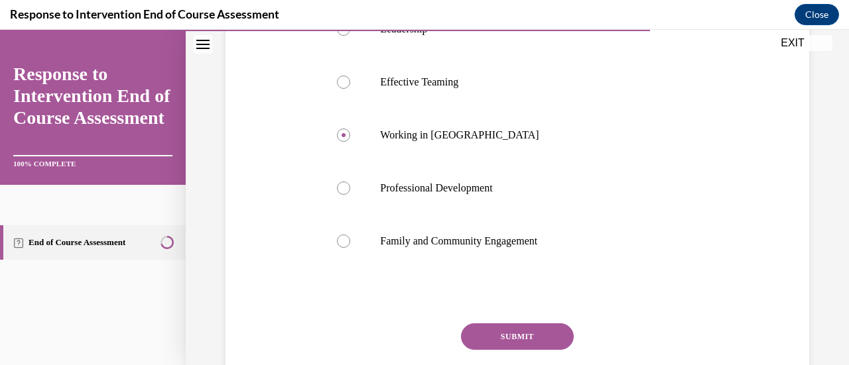
click at [522, 344] on button "SUBMIT" at bounding box center [517, 337] width 113 height 27
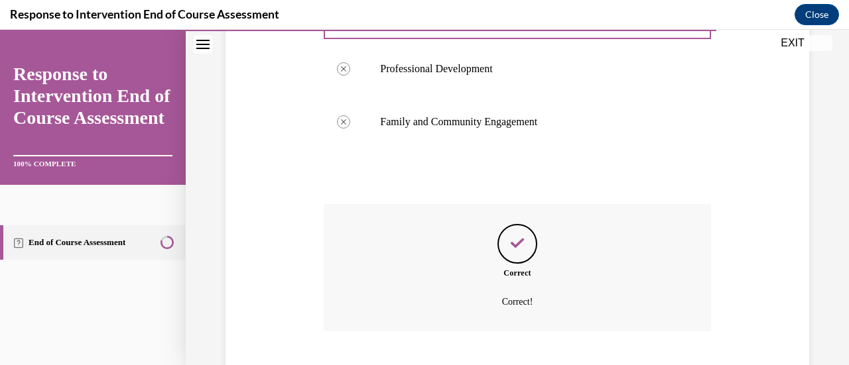
scroll to position [497, 0]
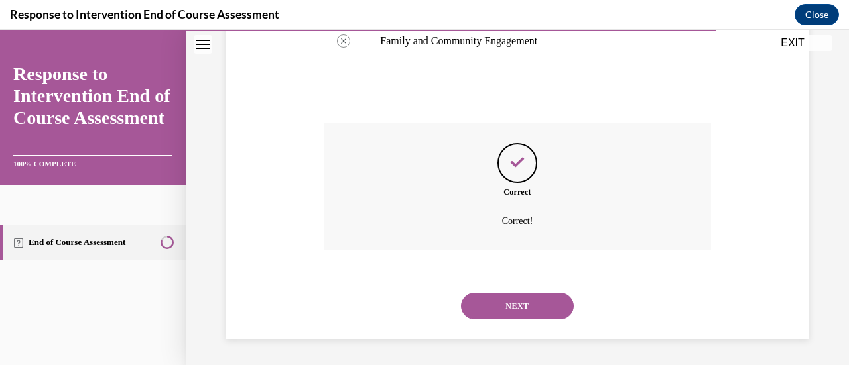
click at [541, 315] on button "NEXT" at bounding box center [517, 306] width 113 height 27
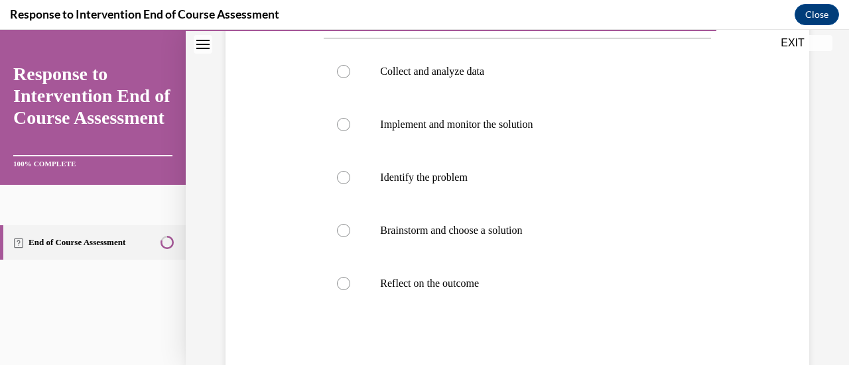
scroll to position [252, 0]
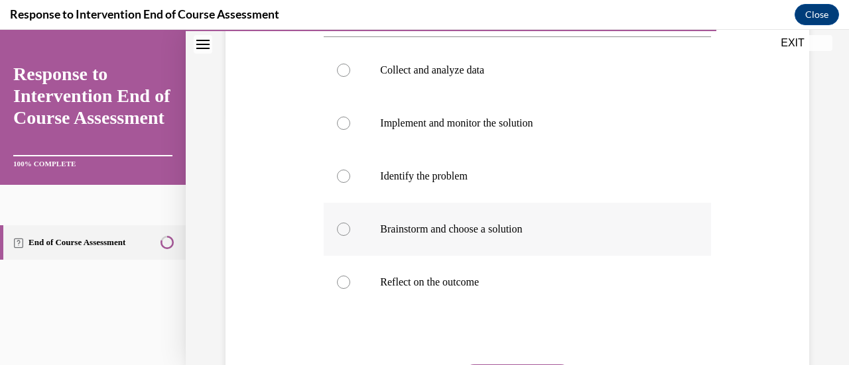
click at [510, 237] on label "Brainstorm and choose a solution" at bounding box center [517, 229] width 387 height 53
click at [350, 236] on input "Brainstorm and choose a solution" at bounding box center [343, 229] width 13 height 13
radio input "true"
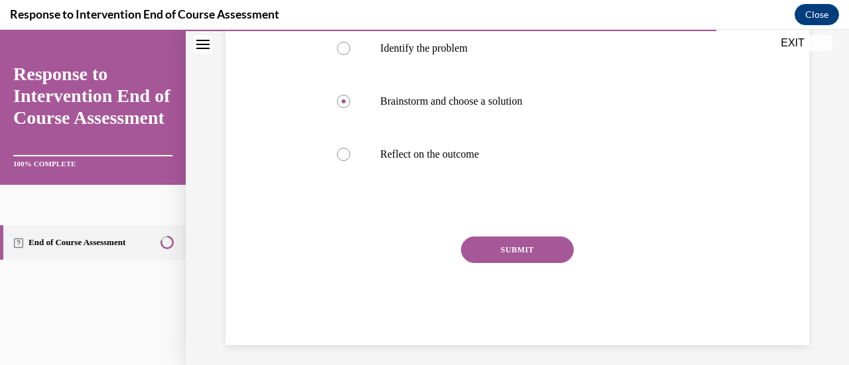
click at [536, 255] on button "SUBMIT" at bounding box center [517, 250] width 113 height 27
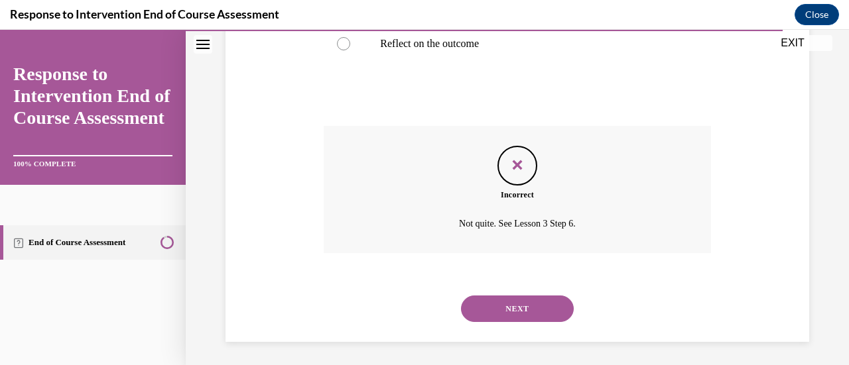
scroll to position [493, 0]
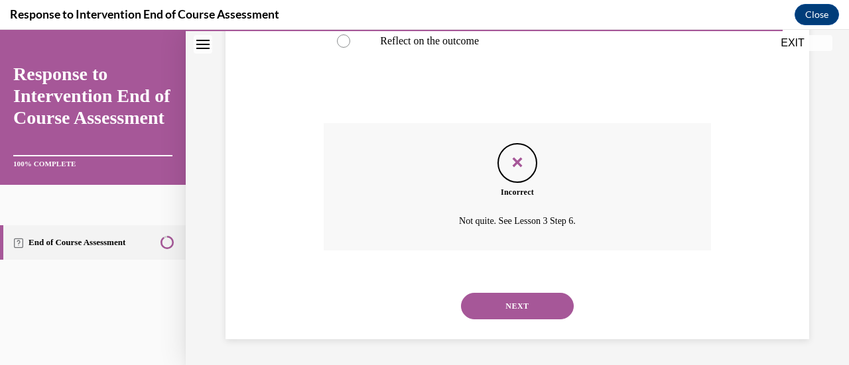
click at [537, 309] on button "NEXT" at bounding box center [517, 306] width 113 height 27
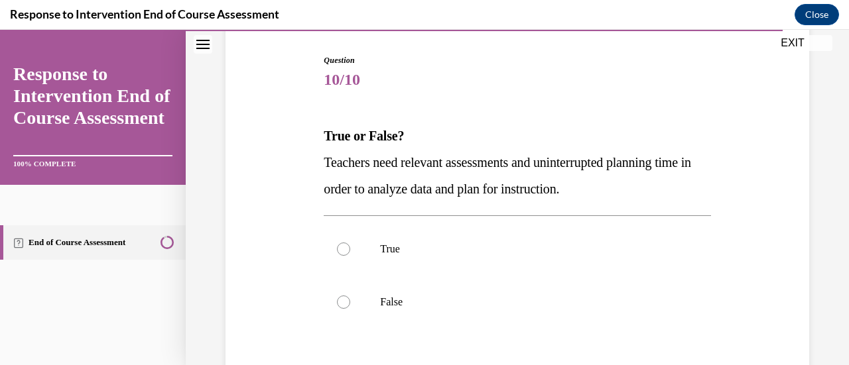
scroll to position [132, 0]
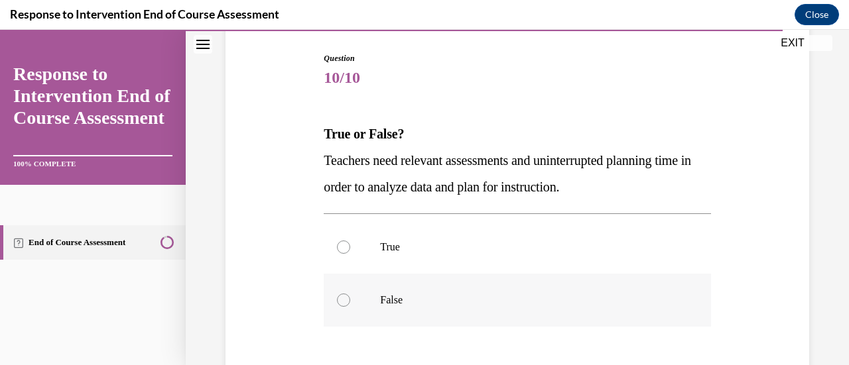
click at [393, 313] on label "False" at bounding box center [517, 300] width 387 height 53
click at [350, 307] on input "False" at bounding box center [343, 300] width 13 height 13
radio input "true"
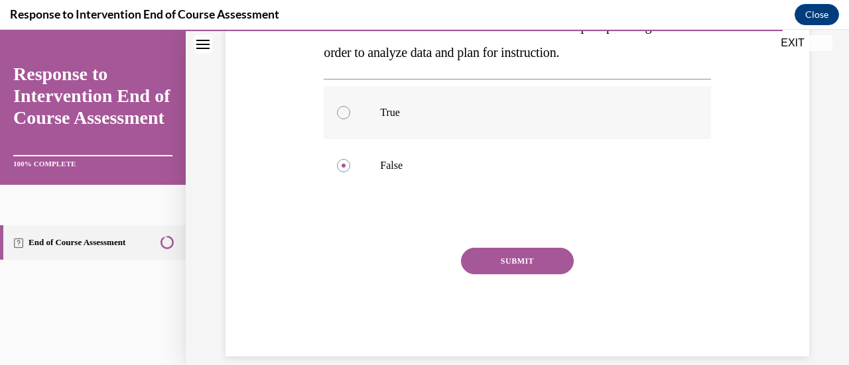
click at [465, 113] on p "True" at bounding box center [528, 112] width 297 height 13
click at [350, 113] on input "True" at bounding box center [343, 112] width 13 height 13
radio input "true"
click at [545, 273] on button "SUBMIT" at bounding box center [517, 261] width 113 height 27
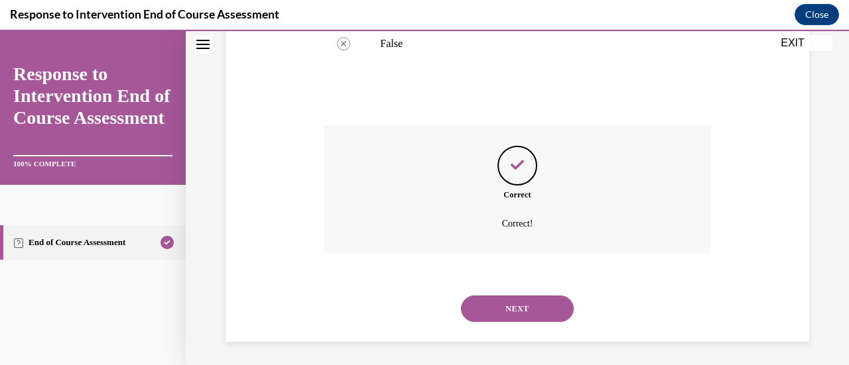
scroll to position [391, 0]
click at [523, 320] on div "NEXT" at bounding box center [517, 306] width 387 height 53
click at [521, 310] on button "NEXT" at bounding box center [517, 306] width 113 height 27
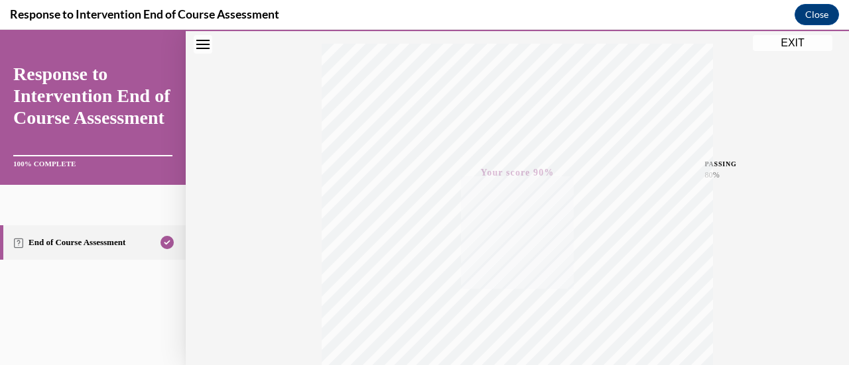
scroll to position [212, 0]
click at [799, 46] on button "EXIT" at bounding box center [793, 43] width 80 height 16
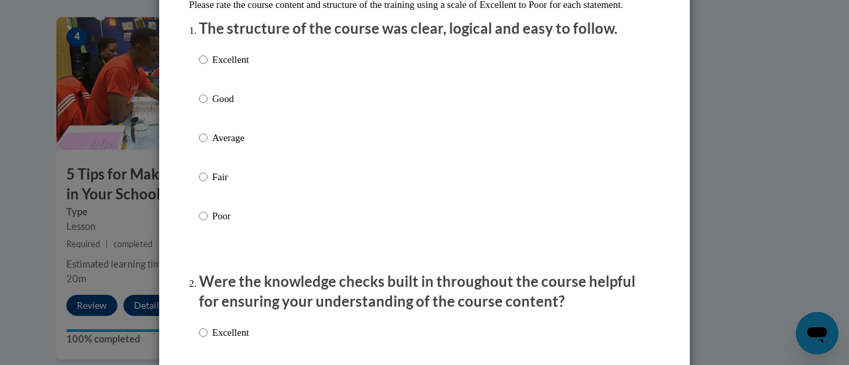
scroll to position [167, 0]
click at [224, 105] on p "Good" at bounding box center [230, 98] width 36 height 15
click at [208, 105] on input "Good" at bounding box center [203, 98] width 9 height 15
radio input "true"
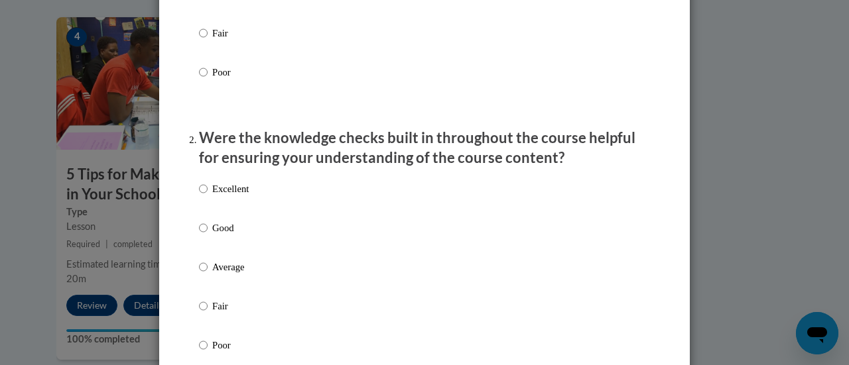
click at [216, 235] on p "Good" at bounding box center [230, 228] width 36 height 15
click at [208, 235] on input "Good" at bounding box center [203, 228] width 9 height 15
radio input "true"
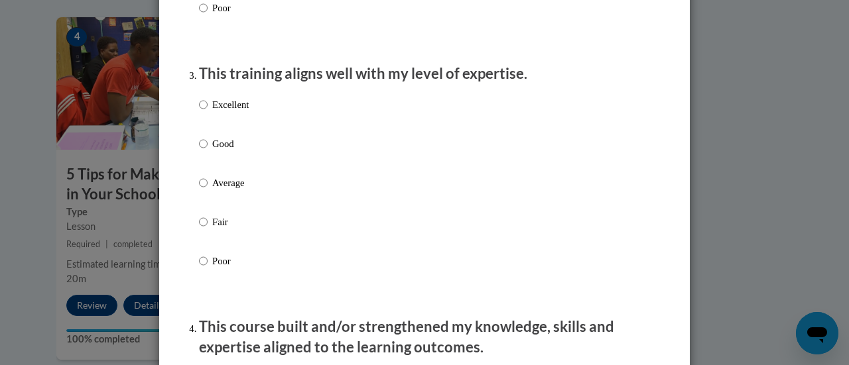
click at [224, 170] on label "Good" at bounding box center [224, 155] width 50 height 36
click at [208, 151] on input "Good" at bounding box center [203, 144] width 9 height 15
radio input "true"
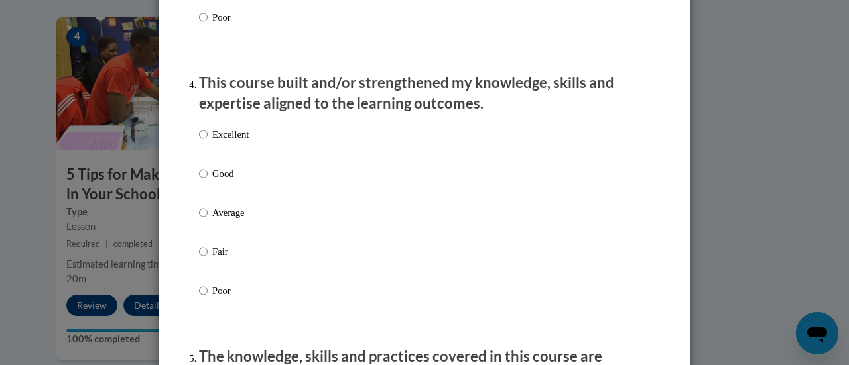
click at [227, 181] on p "Good" at bounding box center [230, 173] width 36 height 15
click at [208, 181] on input "Good" at bounding box center [203, 173] width 9 height 15
radio input "true"
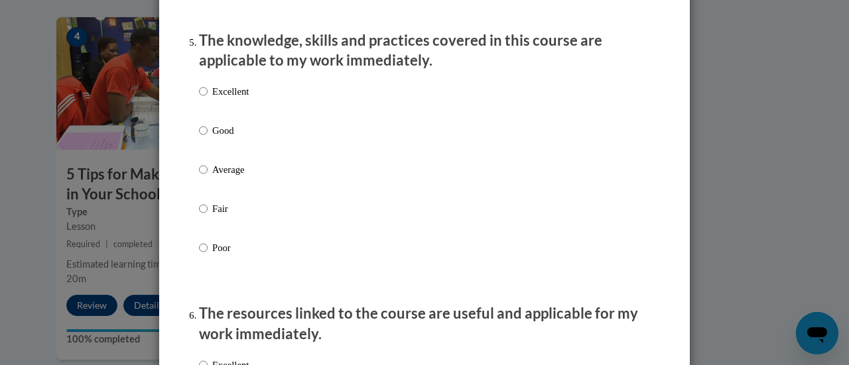
click at [224, 138] on p "Good" at bounding box center [230, 130] width 36 height 15
click at [208, 138] on input "Good" at bounding box center [203, 130] width 9 height 15
radio input "true"
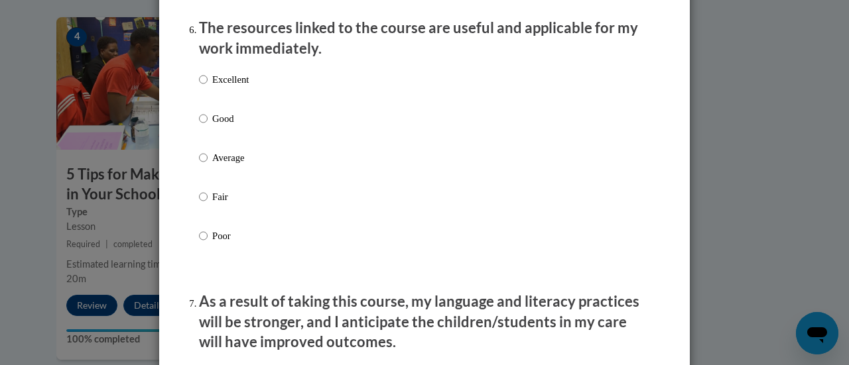
click at [231, 145] on label "Good" at bounding box center [224, 129] width 50 height 36
click at [208, 126] on input "Good" at bounding box center [203, 118] width 9 height 15
radio input "true"
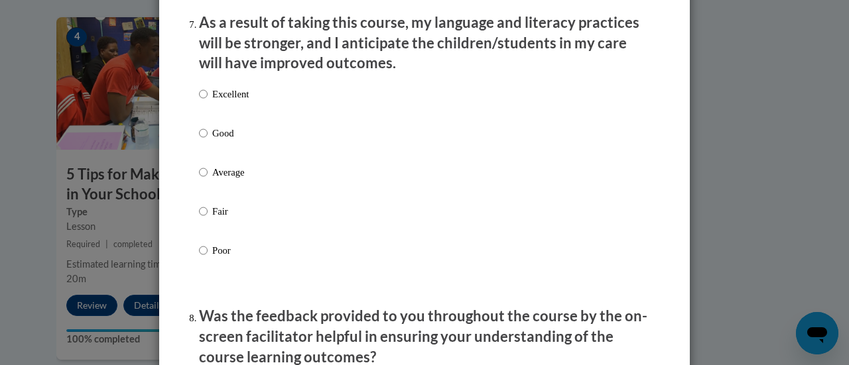
click at [231, 141] on p "Good" at bounding box center [230, 133] width 36 height 15
click at [208, 141] on input "Good" at bounding box center [203, 133] width 9 height 15
radio input "true"
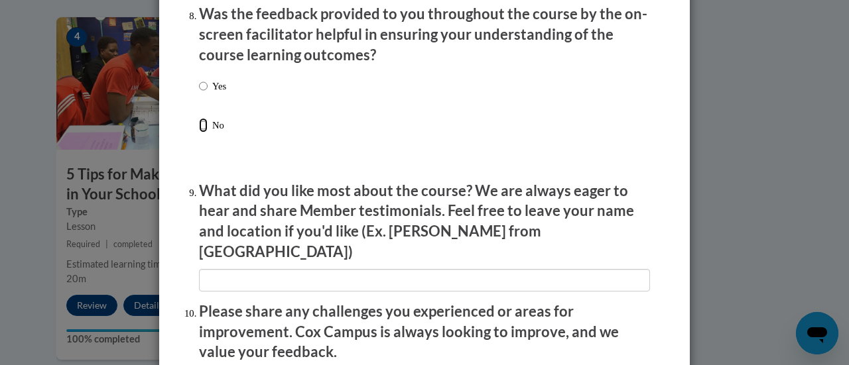
click at [200, 133] on input "No" at bounding box center [203, 125] width 9 height 15
radio input "true"
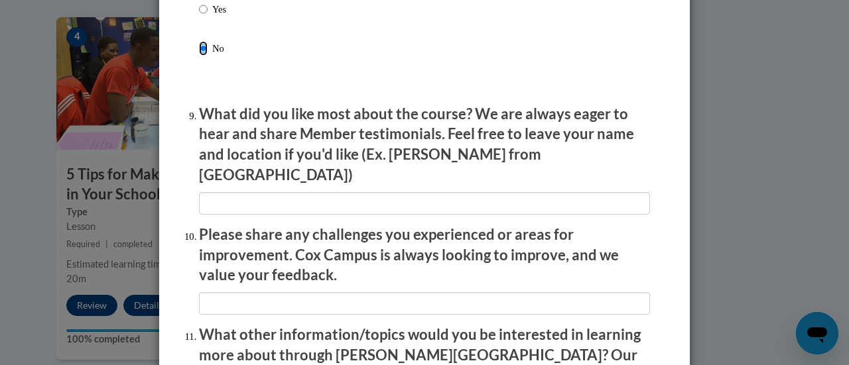
scroll to position [2178, 0]
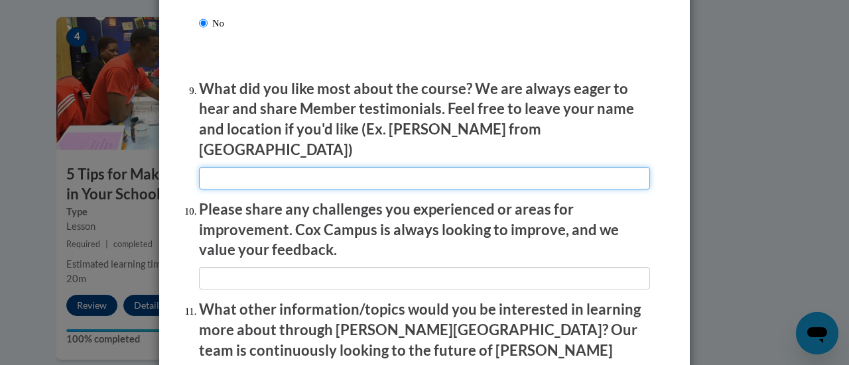
click at [390, 171] on input "textbox" at bounding box center [424, 178] width 451 height 23
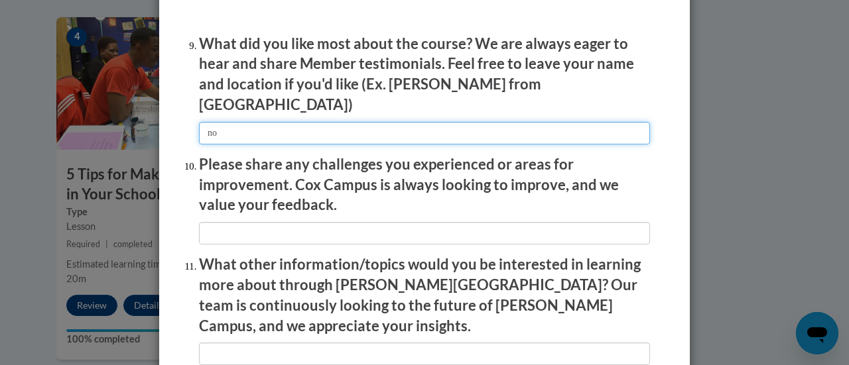
type input "no"
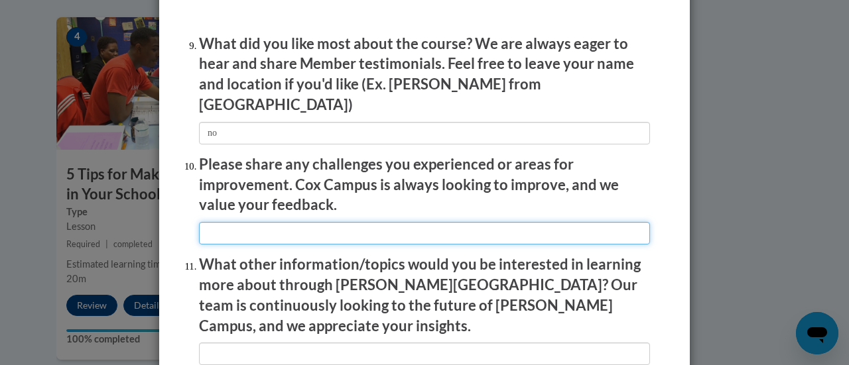
click at [242, 226] on input "textbox" at bounding box center [424, 233] width 451 height 23
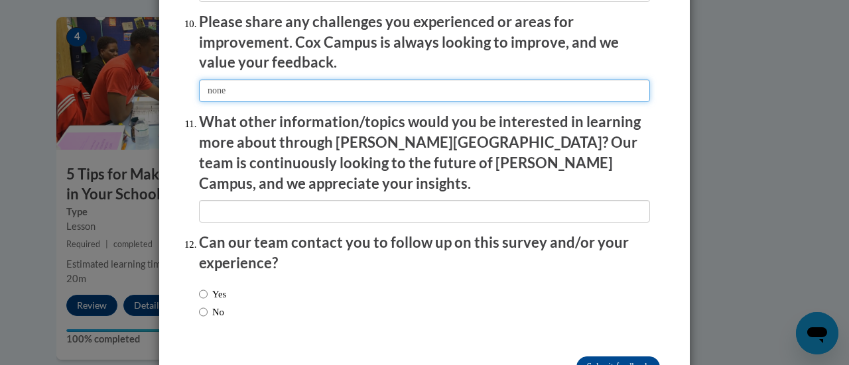
scroll to position [2368, 0]
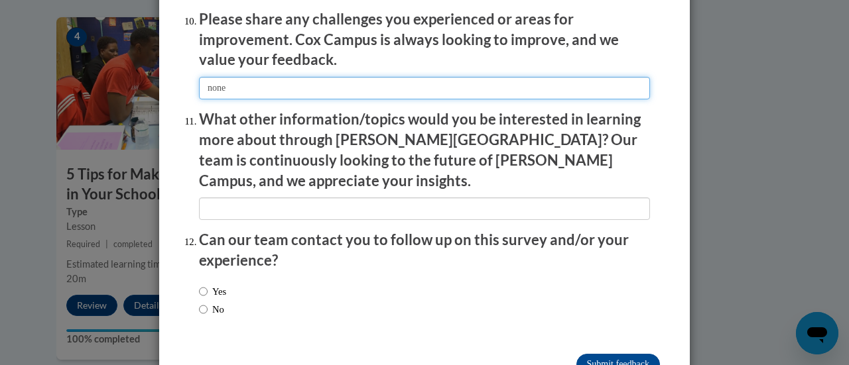
type input "none"
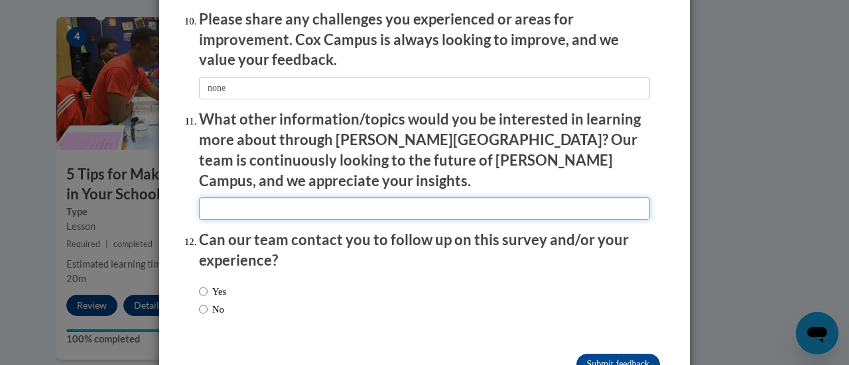
click at [283, 198] on input "textbox" at bounding box center [424, 209] width 451 height 23
type input "no"
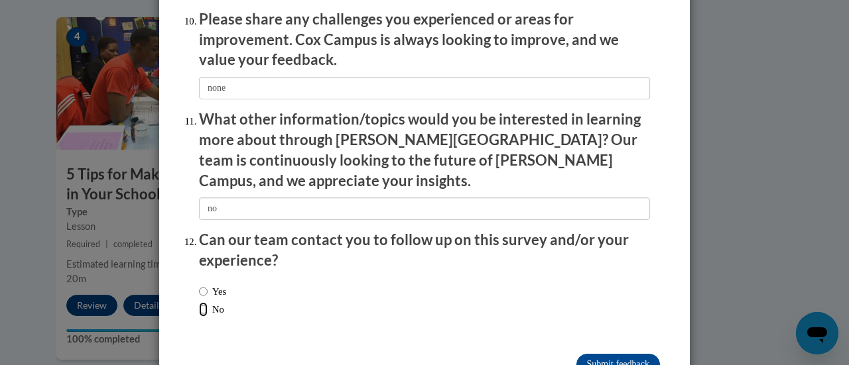
click at [199, 302] on input "No" at bounding box center [203, 309] width 9 height 15
radio input "true"
click at [595, 354] on input "Submit feedback" at bounding box center [618, 364] width 84 height 21
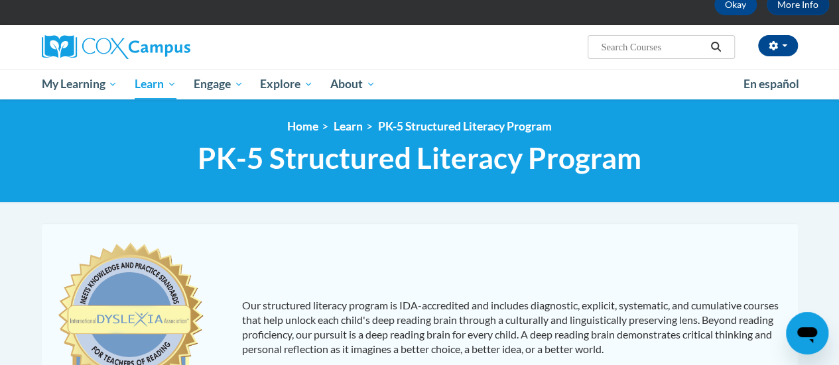
scroll to position [62, 0]
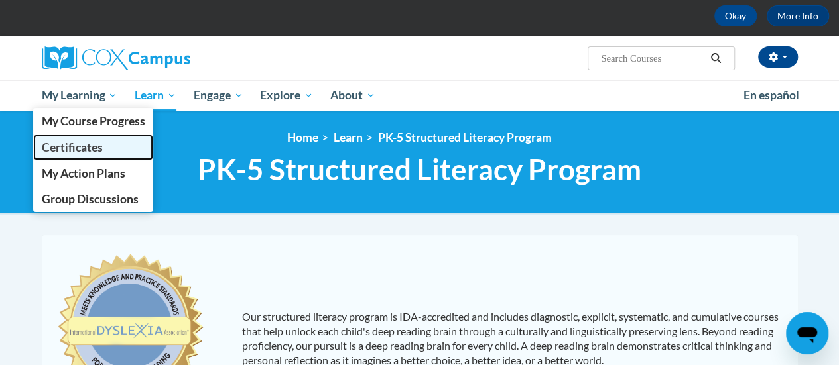
click at [81, 148] on span "Certificates" at bounding box center [71, 148] width 61 height 14
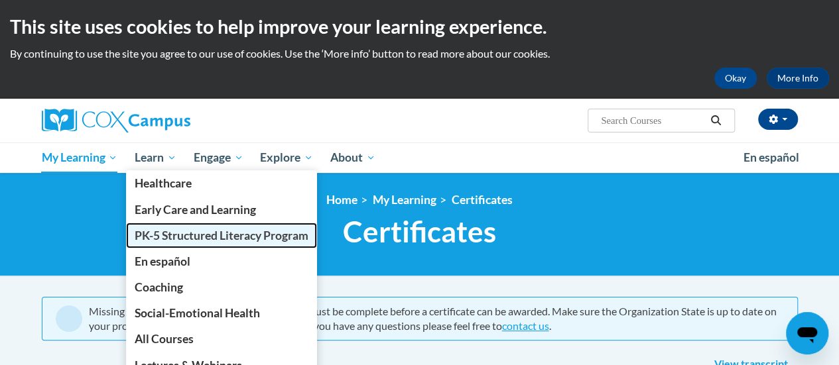
click at [208, 229] on span "PK-5 Structured Literacy Program" at bounding box center [222, 236] width 174 height 14
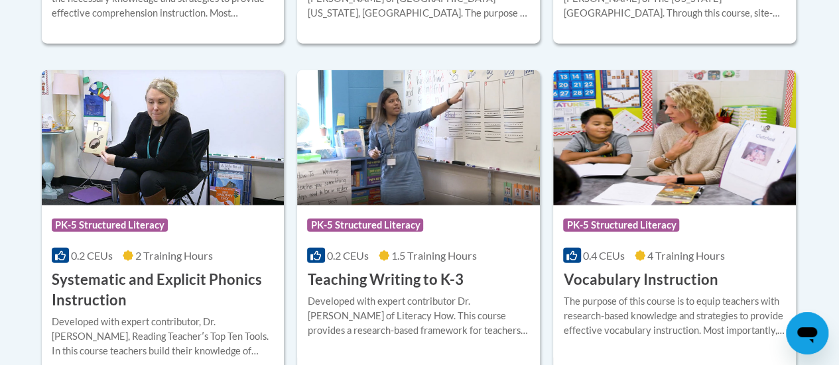
scroll to position [1557, 0]
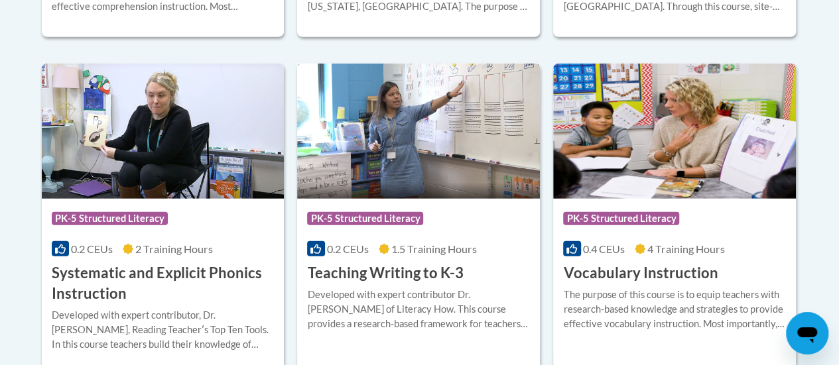
click at [494, 295] on div "Developed with expert contributor Dr. [PERSON_NAME] of Literacy How. This cours…" at bounding box center [418, 310] width 223 height 44
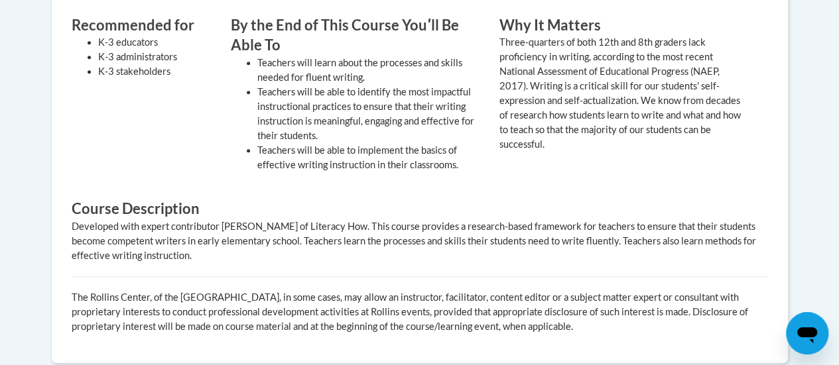
scroll to position [274, 0]
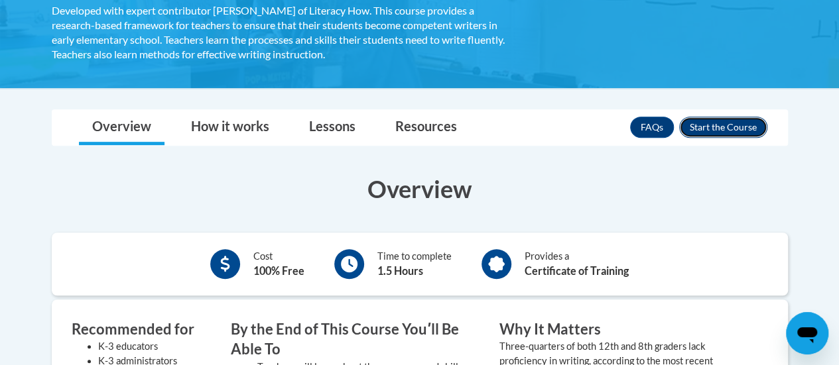
click at [740, 133] on button "Enroll" at bounding box center [723, 127] width 88 height 21
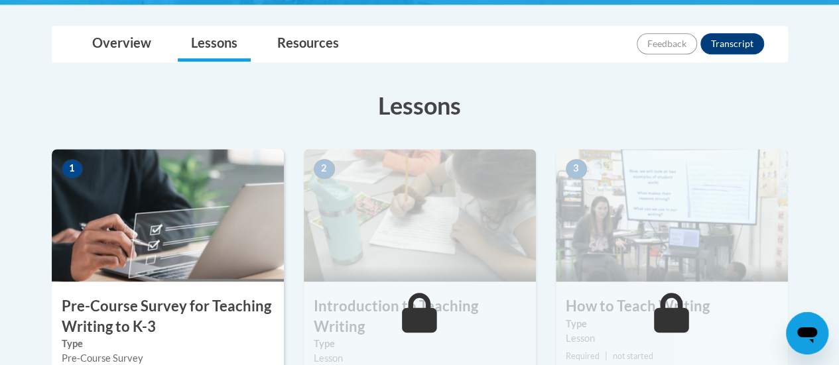
scroll to position [297, 0]
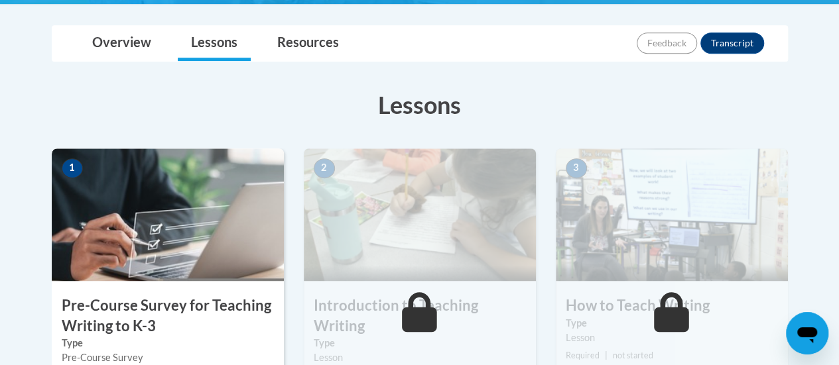
click at [256, 205] on img at bounding box center [168, 215] width 232 height 133
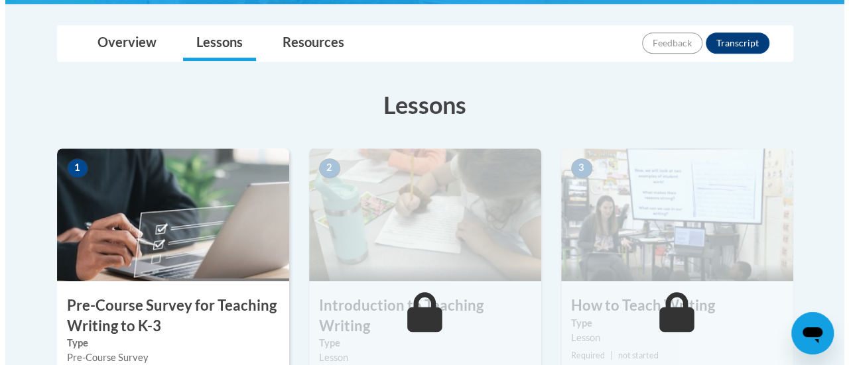
scroll to position [517, 0]
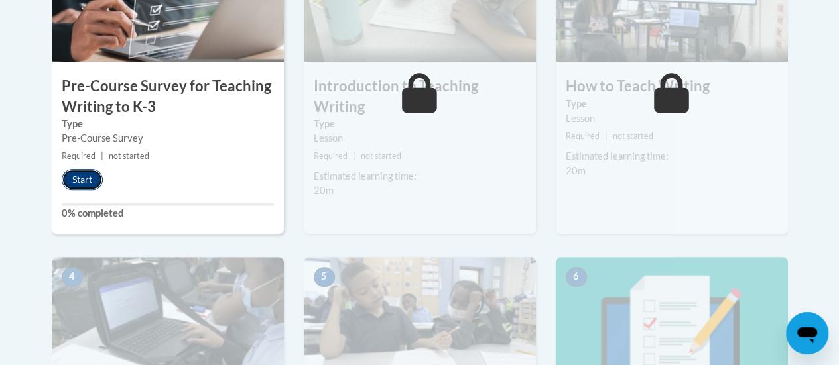
click at [86, 177] on button "Start" at bounding box center [82, 179] width 41 height 21
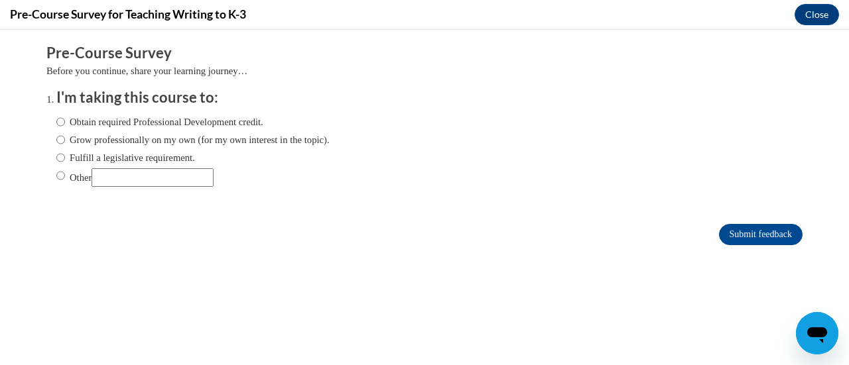
scroll to position [0, 0]
click at [103, 117] on label "Obtain required Professional Development credit." at bounding box center [159, 122] width 207 height 15
click at [65, 117] on input "Obtain required Professional Development credit." at bounding box center [60, 122] width 9 height 15
radio input "true"
click at [72, 180] on label "Other" at bounding box center [134, 177] width 157 height 19
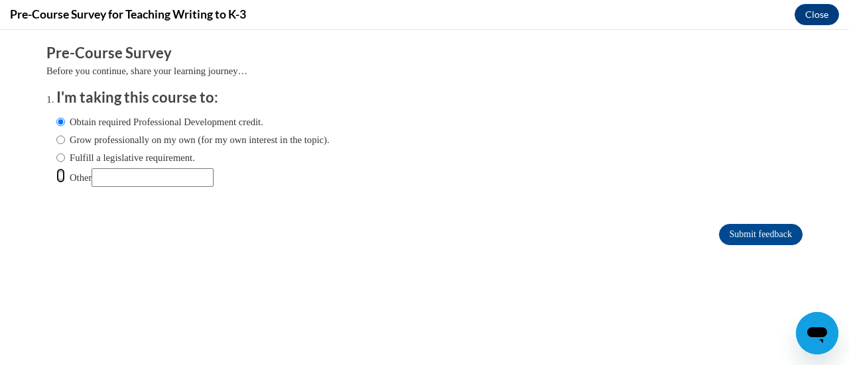
click at [65, 180] on input "Other" at bounding box center [60, 175] width 9 height 15
radio input "true"
click at [739, 235] on input "Submit feedback" at bounding box center [761, 234] width 84 height 21
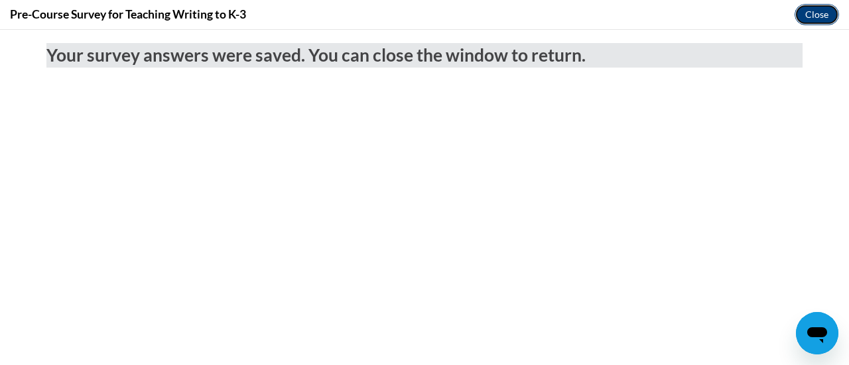
click at [822, 22] on button "Close" at bounding box center [817, 14] width 44 height 21
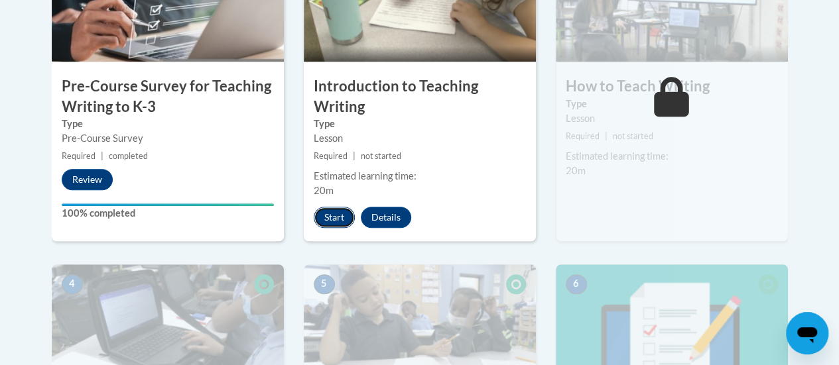
click at [341, 216] on button "Start" at bounding box center [334, 217] width 41 height 21
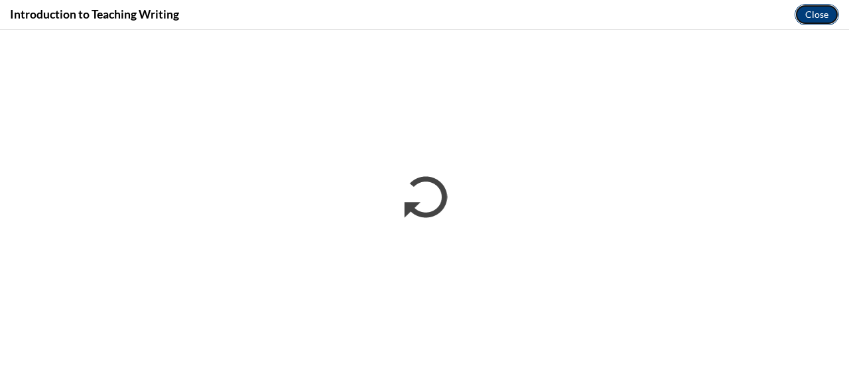
click at [815, 17] on button "Close" at bounding box center [817, 14] width 44 height 21
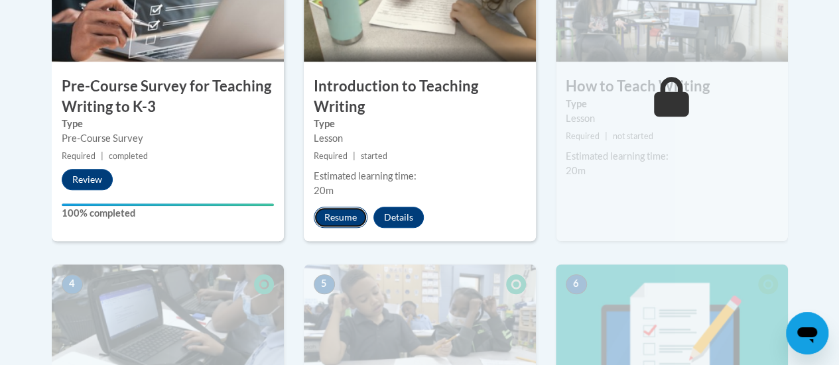
click at [345, 209] on button "Resume" at bounding box center [341, 217] width 54 height 21
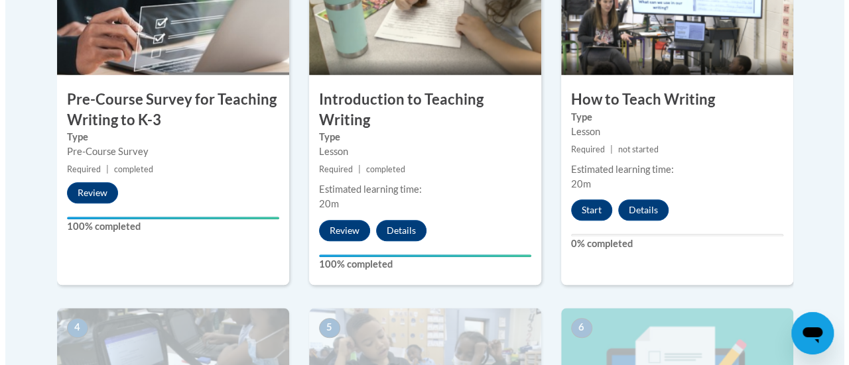
scroll to position [476, 0]
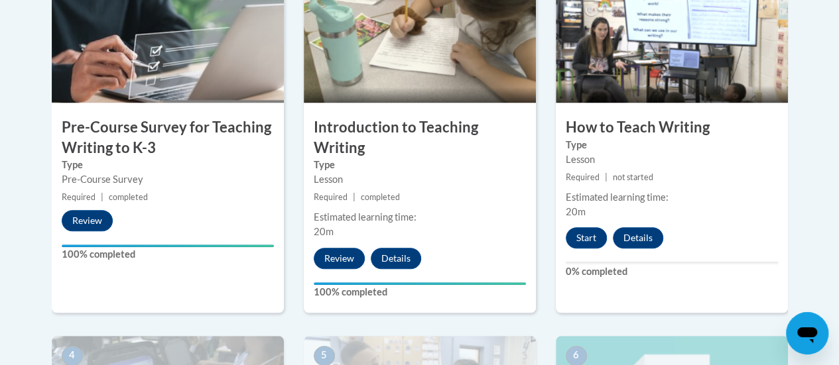
click at [635, 95] on img at bounding box center [672, 36] width 232 height 133
click at [584, 241] on button "Start" at bounding box center [586, 237] width 41 height 21
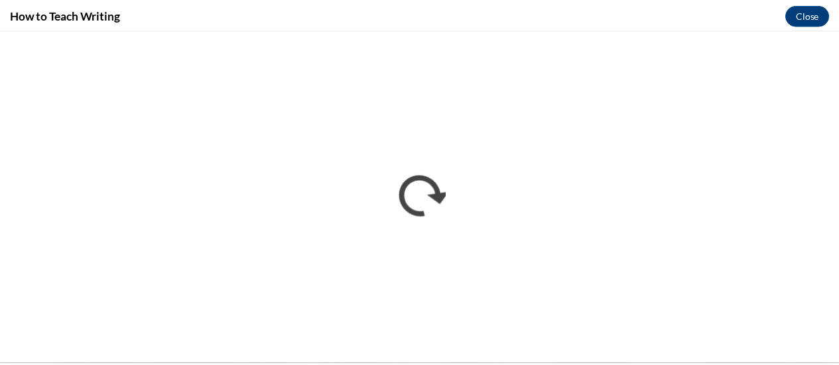
scroll to position [0, 0]
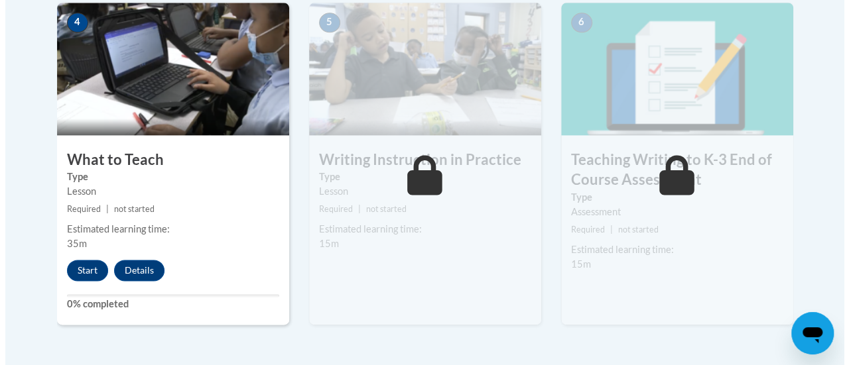
scroll to position [810, 0]
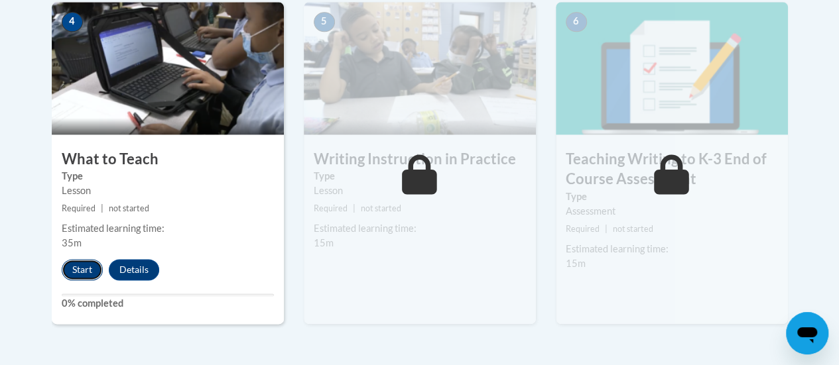
click at [84, 273] on button "Start" at bounding box center [82, 269] width 41 height 21
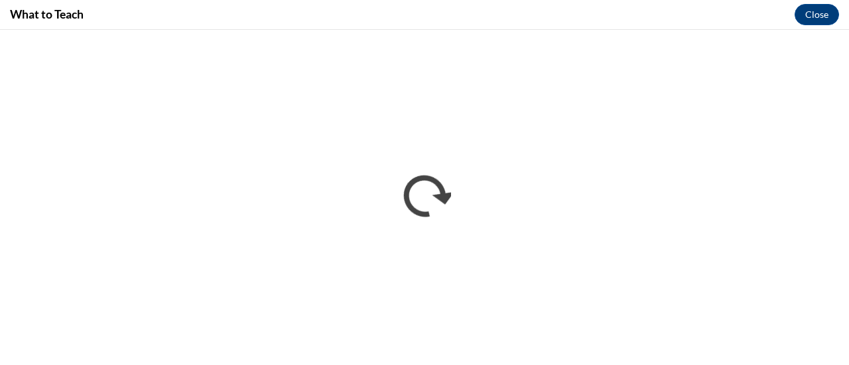
scroll to position [0, 0]
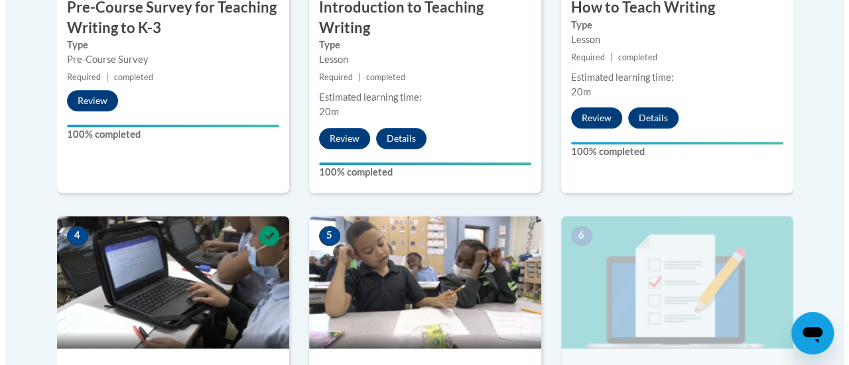
scroll to position [799, 0]
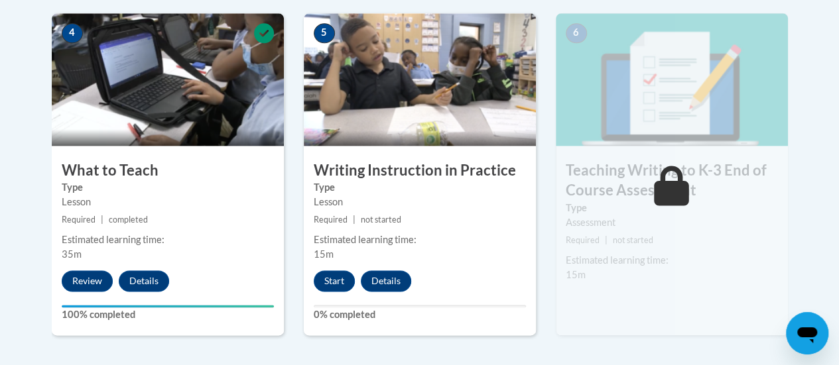
click at [462, 142] on img at bounding box center [420, 79] width 232 height 133
click at [342, 279] on button "Start" at bounding box center [334, 281] width 41 height 21
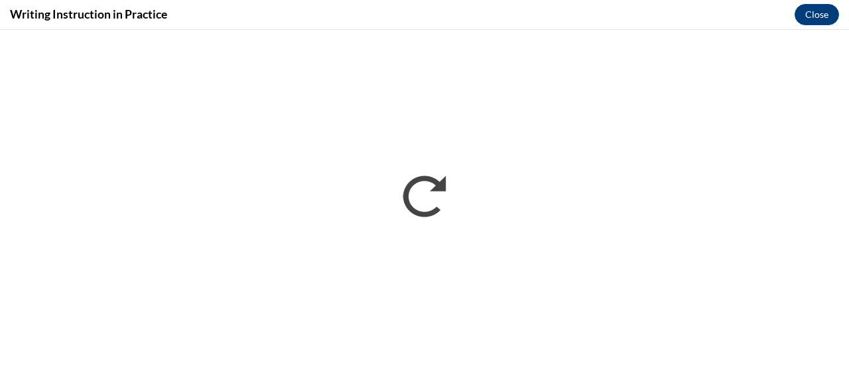
scroll to position [0, 0]
